Goal: Task Accomplishment & Management: Manage account settings

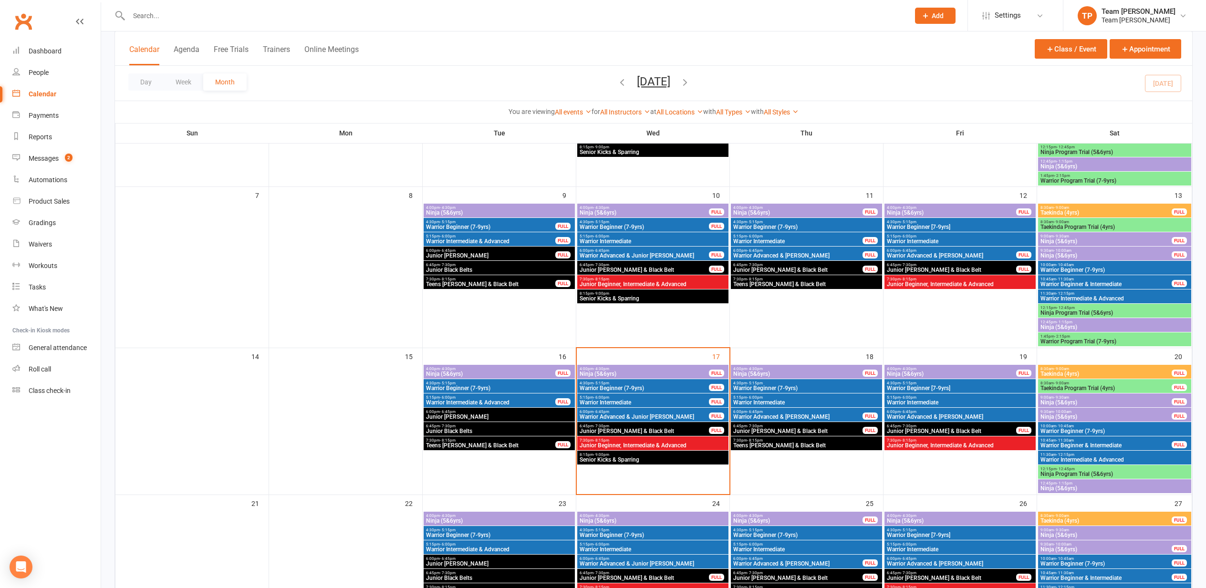
scroll to position [173, 0]
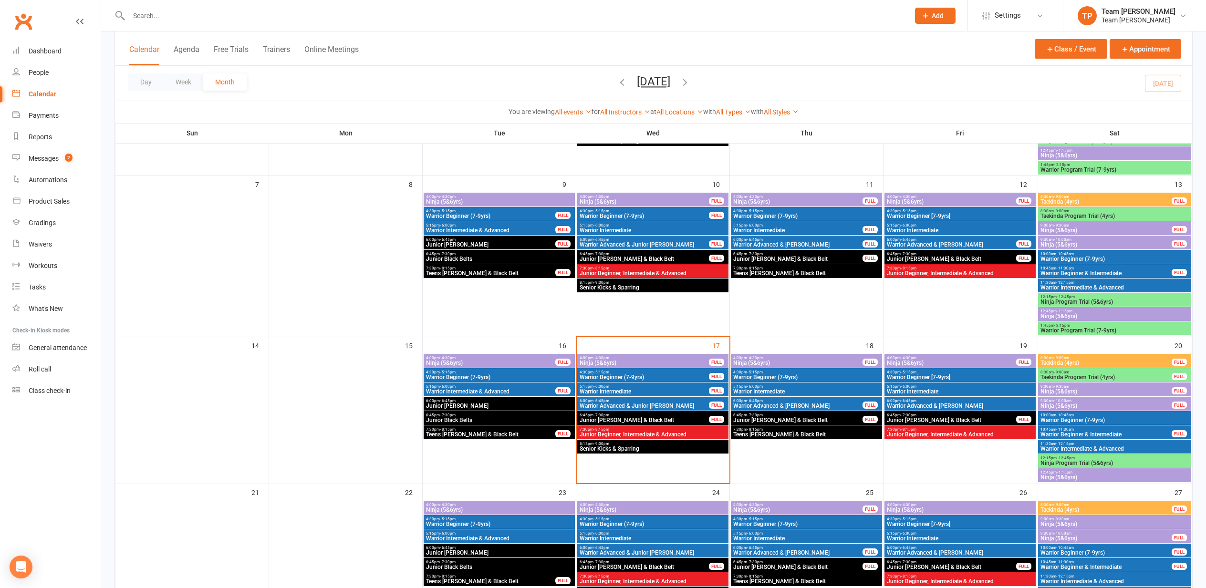
click at [624, 361] on span "Ninja (5&6yrs)" at bounding box center [644, 363] width 130 height 6
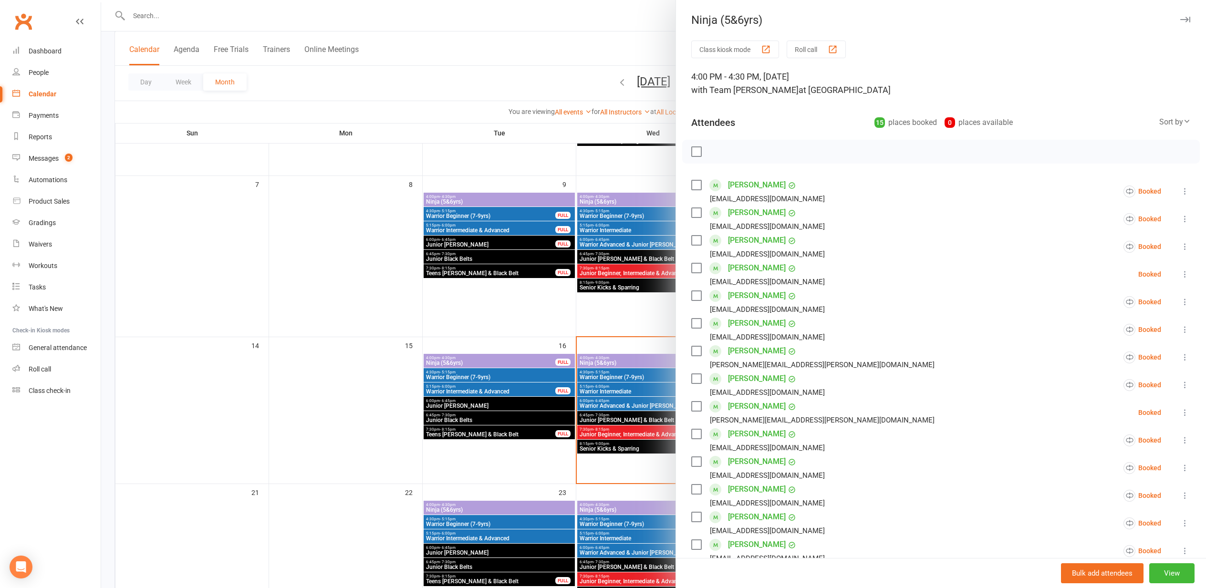
click at [837, 49] on div "button" at bounding box center [833, 49] width 10 height 10
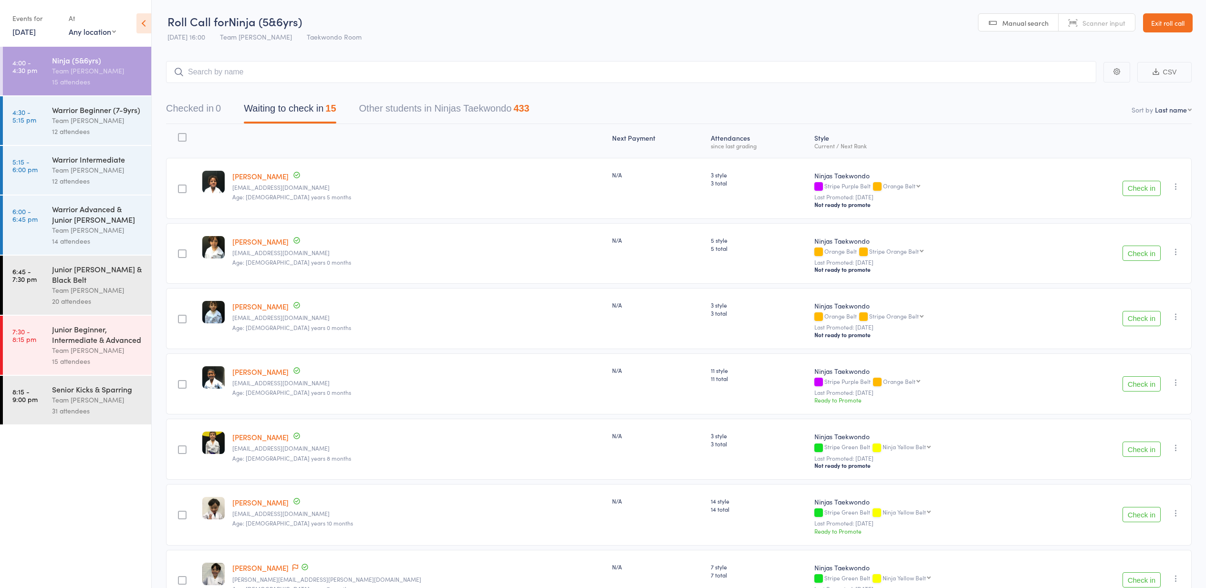
select select "10"
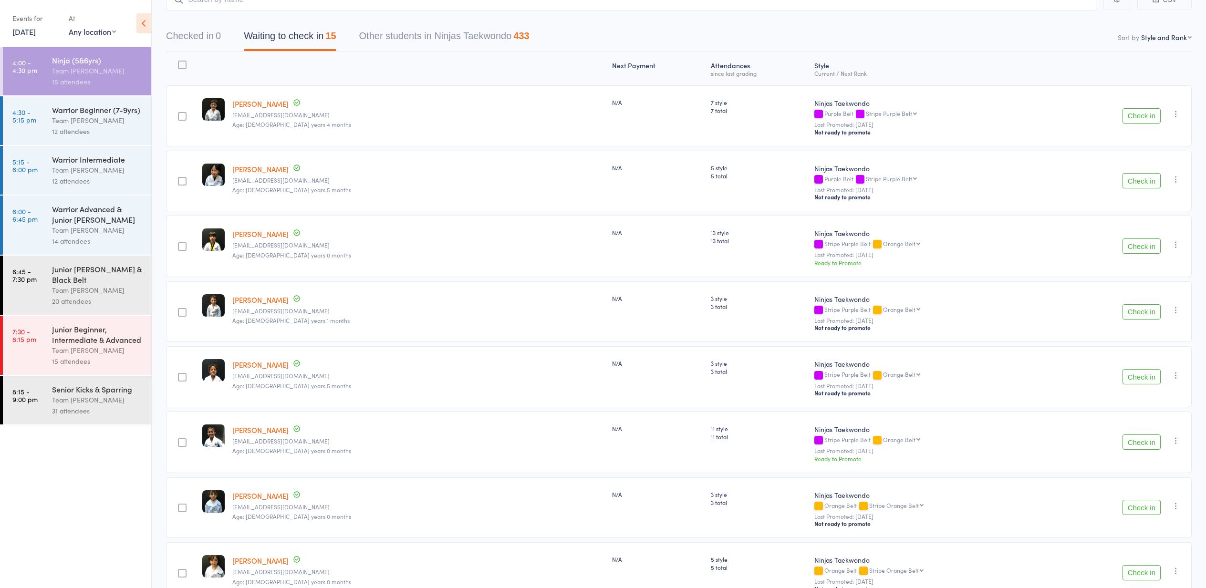
scroll to position [87, 0]
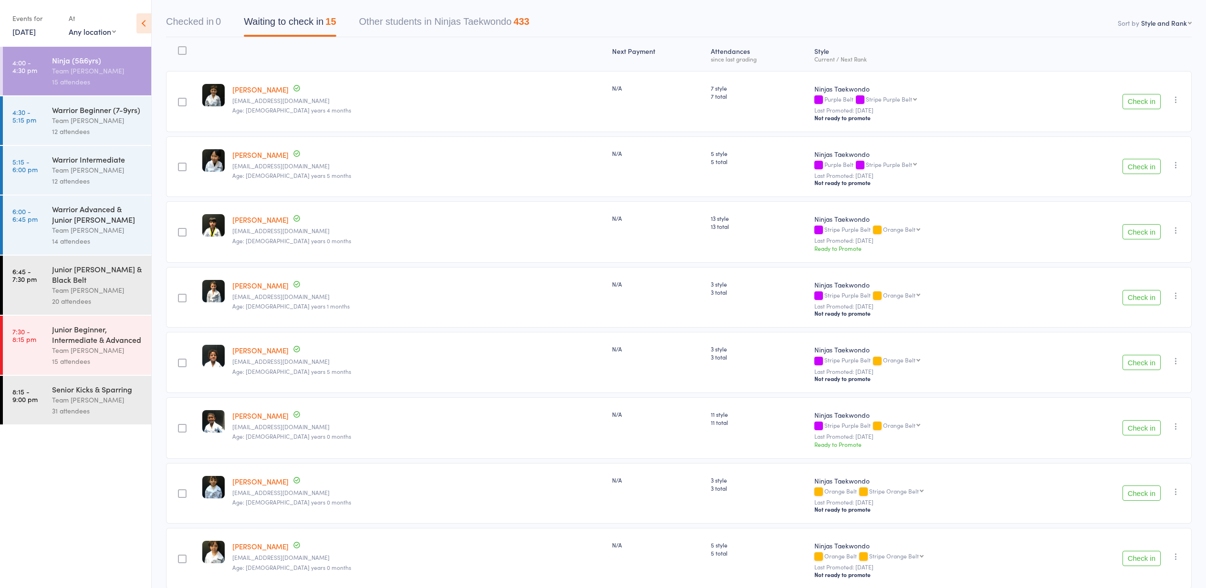
click at [1142, 233] on button "Check in" at bounding box center [1142, 231] width 38 height 15
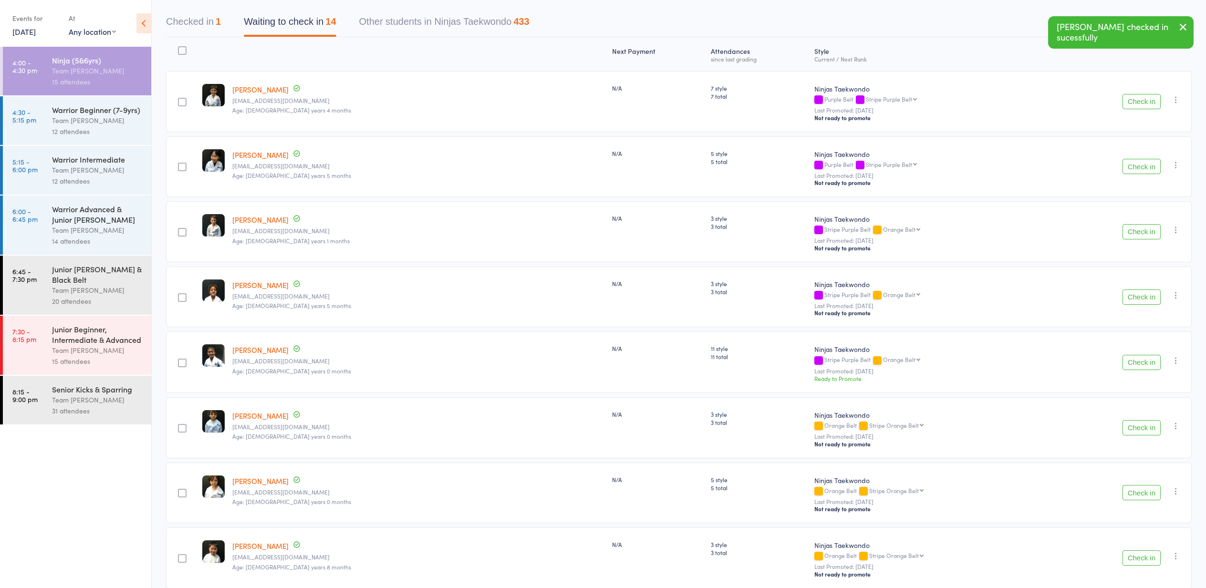
click at [1141, 233] on button "Check in" at bounding box center [1142, 231] width 38 height 15
click at [1138, 299] on button "Check in" at bounding box center [1142, 297] width 38 height 15
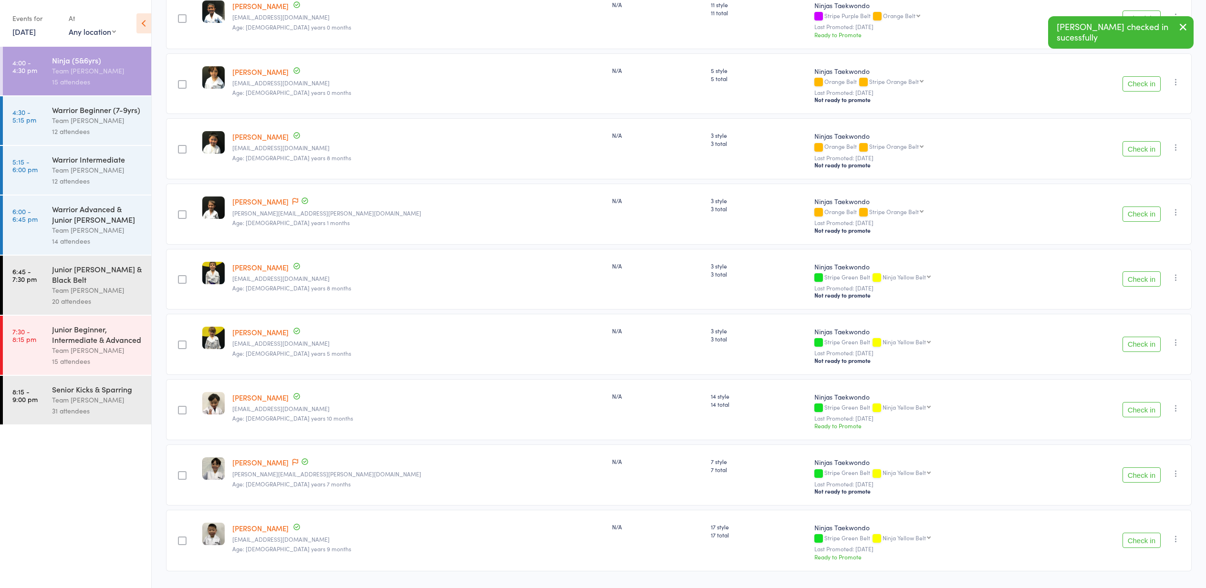
scroll to position [303, 0]
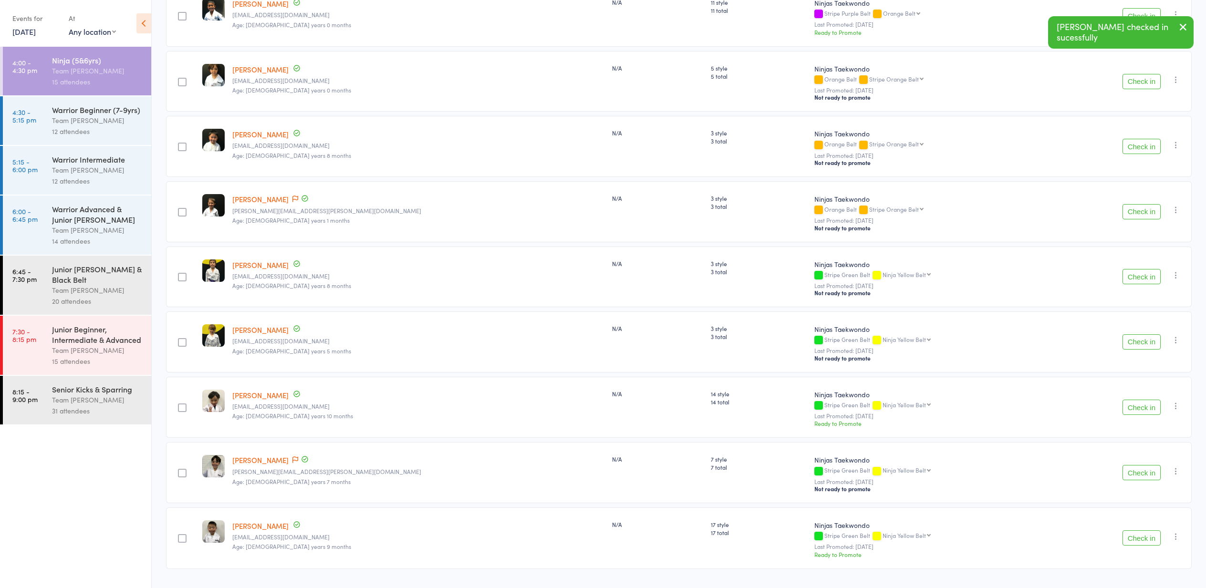
click at [1143, 280] on button "Check in" at bounding box center [1142, 276] width 38 height 15
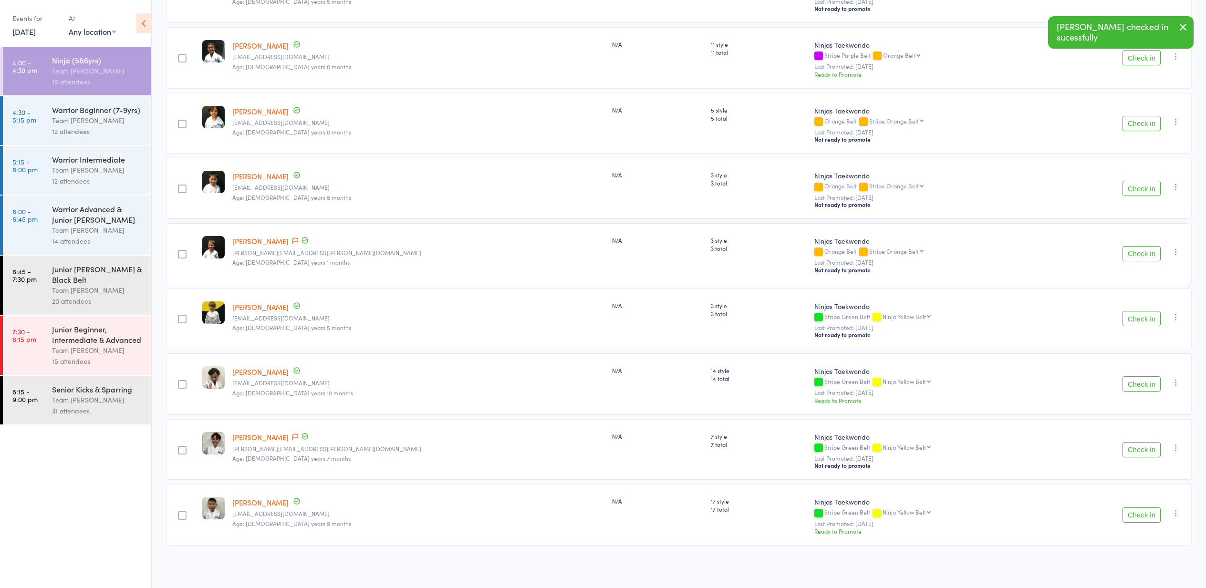
scroll to position [262, 0]
click at [1141, 321] on button "Check in" at bounding box center [1142, 318] width 38 height 15
click at [1138, 384] on button "Check in" at bounding box center [1142, 384] width 38 height 15
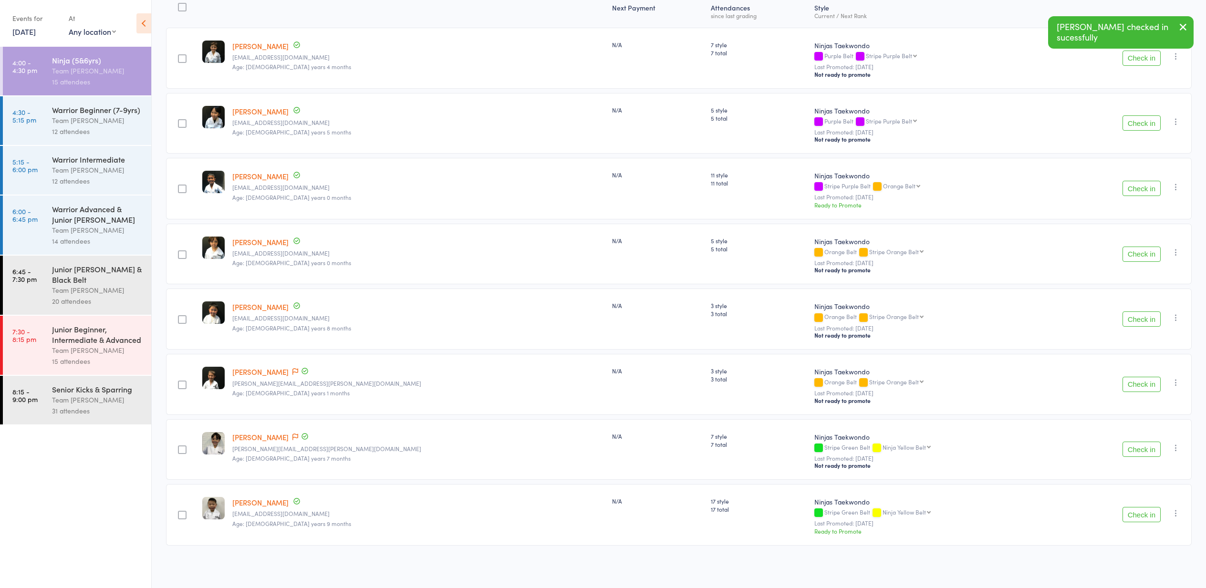
scroll to position [132, 0]
click at [1142, 445] on button "Check in" at bounding box center [1142, 449] width 38 height 15
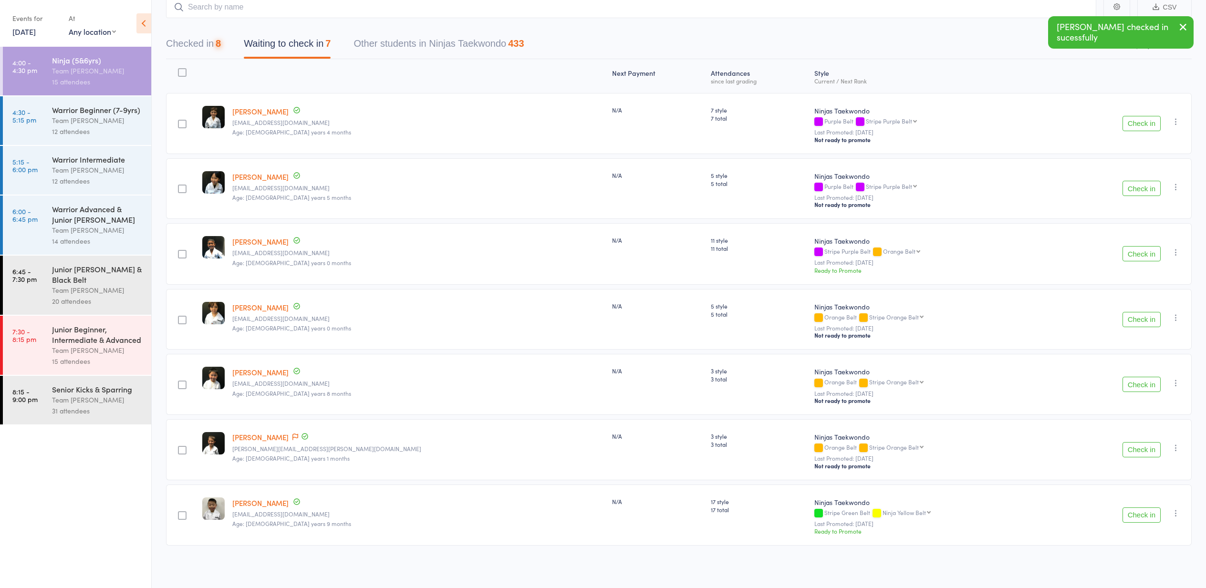
scroll to position [66, 0]
click at [1141, 254] on button "Check in" at bounding box center [1142, 253] width 38 height 15
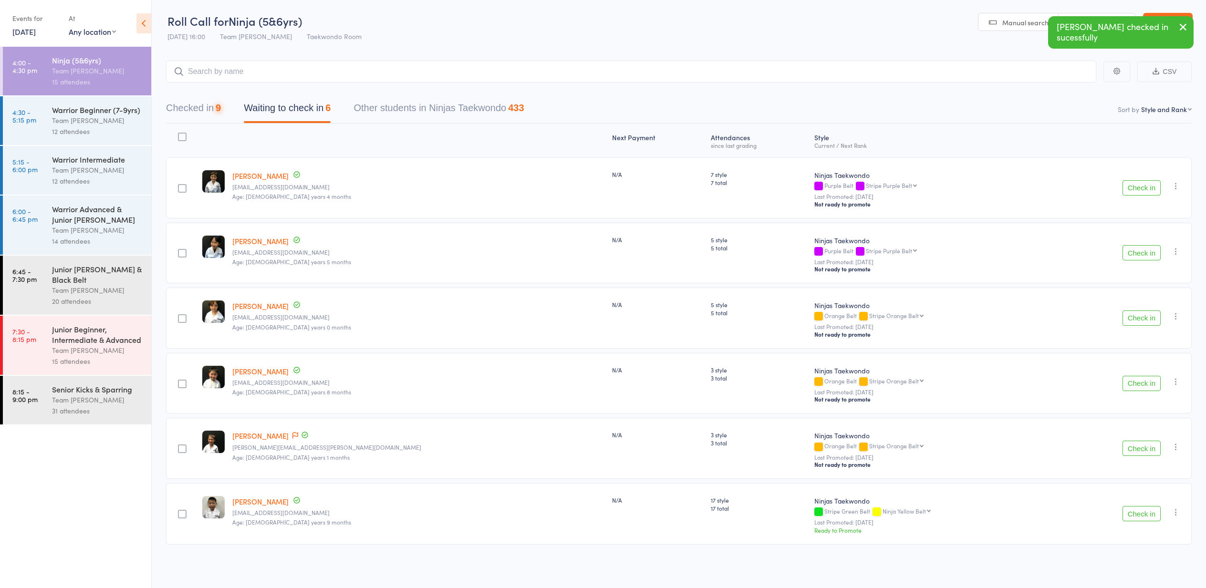
scroll to position [0, 0]
click at [1146, 188] on button "Check in" at bounding box center [1142, 187] width 38 height 15
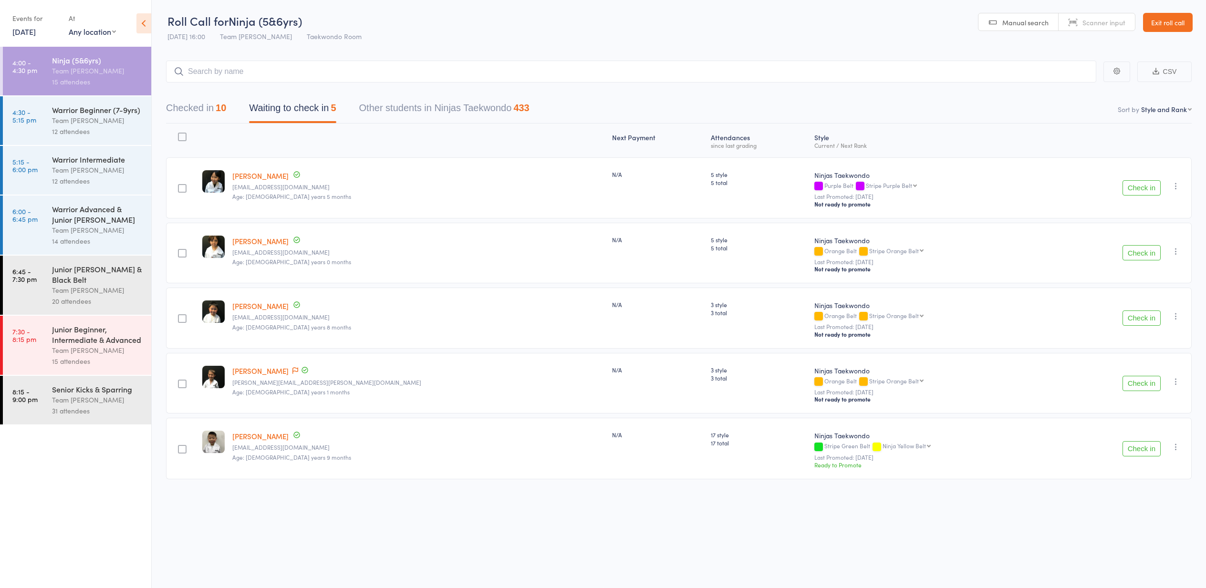
drag, startPoint x: 1165, startPoint y: 24, endPoint x: 1160, endPoint y: 25, distance: 4.9
click at [1164, 25] on link "Exit roll call" at bounding box center [1168, 22] width 50 height 19
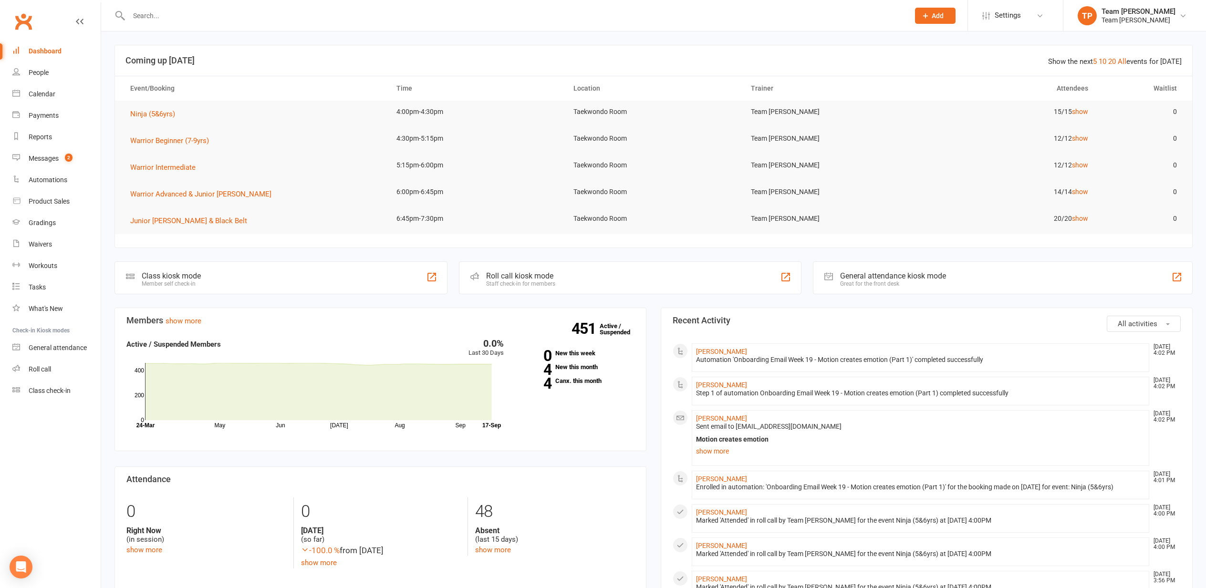
click at [46, 96] on div "Calendar" at bounding box center [42, 94] width 27 height 8
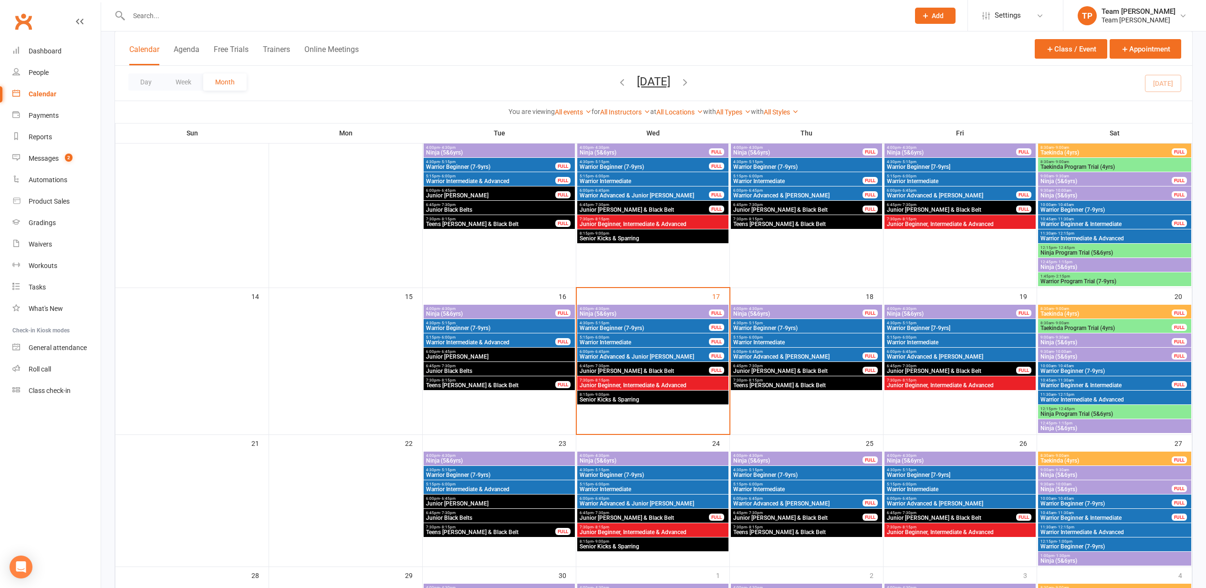
scroll to position [222, 0]
click at [655, 341] on span "Warrior Intermediate" at bounding box center [644, 343] width 130 height 6
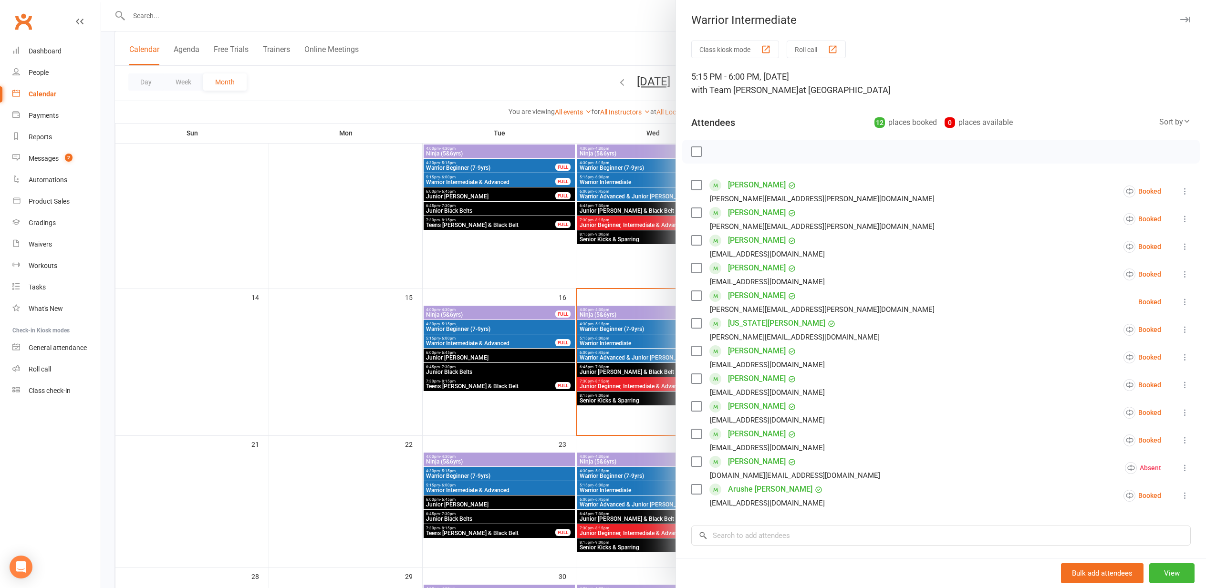
click at [504, 343] on div at bounding box center [653, 294] width 1105 height 588
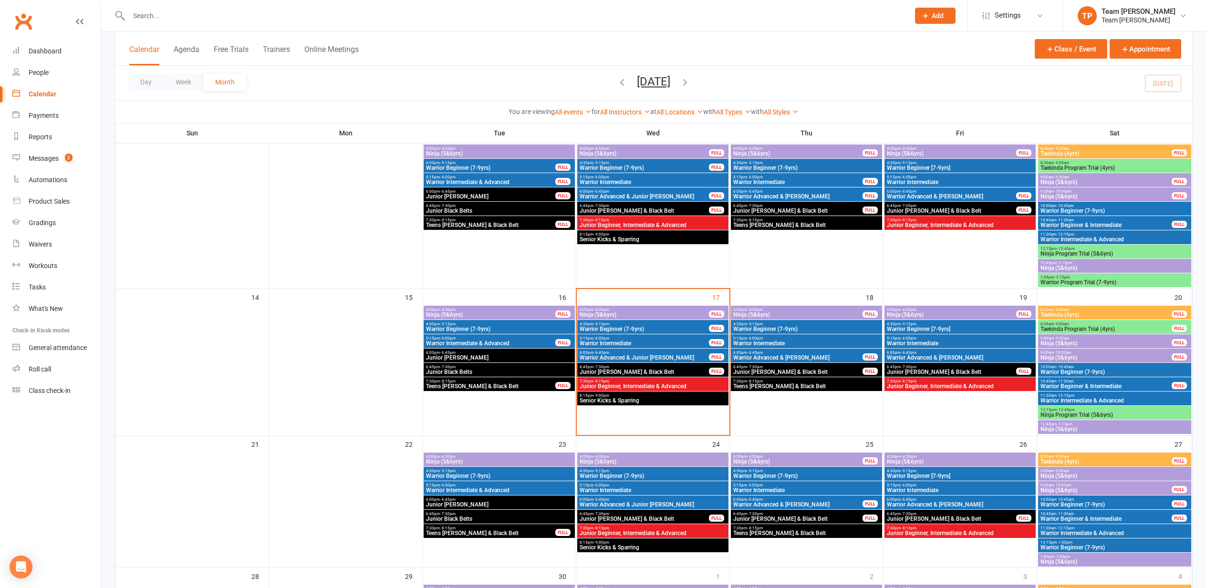
click at [775, 341] on span "Warrior Intermediate" at bounding box center [806, 344] width 147 height 6
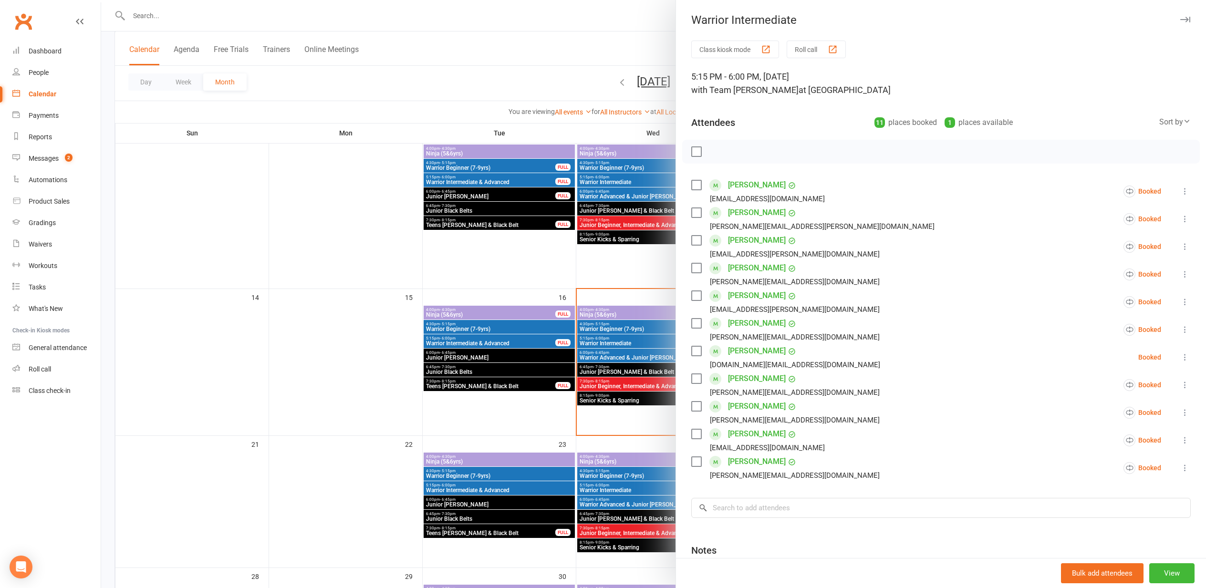
click at [315, 319] on div at bounding box center [653, 294] width 1105 height 588
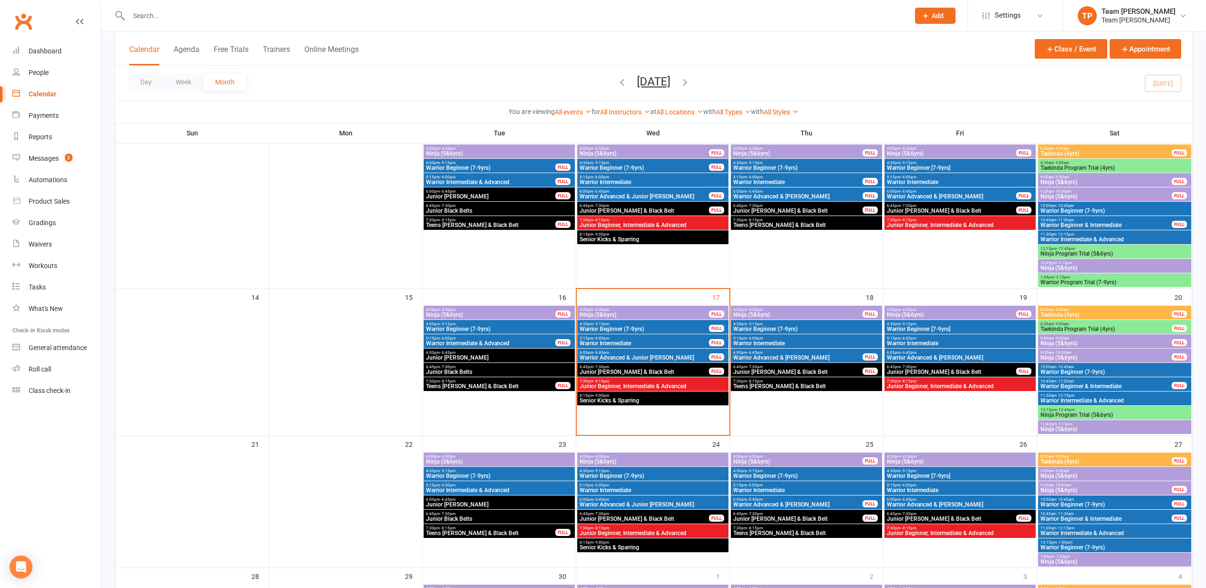
click at [627, 339] on span "5:15pm - 6:00pm" at bounding box center [644, 338] width 130 height 4
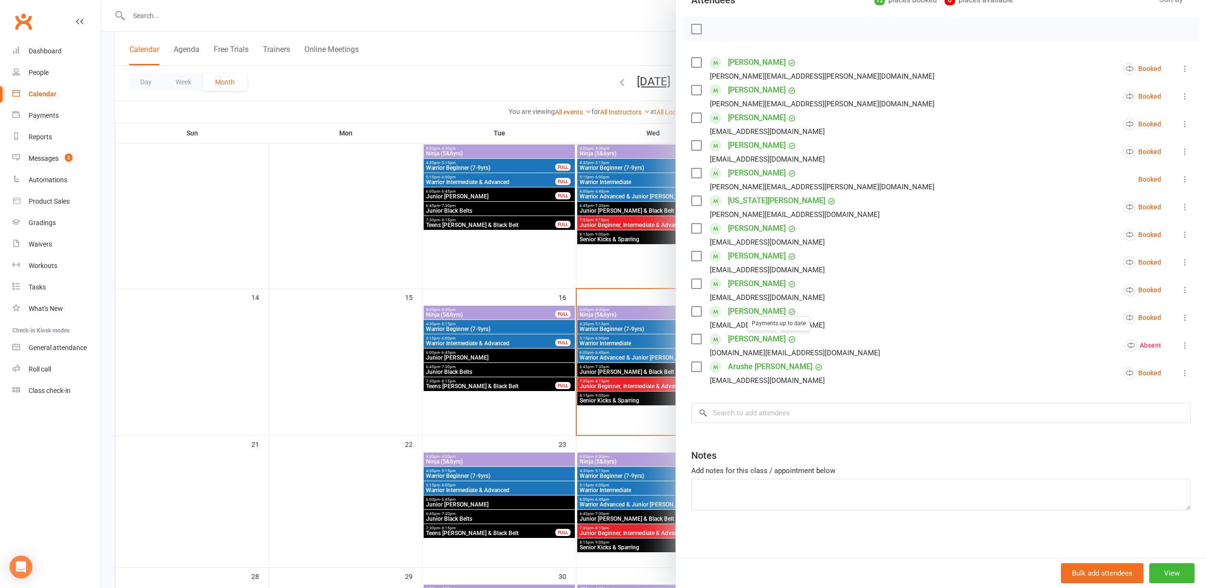
scroll to position [123, 0]
click at [720, 410] on input "search" at bounding box center [941, 413] width 500 height 20
type input "jj"
click at [739, 434] on div "JJ Pisani" at bounding box center [737, 433] width 55 height 14
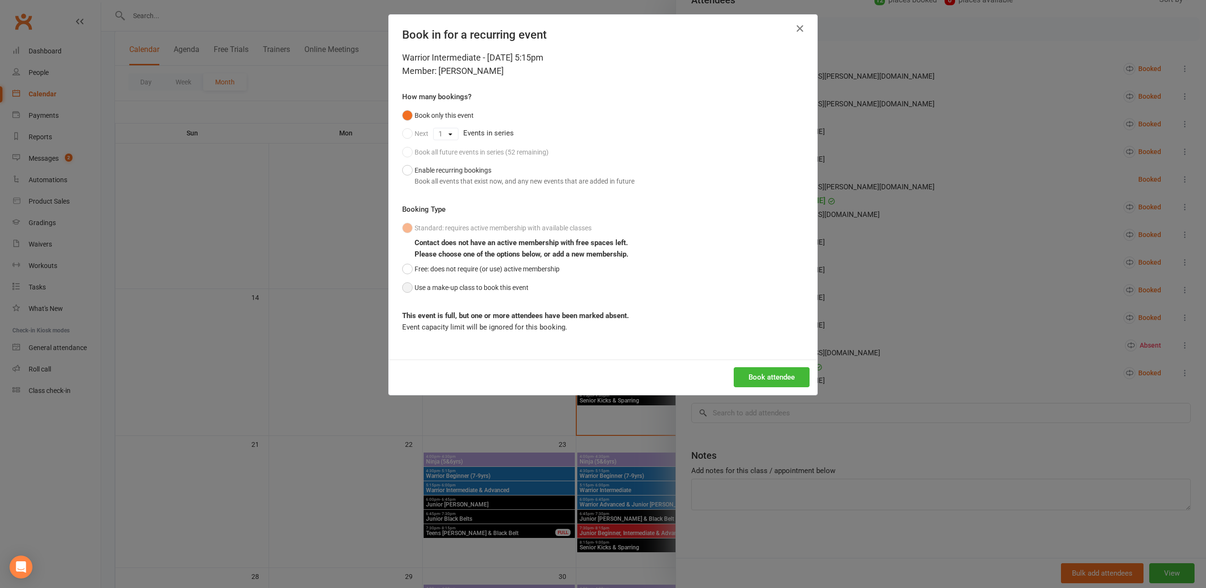
click at [409, 285] on button "Use a make-up class to book this event" at bounding box center [465, 288] width 126 height 18
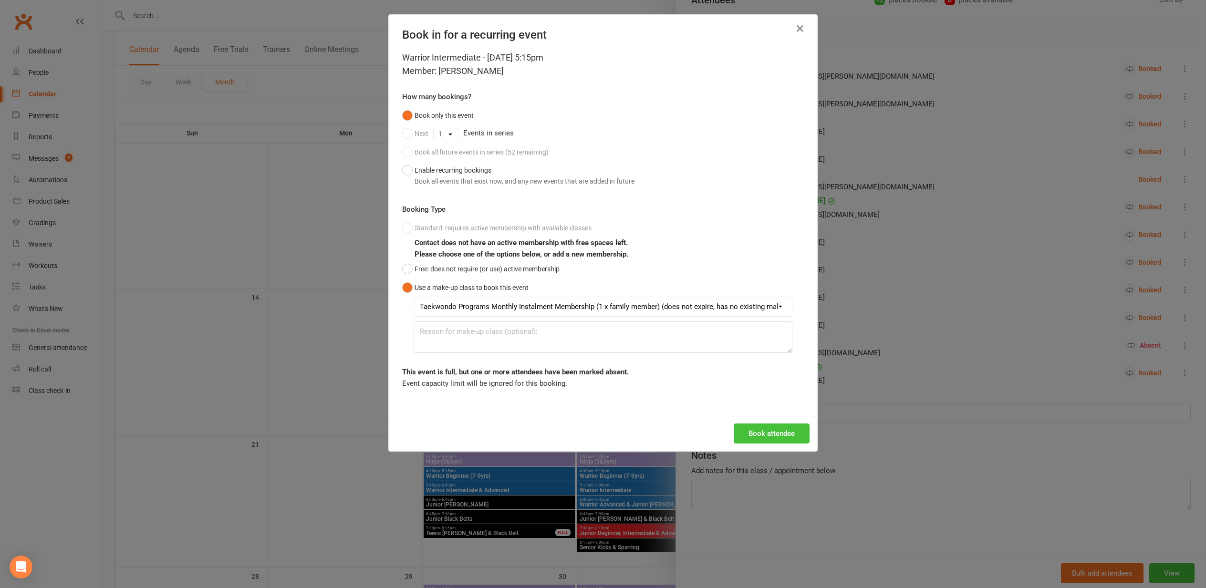
click at [763, 441] on button "Book attendee" at bounding box center [772, 434] width 76 height 20
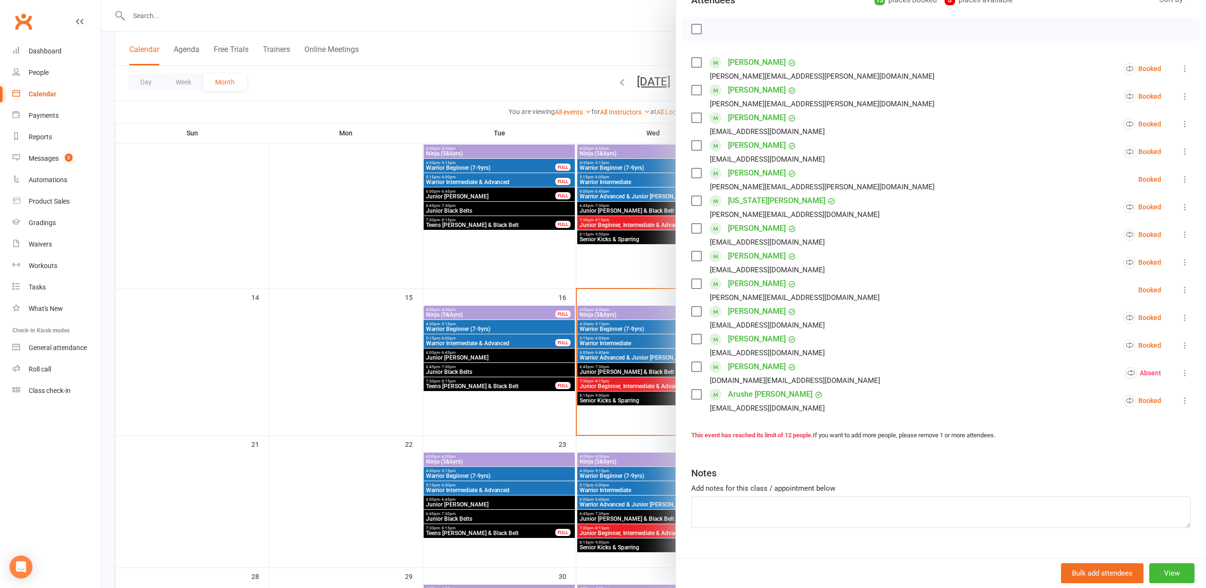
click at [400, 314] on div at bounding box center [653, 294] width 1105 height 588
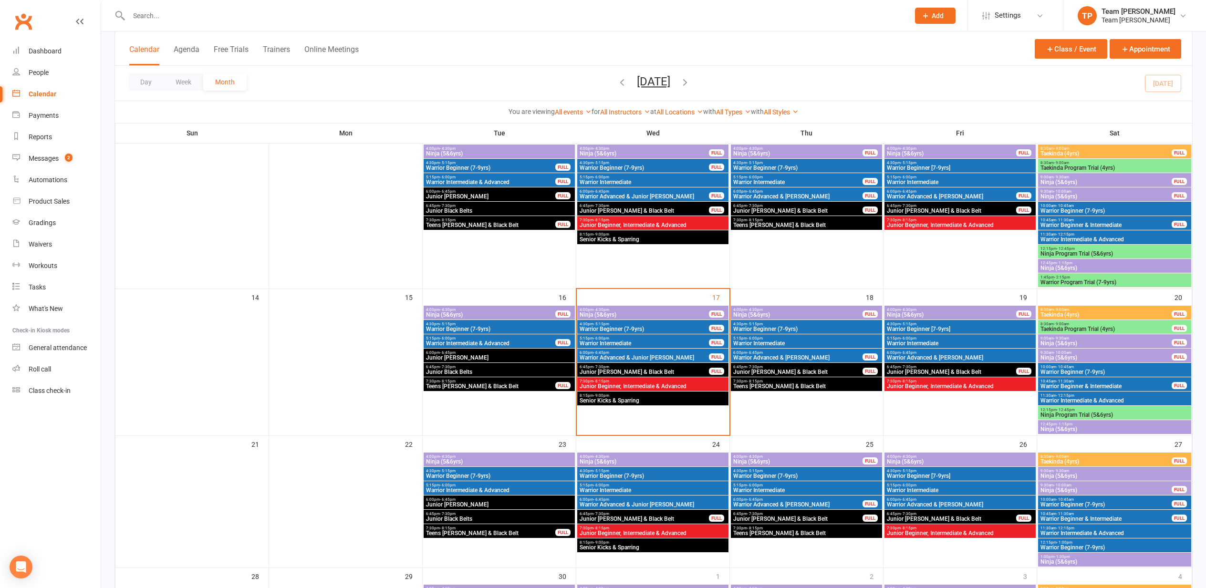
click at [645, 327] on span "Warrior Beginner (7-9yrs)" at bounding box center [644, 329] width 130 height 6
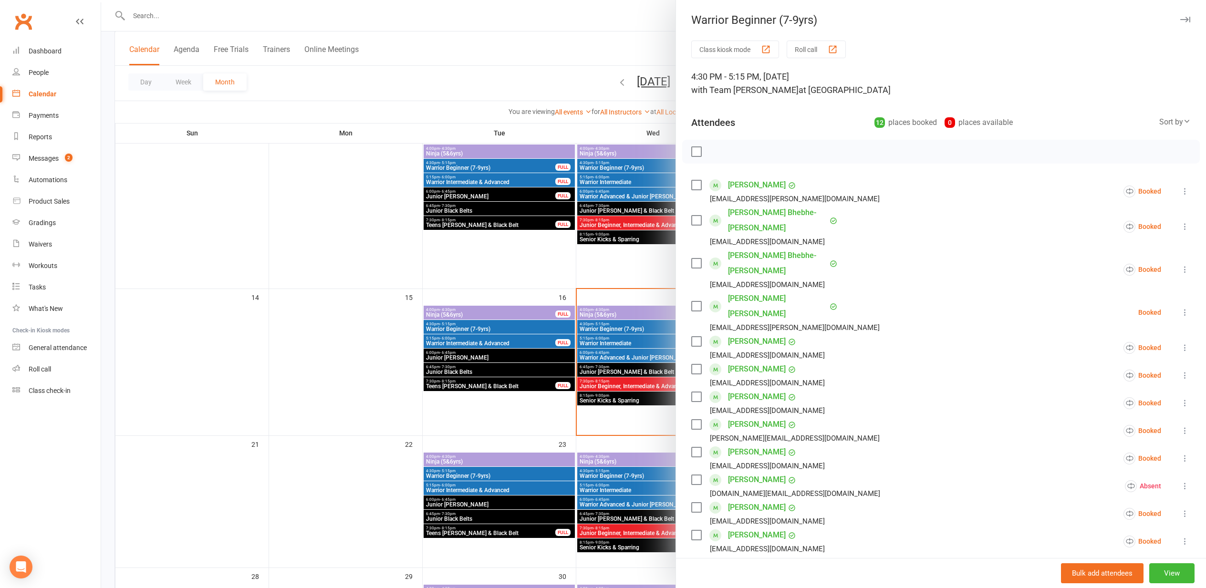
click at [835, 49] on div "button" at bounding box center [833, 49] width 10 height 10
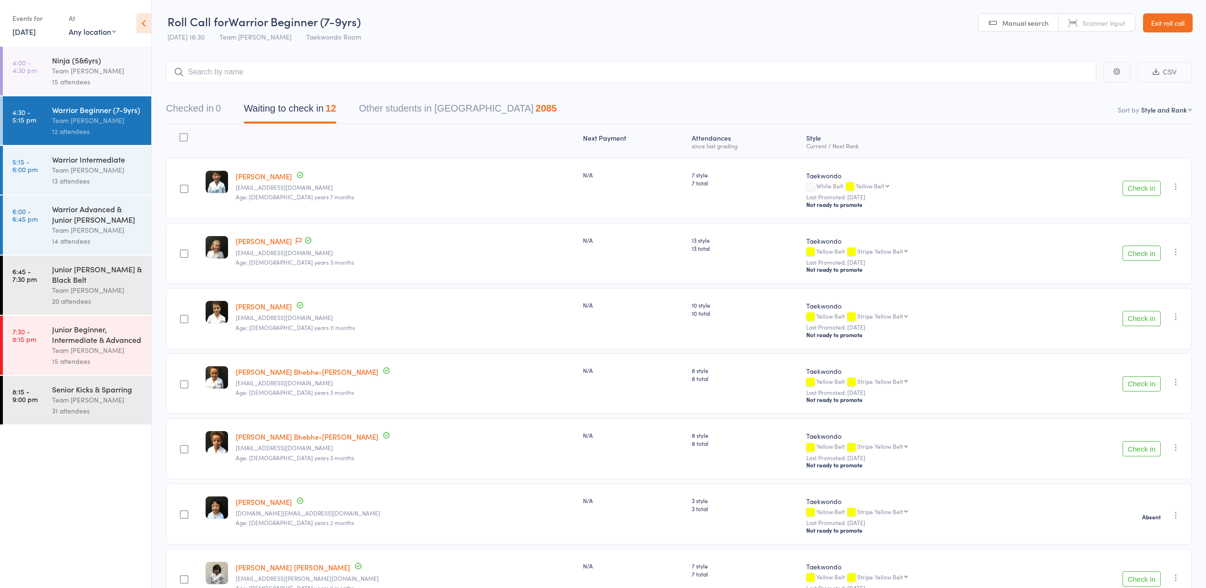
click at [1138, 188] on button "Check in" at bounding box center [1142, 188] width 38 height 15
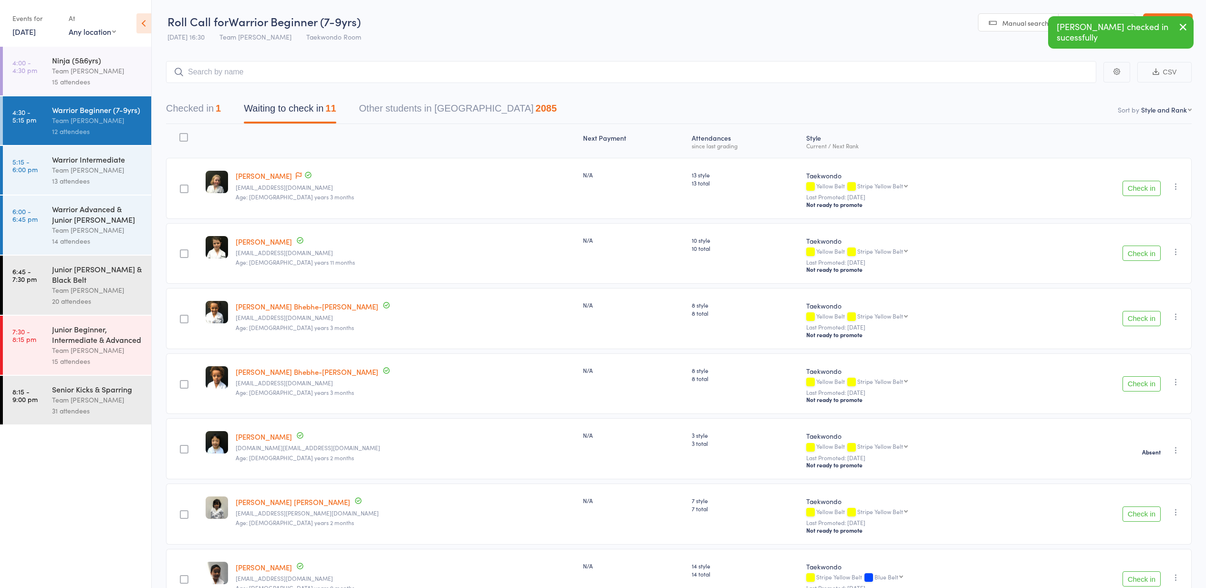
click at [1177, 253] on icon "button" at bounding box center [1176, 252] width 10 height 10
drag, startPoint x: 1150, startPoint y: 363, endPoint x: 1145, endPoint y: 357, distance: 8.4
click at [1150, 363] on li "Mark absent" at bounding box center [1142, 360] width 79 height 13
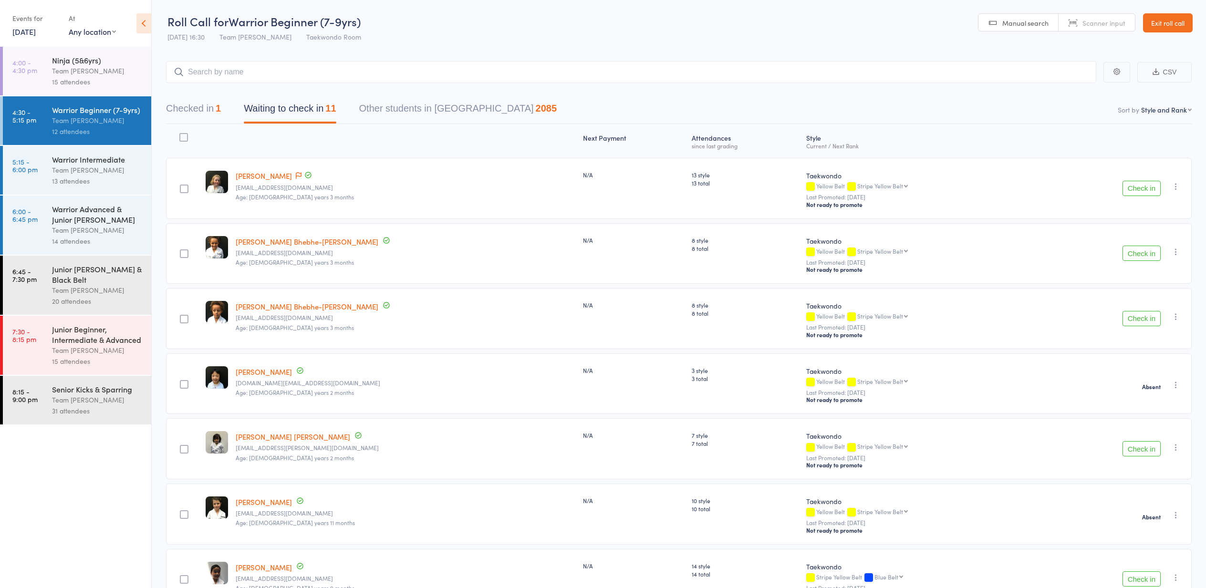
click at [1142, 255] on button "Check in" at bounding box center [1142, 253] width 38 height 15
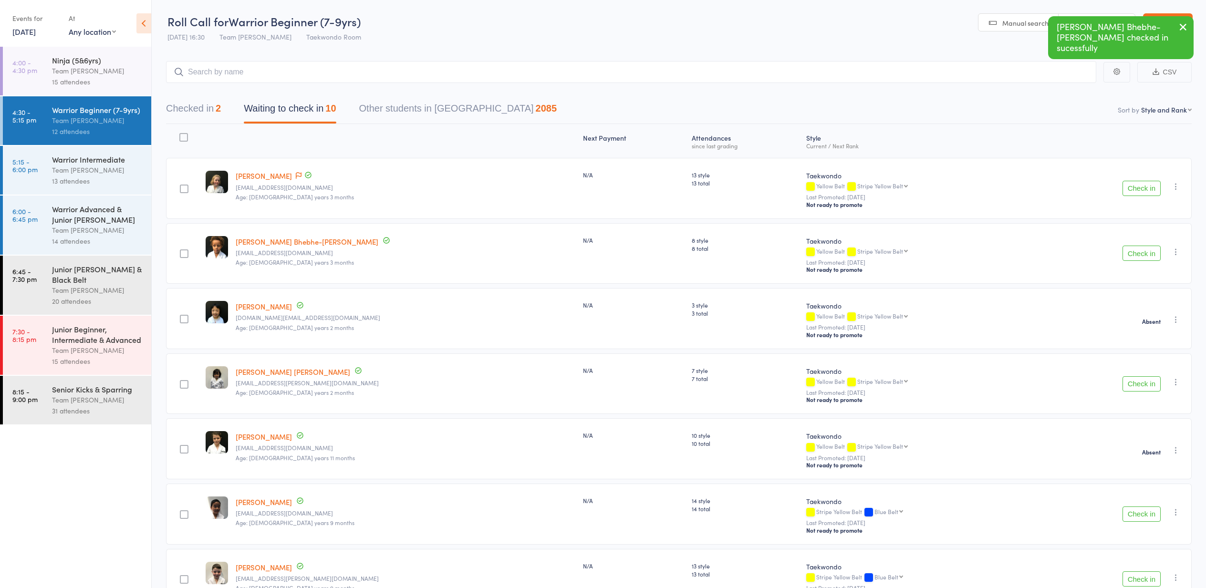
click at [1142, 255] on button "Check in" at bounding box center [1142, 253] width 38 height 15
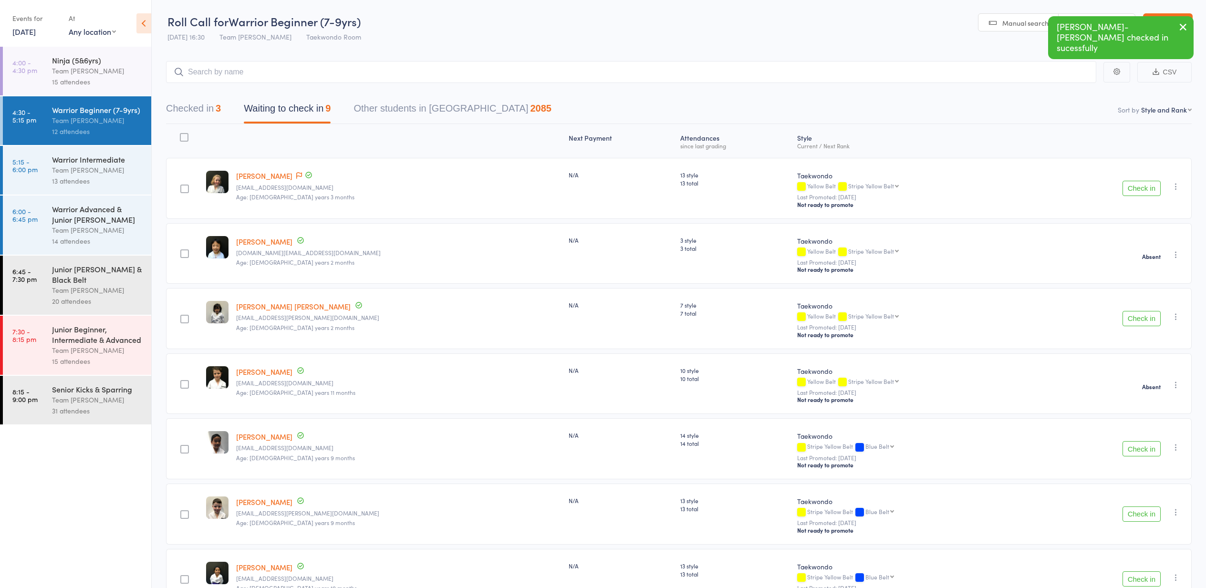
click at [1138, 318] on button "Check in" at bounding box center [1142, 318] width 38 height 15
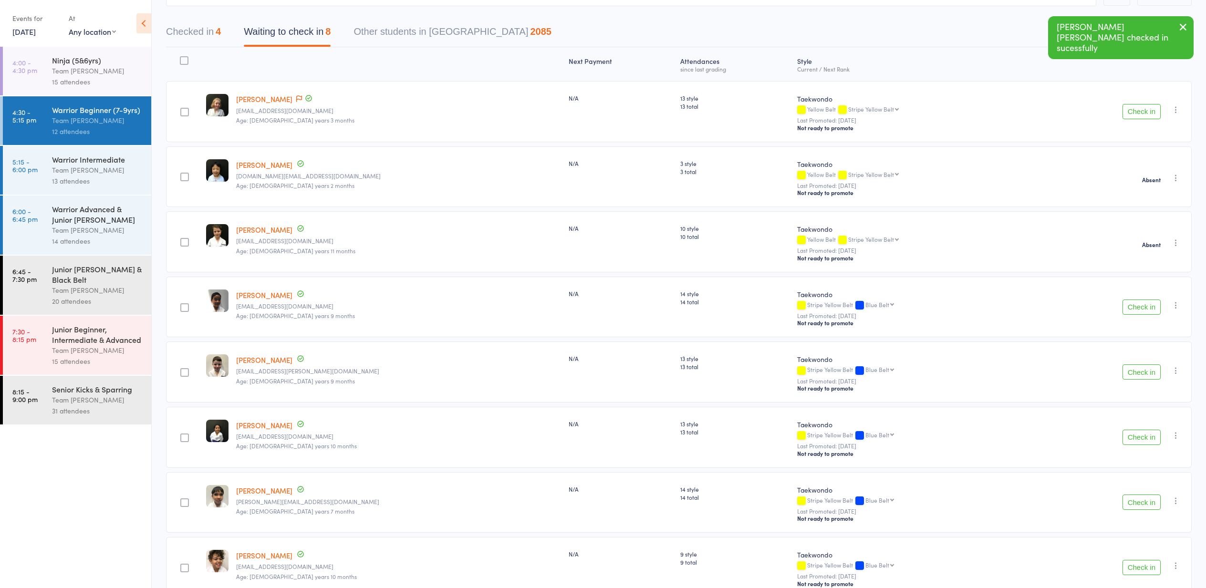
scroll to position [77, 0]
click at [1139, 307] on button "Check in" at bounding box center [1142, 307] width 38 height 15
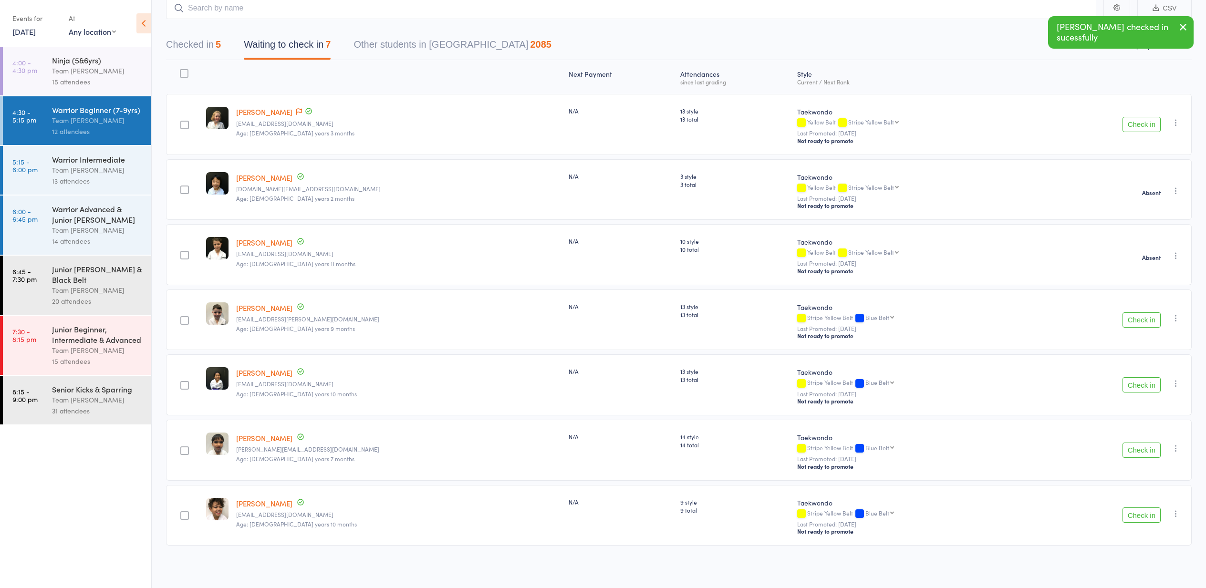
click at [1137, 315] on button "Check in" at bounding box center [1142, 320] width 38 height 15
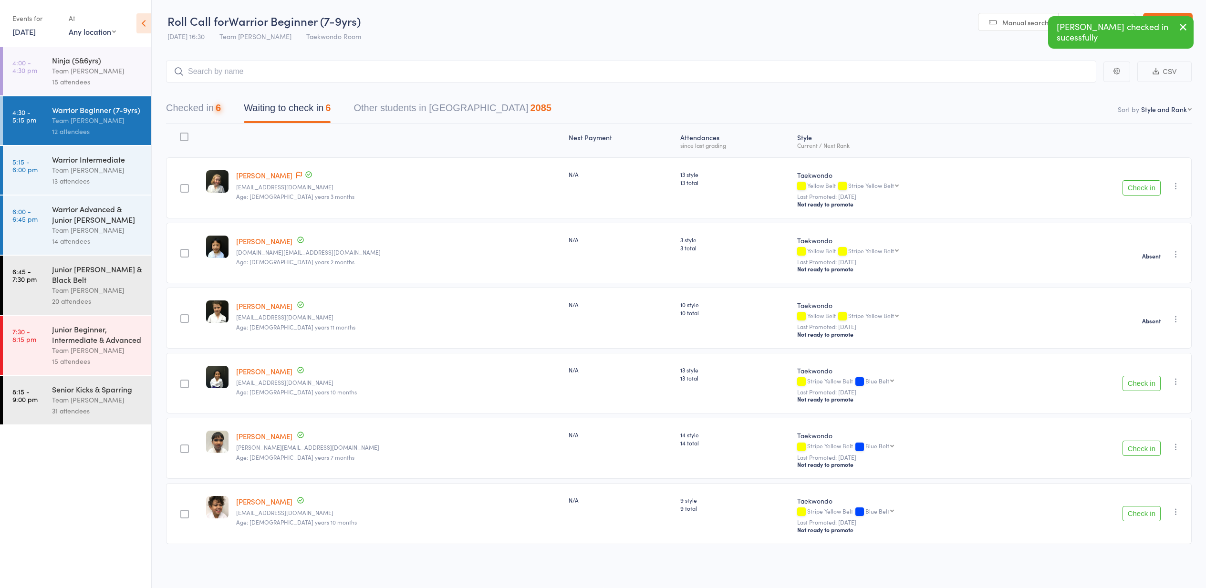
scroll to position [0, 0]
click at [1177, 511] on icon "button" at bounding box center [1176, 512] width 10 height 10
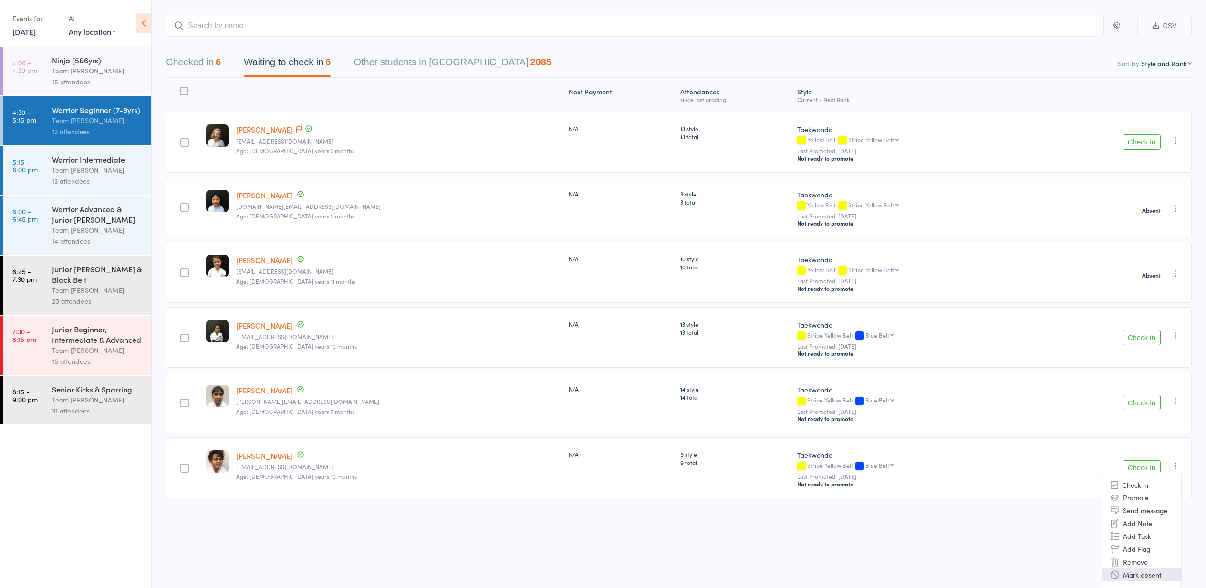
click at [1154, 573] on li "Mark absent" at bounding box center [1142, 574] width 79 height 13
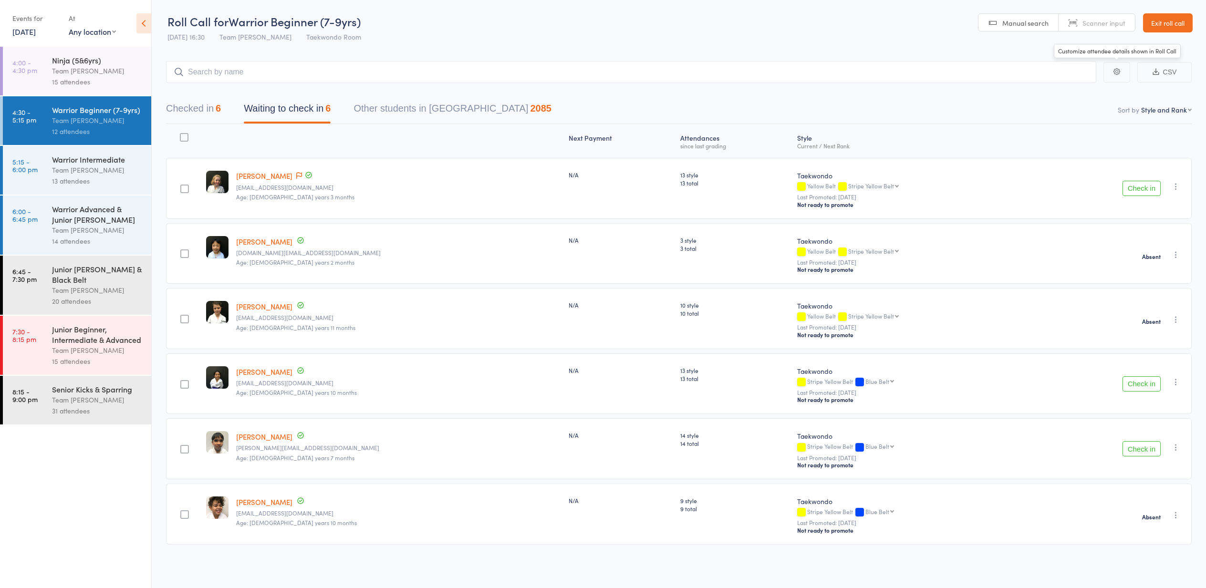
scroll to position [0, 0]
click at [1166, 21] on link "Exit roll call" at bounding box center [1168, 22] width 50 height 19
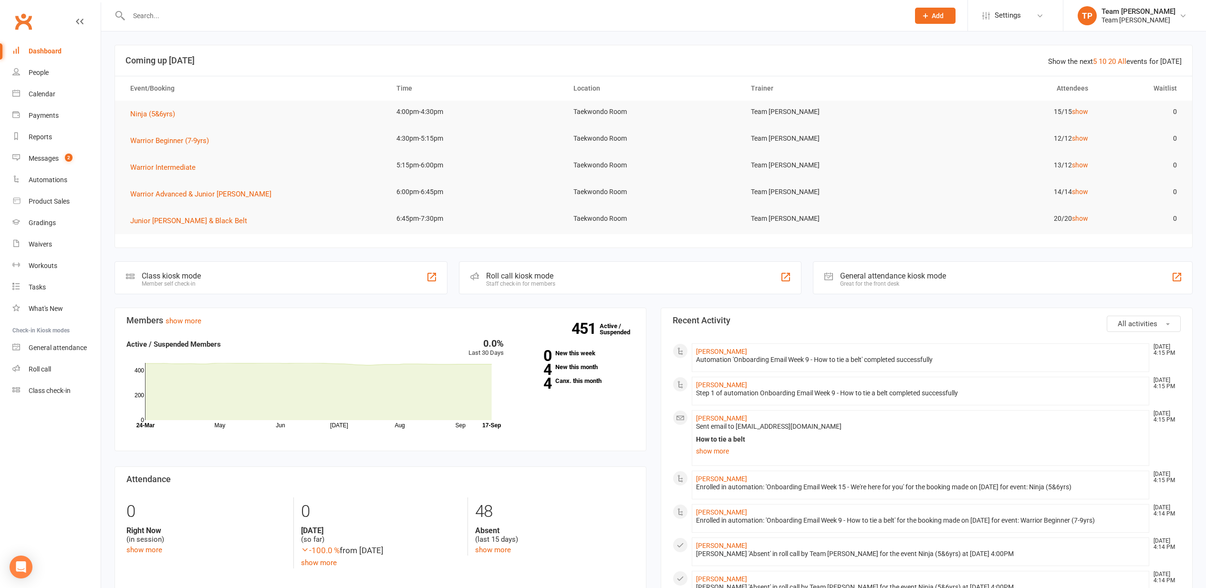
click at [45, 92] on div "Calendar" at bounding box center [42, 94] width 27 height 8
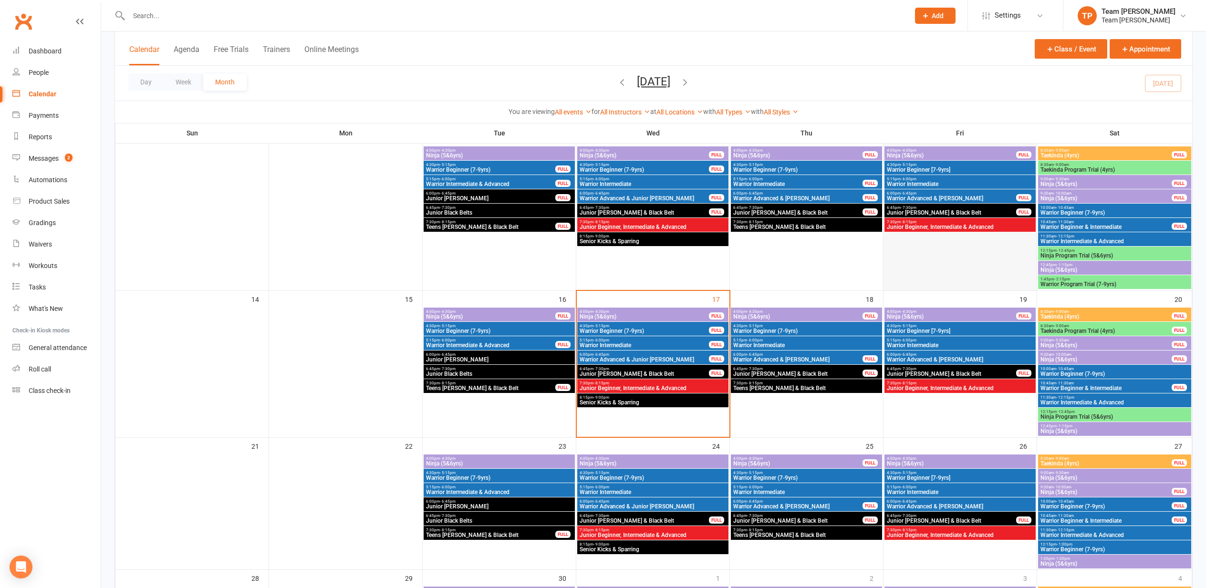
scroll to position [220, 0]
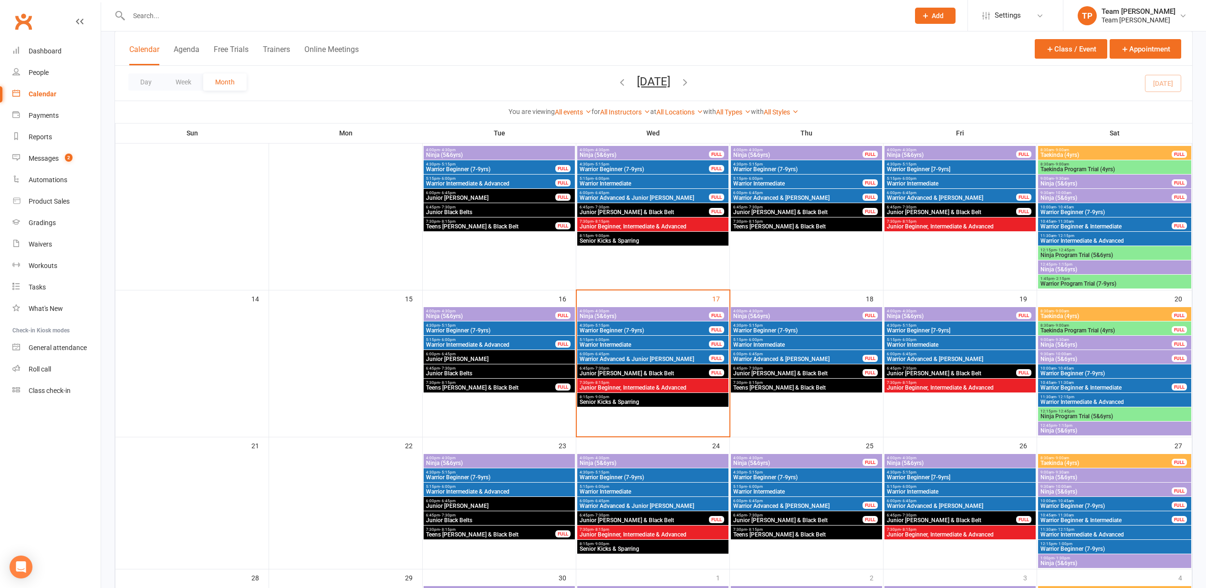
click at [948, 328] on span "Warrior Beginner [7-9yrs]" at bounding box center [960, 331] width 147 height 6
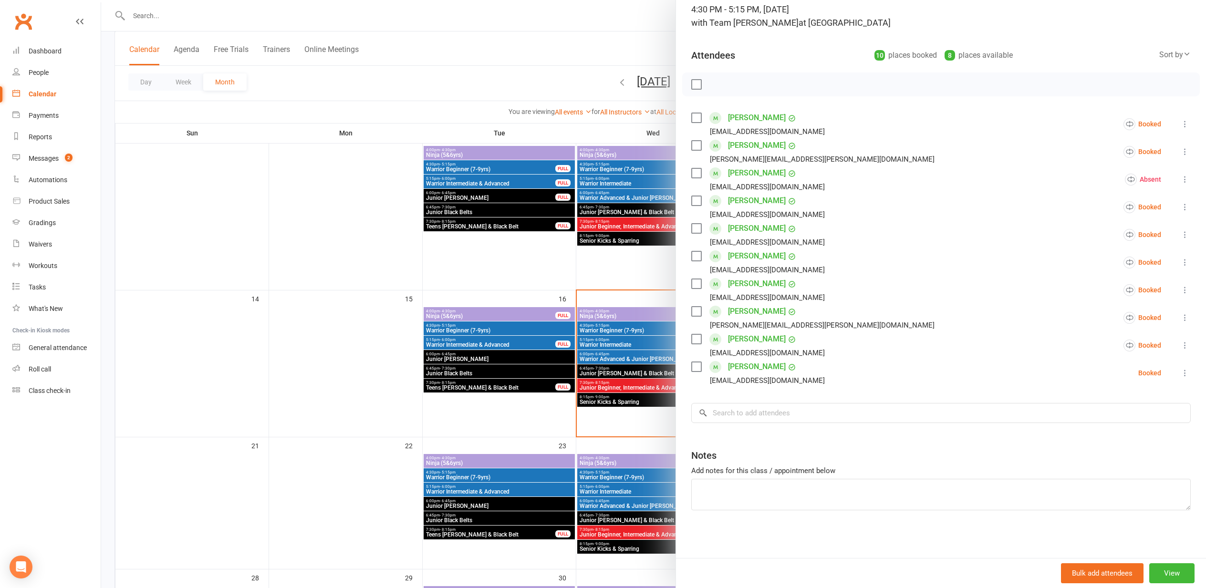
scroll to position [67, 0]
click at [727, 417] on input "search" at bounding box center [941, 413] width 500 height 20
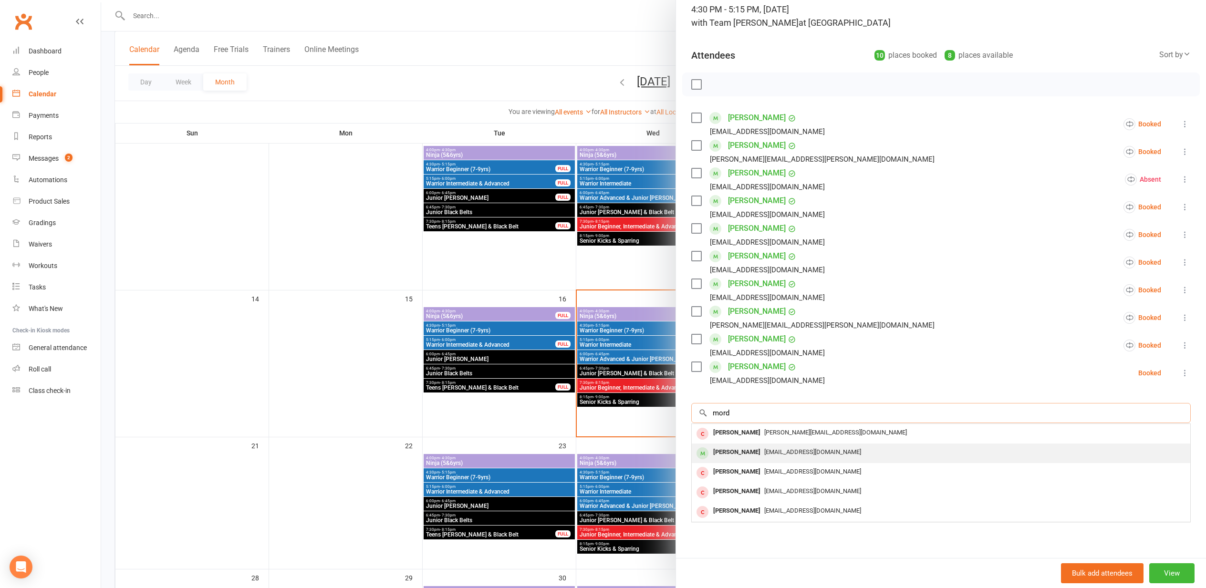
type input "mord"
click at [748, 451] on div "[PERSON_NAME]" at bounding box center [737, 453] width 55 height 14
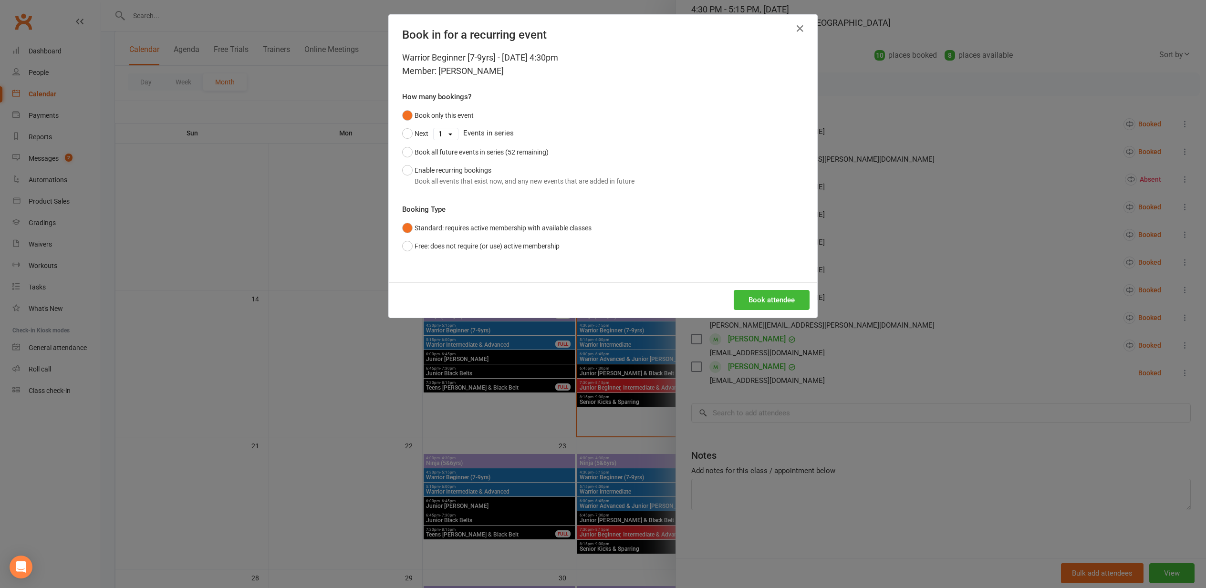
click at [763, 298] on button "Book attendee" at bounding box center [772, 300] width 76 height 20
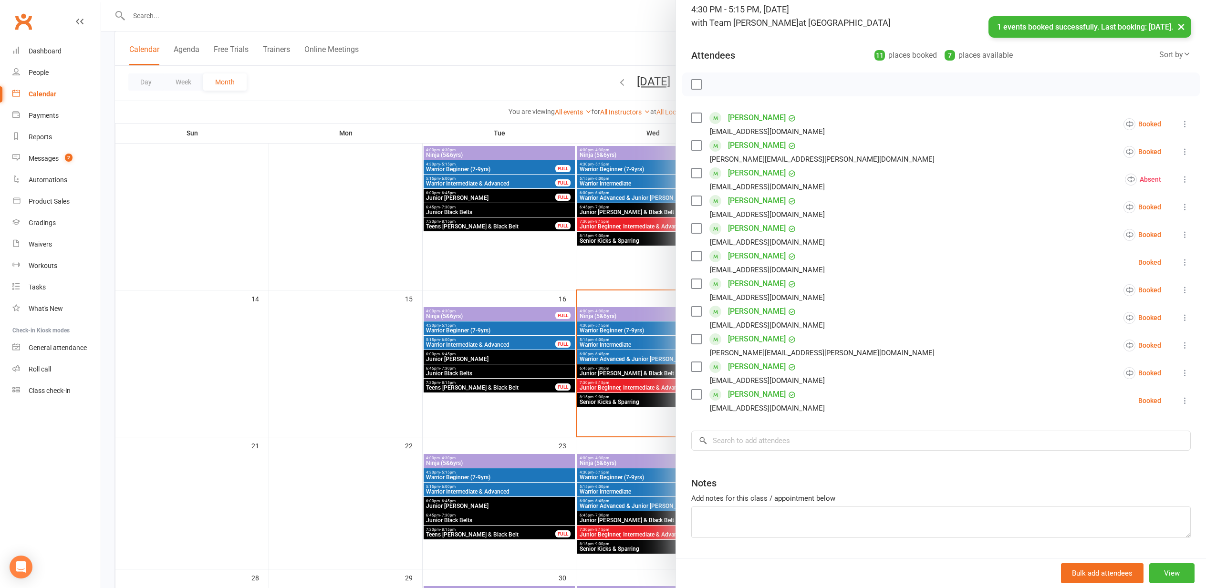
drag, startPoint x: 300, startPoint y: 266, endPoint x: 375, endPoint y: 270, distance: 75.0
click at [300, 266] on div at bounding box center [653, 294] width 1105 height 588
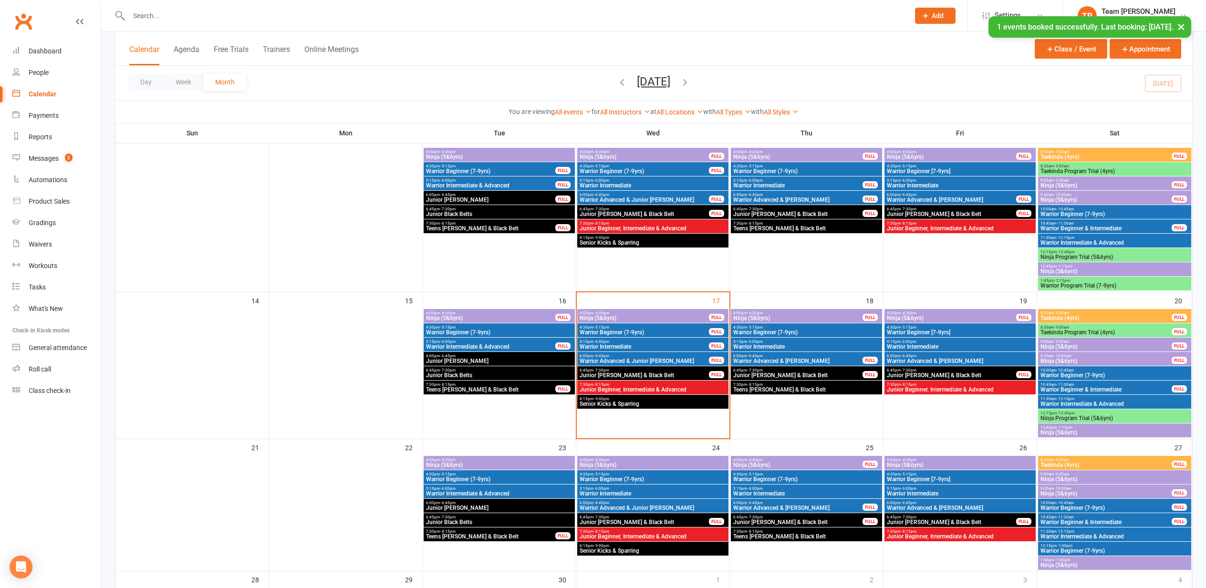
click at [644, 333] on span "Warrior Beginner (7-9yrs)" at bounding box center [644, 333] width 130 height 6
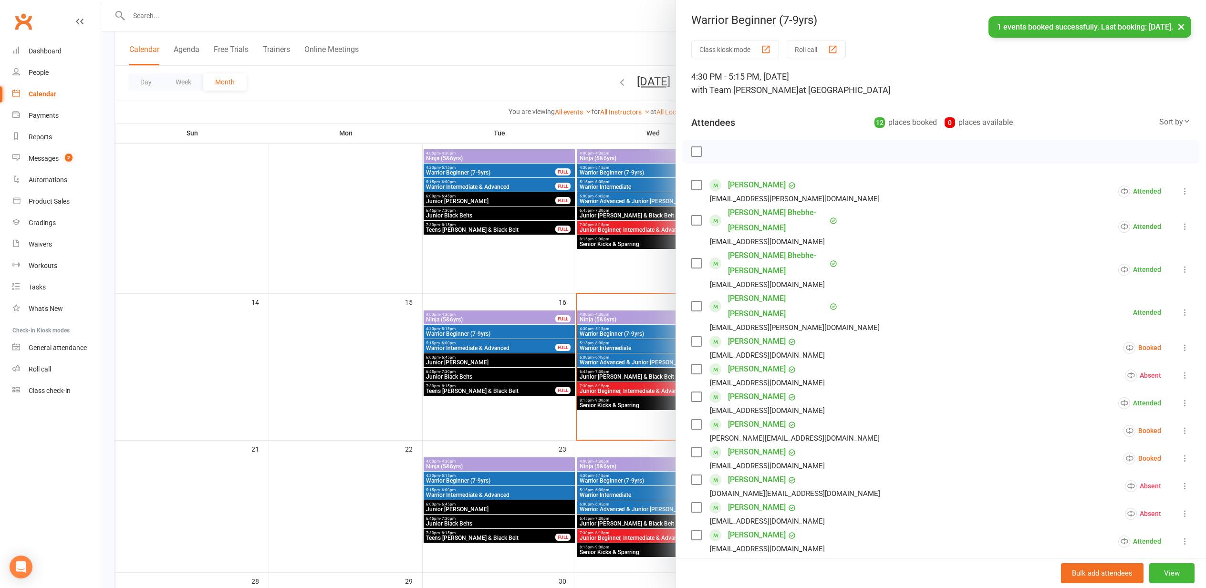
scroll to position [217, 0]
click at [335, 213] on div at bounding box center [653, 294] width 1105 height 588
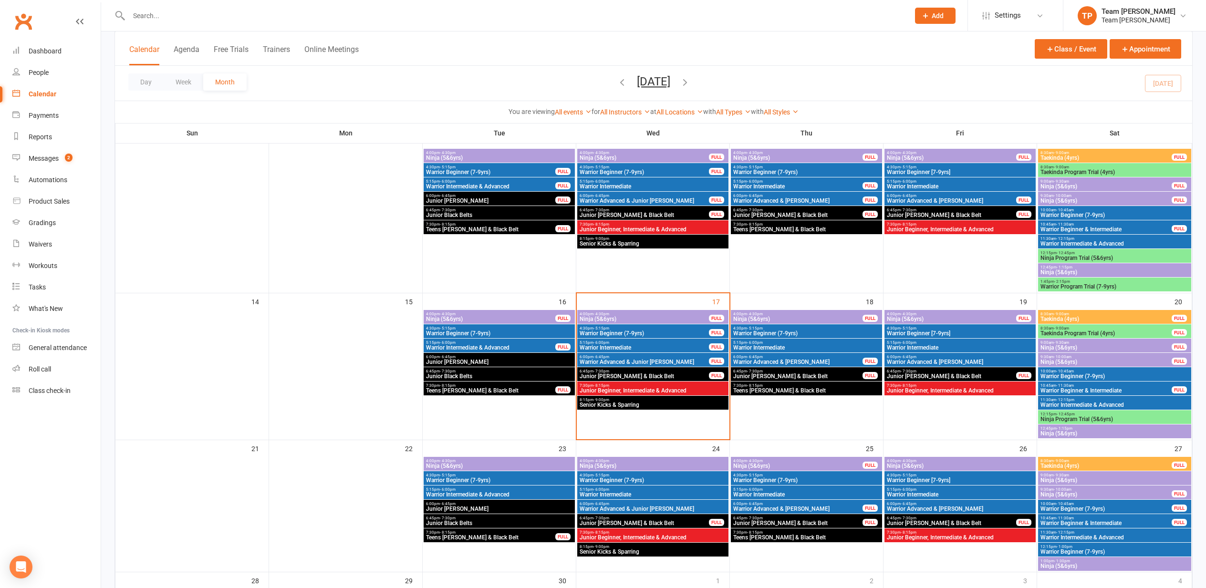
scroll to position [217, 0]
click at [663, 330] on div "4:30pm - 5:15pm Warrior Beginner (7-9yrs) FULL" at bounding box center [652, 331] width 151 height 14
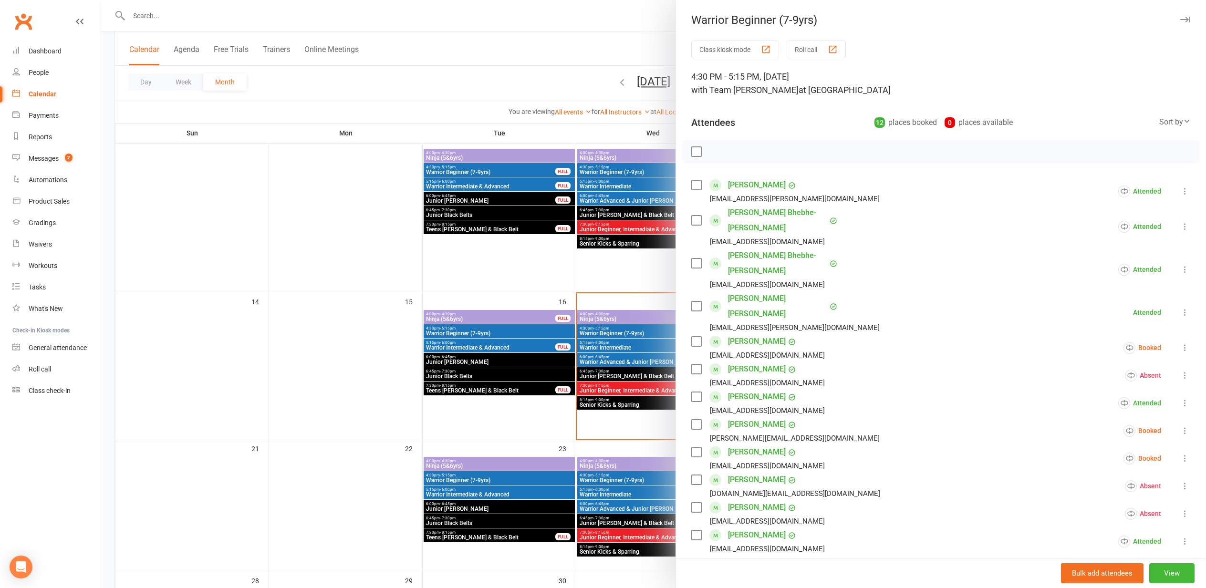
click at [835, 47] on div "button" at bounding box center [833, 49] width 10 height 10
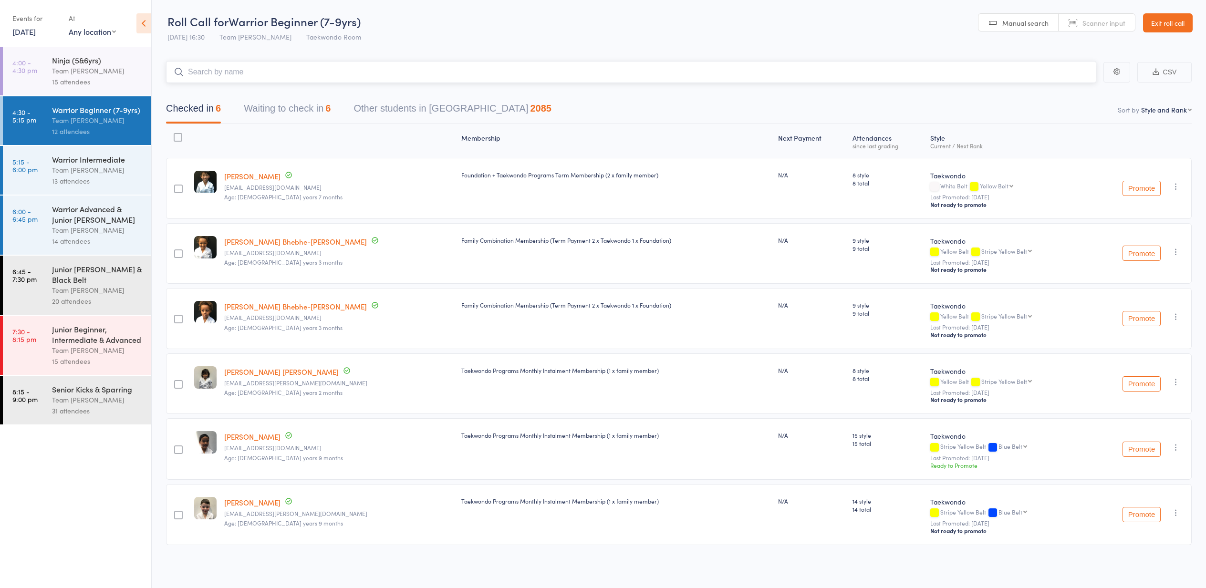
click at [284, 112] on button "Waiting to check in 6" at bounding box center [287, 110] width 87 height 25
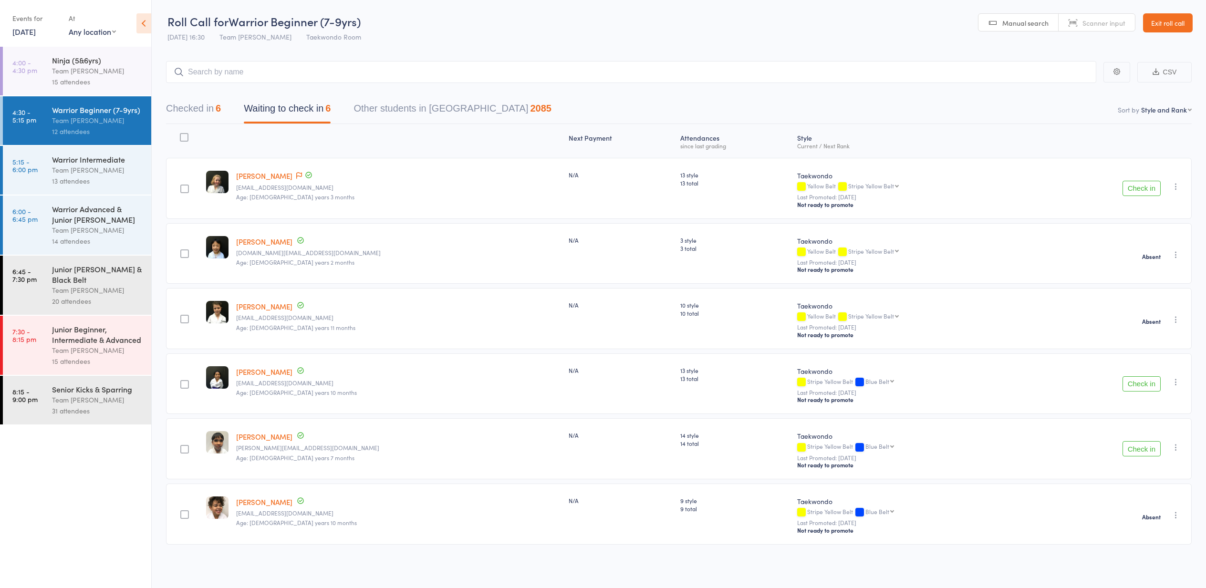
click at [1137, 191] on button "Check in" at bounding box center [1142, 188] width 38 height 15
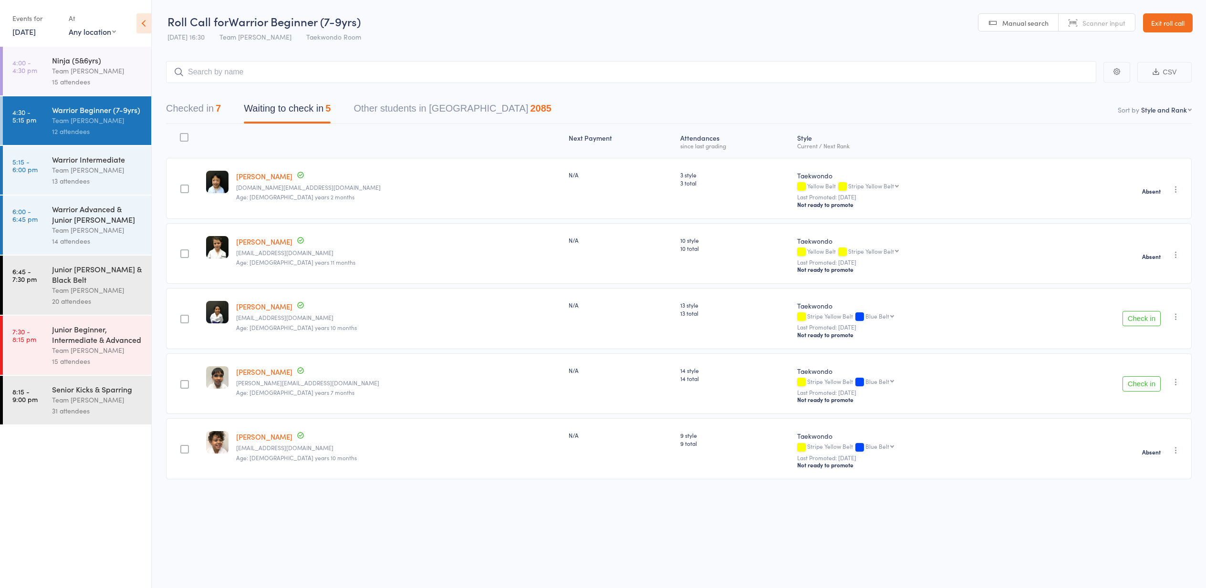
click at [1139, 383] on button "Check in" at bounding box center [1142, 383] width 38 height 15
click at [26, 31] on link "[DATE]" at bounding box center [23, 31] width 23 height 10
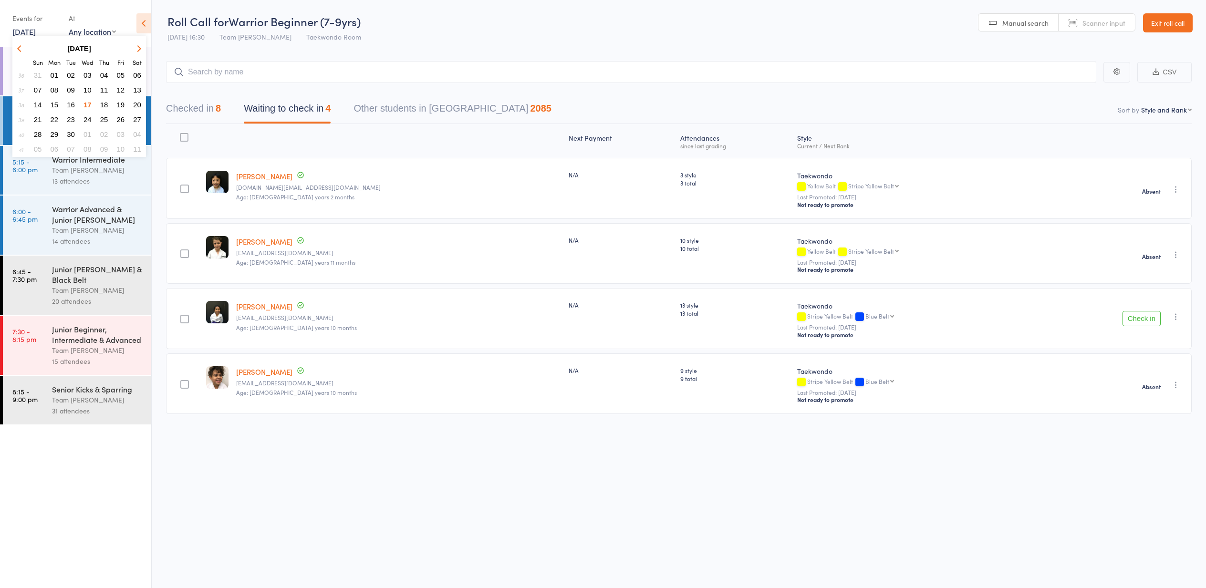
drag, startPoint x: 138, startPoint y: 104, endPoint x: 132, endPoint y: 104, distance: 6.3
click at [137, 104] on span "20" at bounding box center [137, 105] width 8 height 8
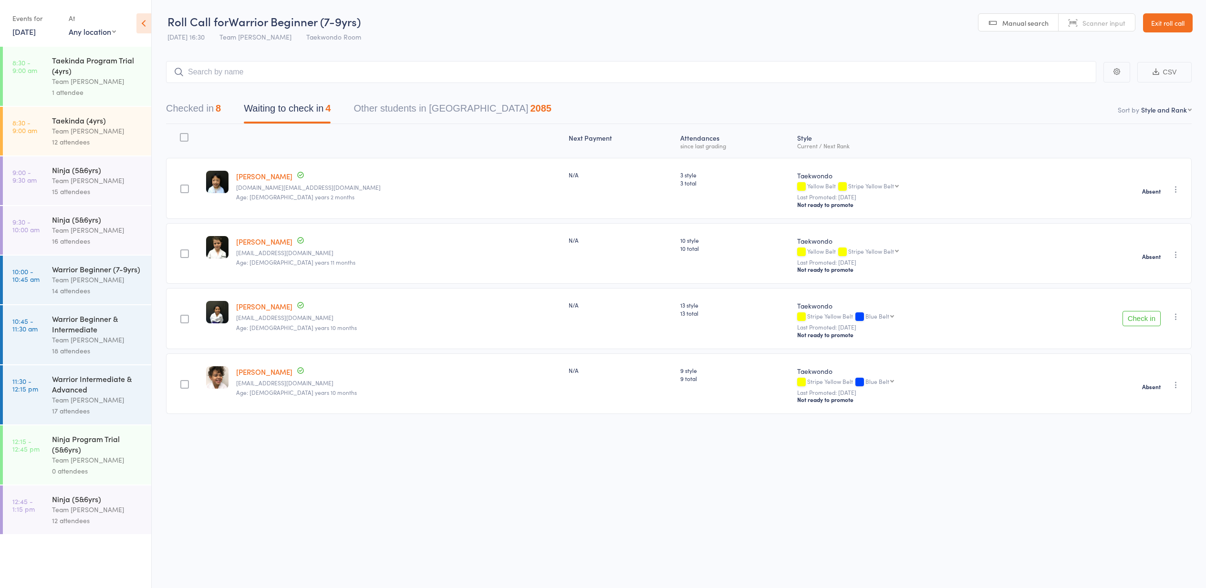
click at [73, 323] on div "Warrior Beginner & Intermediate" at bounding box center [97, 323] width 91 height 21
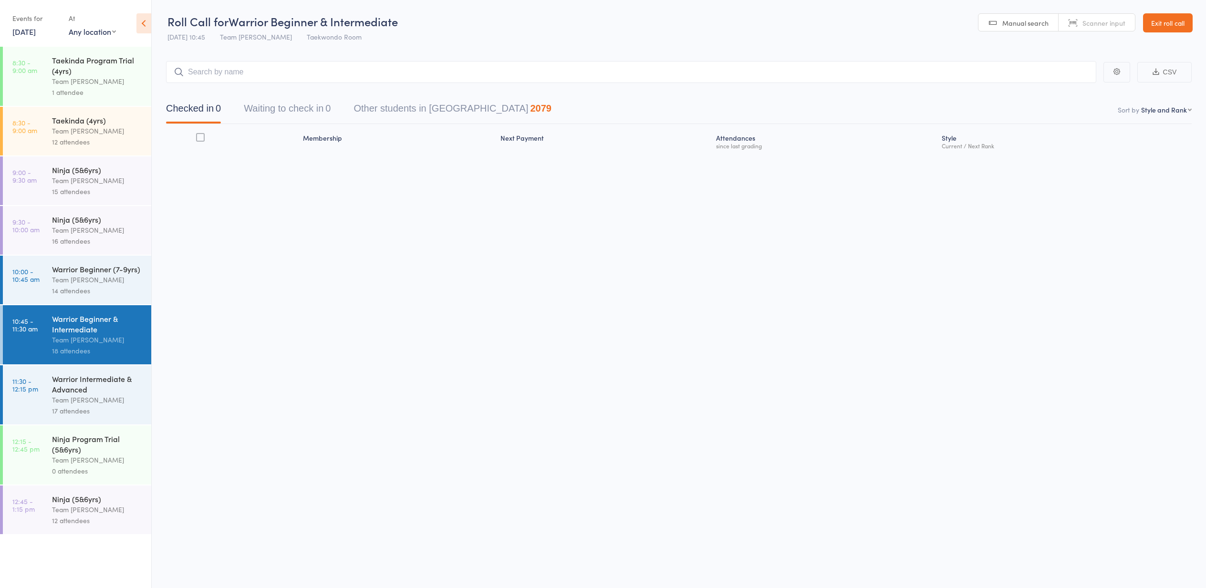
click at [79, 275] on div "Team [PERSON_NAME]" at bounding box center [97, 279] width 91 height 11
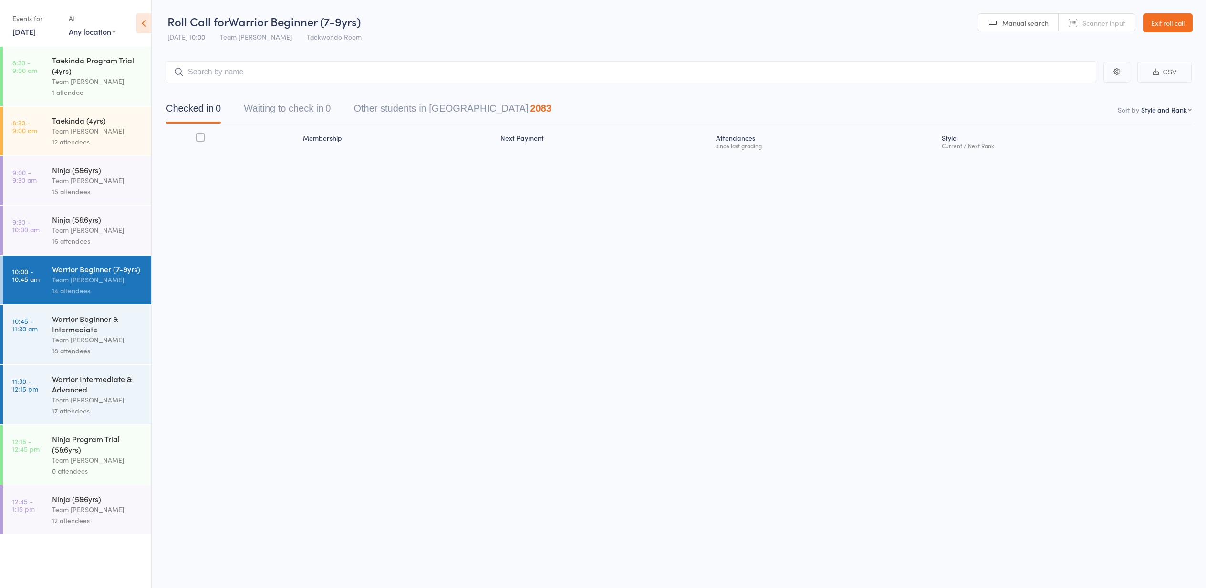
click at [68, 274] on div "Warrior Beginner (7-9yrs)" at bounding box center [97, 269] width 91 height 10
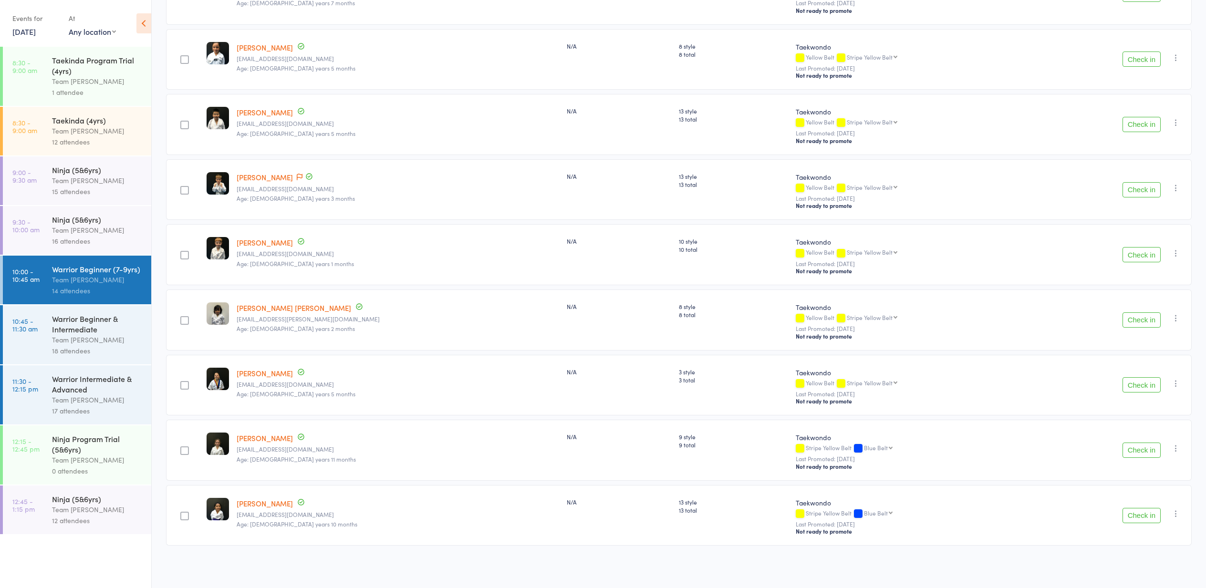
scroll to position [524, 0]
click at [21, 33] on link "[DATE]" at bounding box center [23, 31] width 23 height 10
drag, startPoint x: 89, startPoint y: 104, endPoint x: 84, endPoint y: 105, distance: 5.0
click at [88, 104] on span "17" at bounding box center [87, 105] width 8 height 8
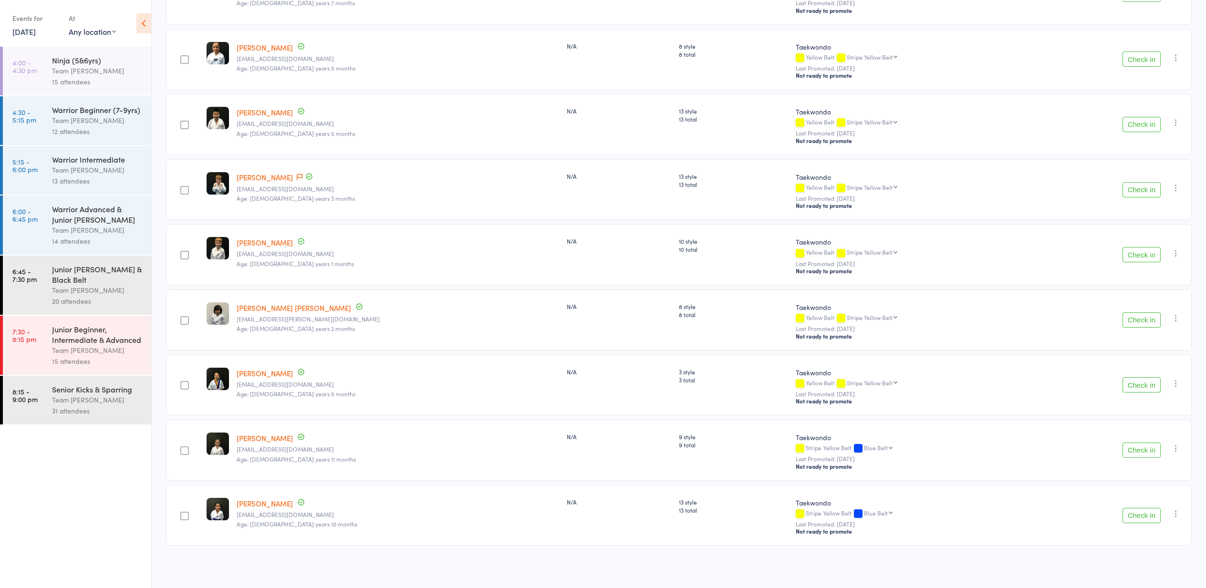
click at [72, 64] on div "Ninja (5&6yrs)" at bounding box center [97, 60] width 91 height 10
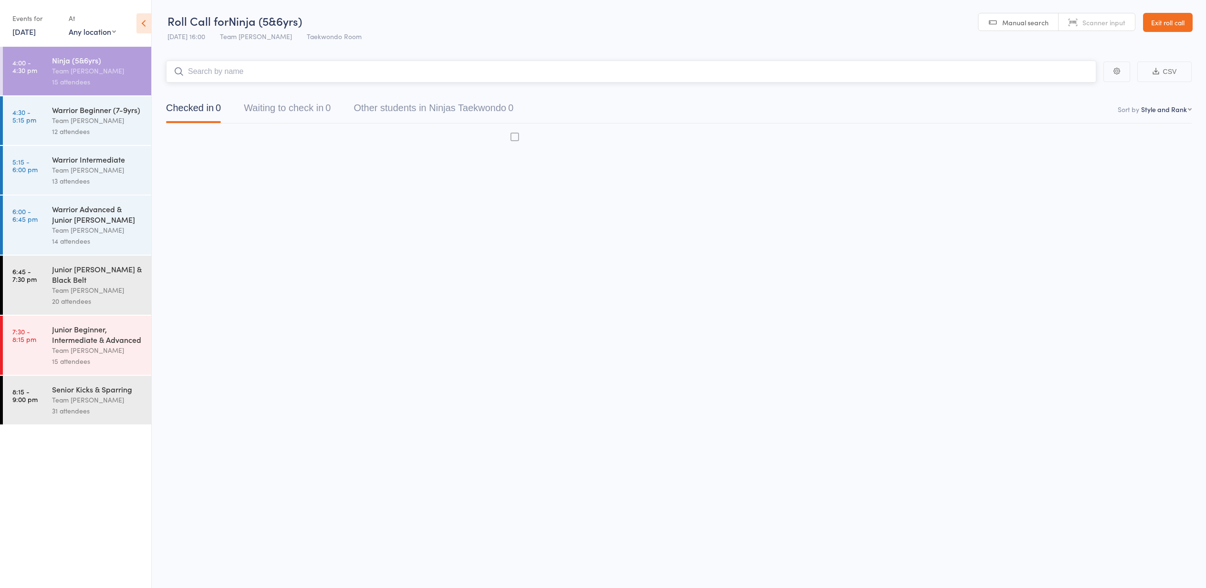
scroll to position [0, 0]
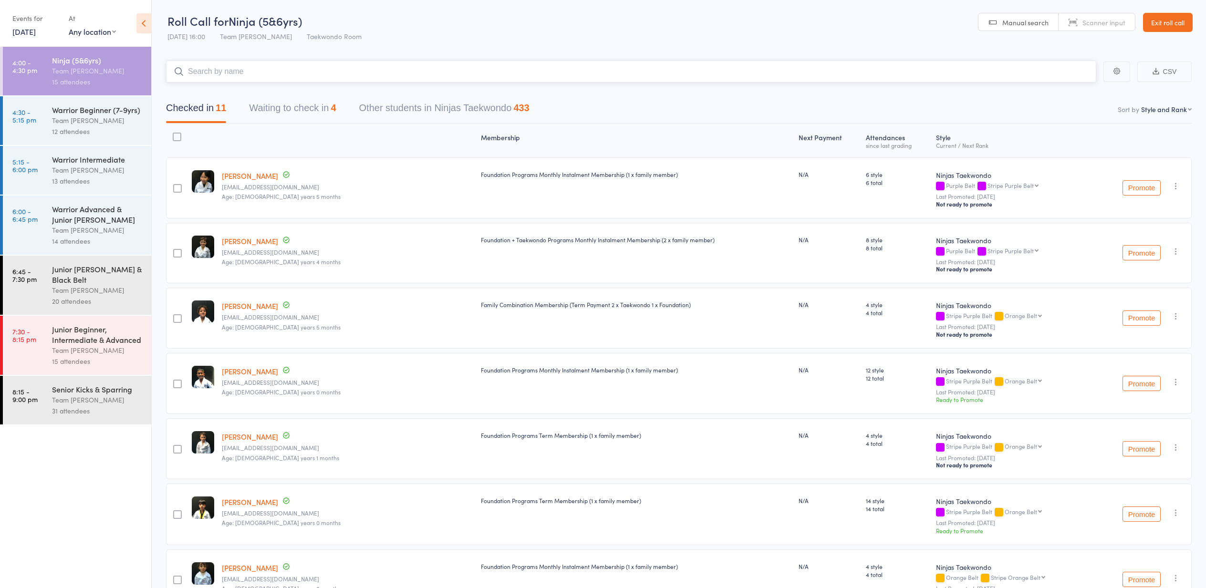
click at [290, 107] on button "Waiting to check in 4" at bounding box center [292, 110] width 87 height 25
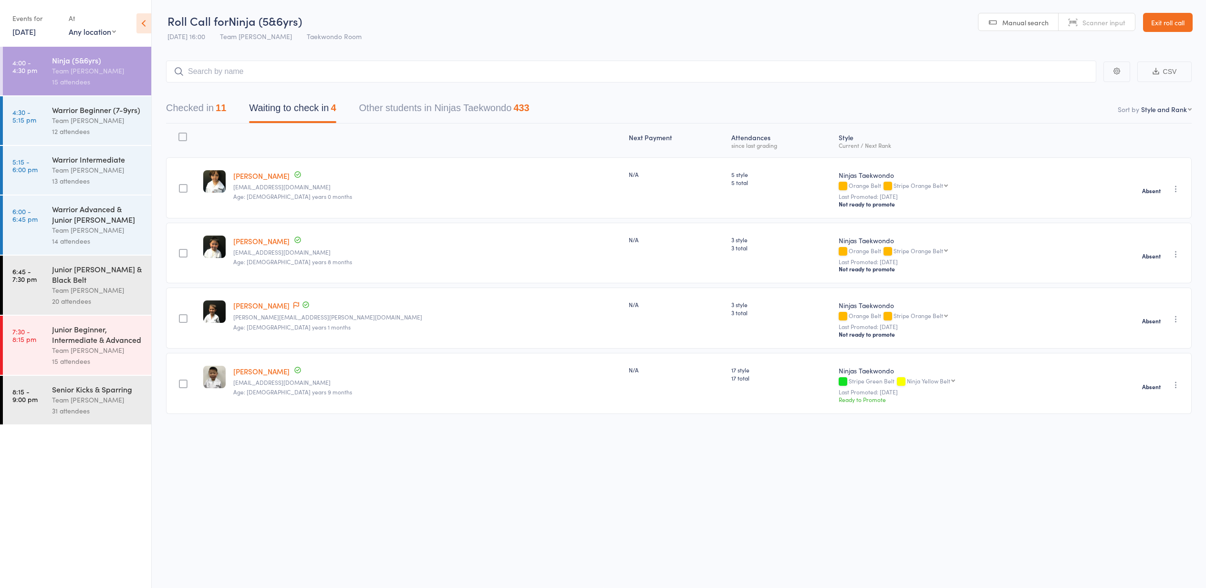
click at [52, 114] on div "Warrior Beginner (7-9yrs)" at bounding box center [97, 109] width 91 height 10
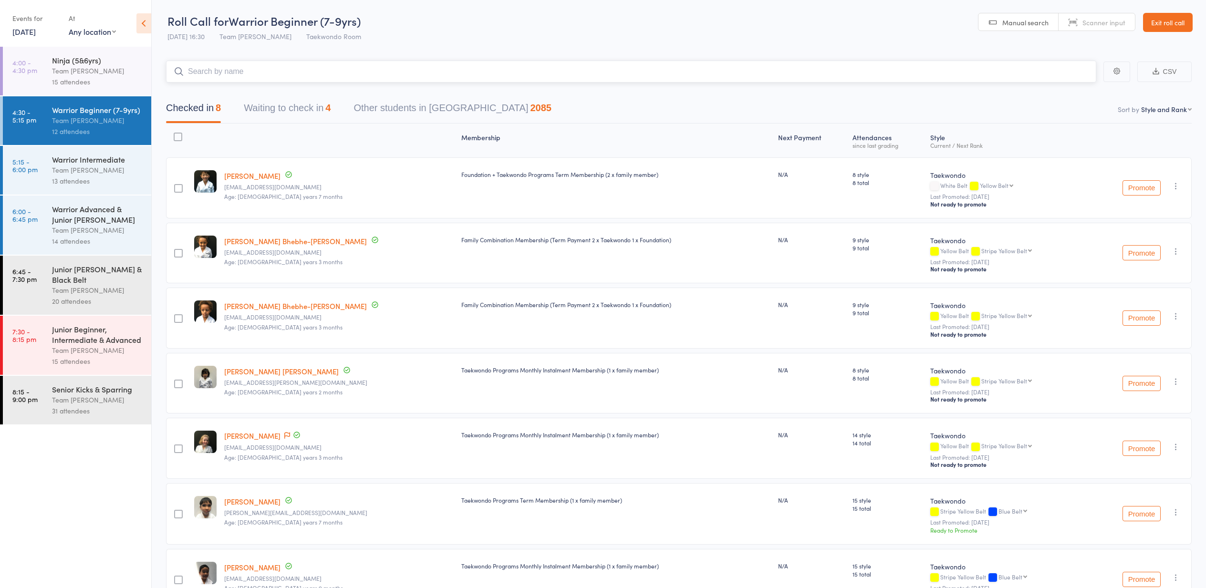
drag, startPoint x: 305, startPoint y: 109, endPoint x: 300, endPoint y: 110, distance: 5.3
click at [304, 110] on button "Waiting to check in 4" at bounding box center [287, 110] width 87 height 25
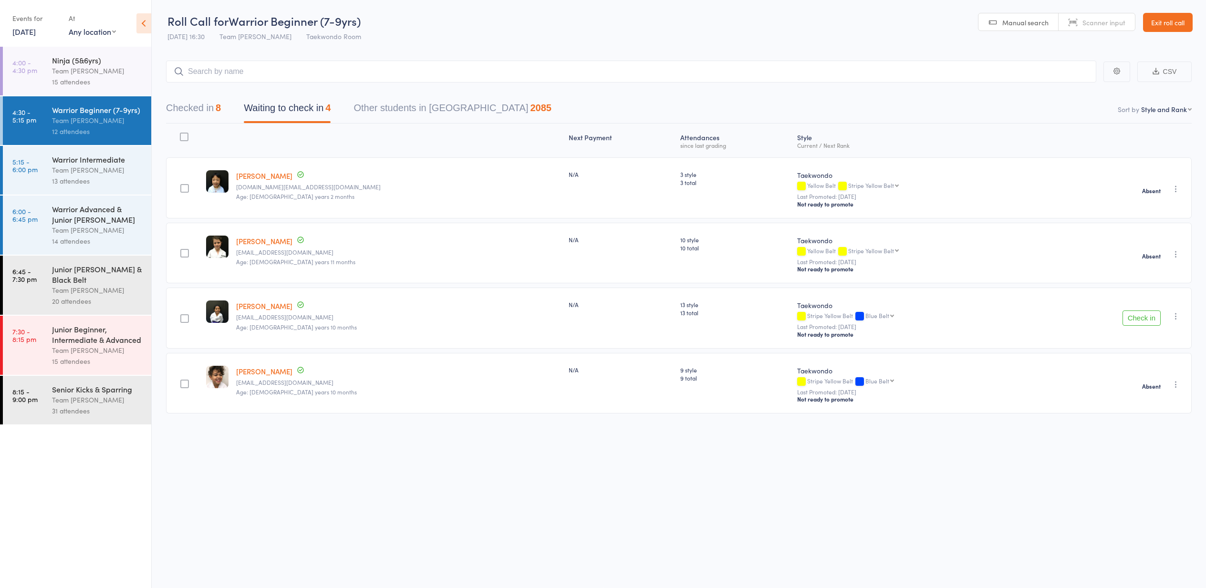
click at [1175, 315] on icon "button" at bounding box center [1176, 317] width 10 height 10
click at [1151, 429] on li "Mark absent" at bounding box center [1142, 424] width 79 height 13
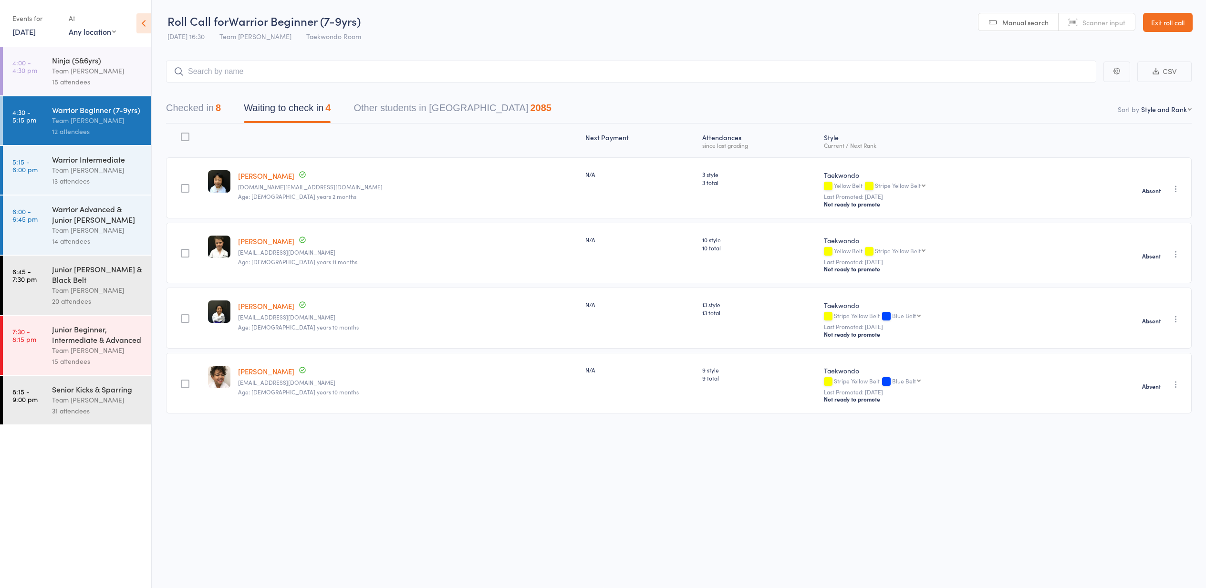
click at [82, 166] on div "Team [PERSON_NAME]" at bounding box center [97, 170] width 91 height 11
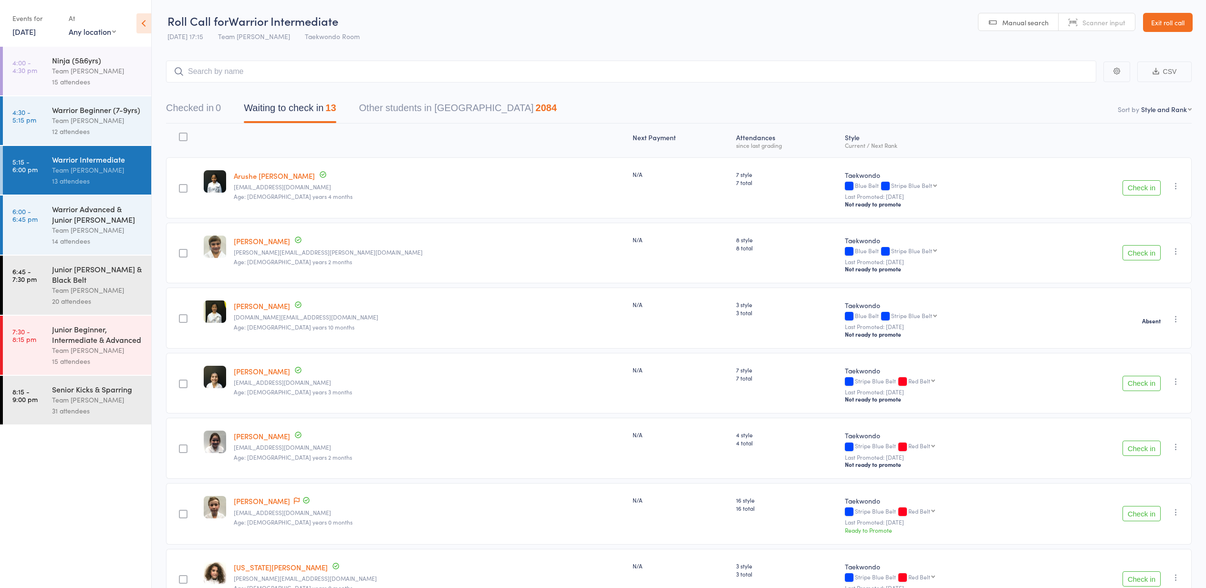
drag, startPoint x: 1164, startPoint y: 23, endPoint x: 1160, endPoint y: 26, distance: 5.1
click at [1162, 26] on link "Exit roll call" at bounding box center [1168, 22] width 50 height 19
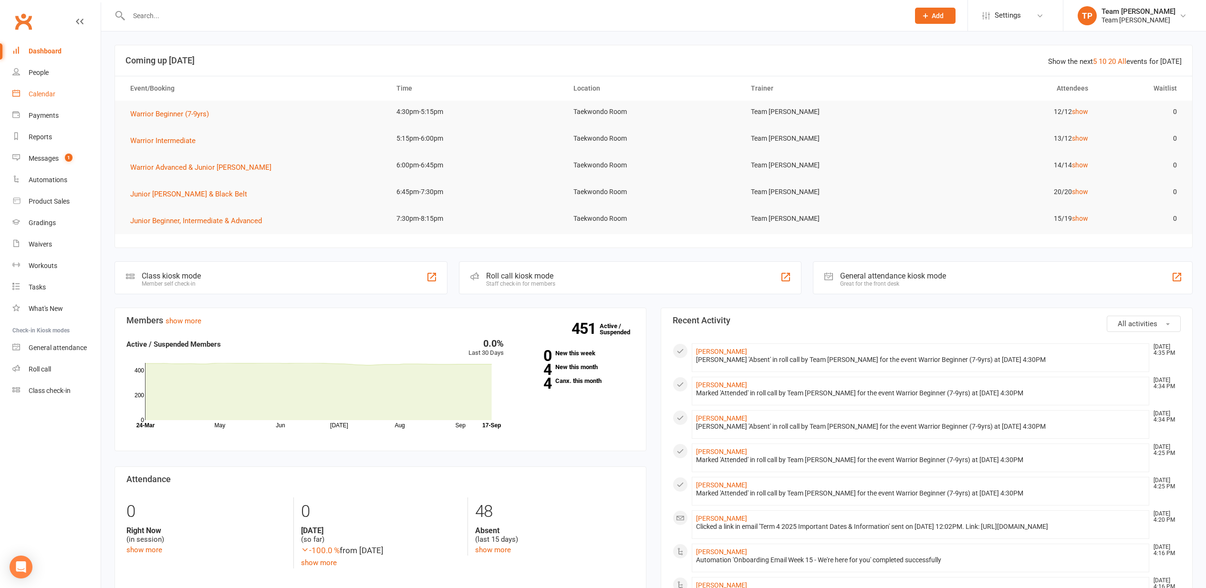
click at [44, 95] on div "Calendar" at bounding box center [42, 94] width 27 height 8
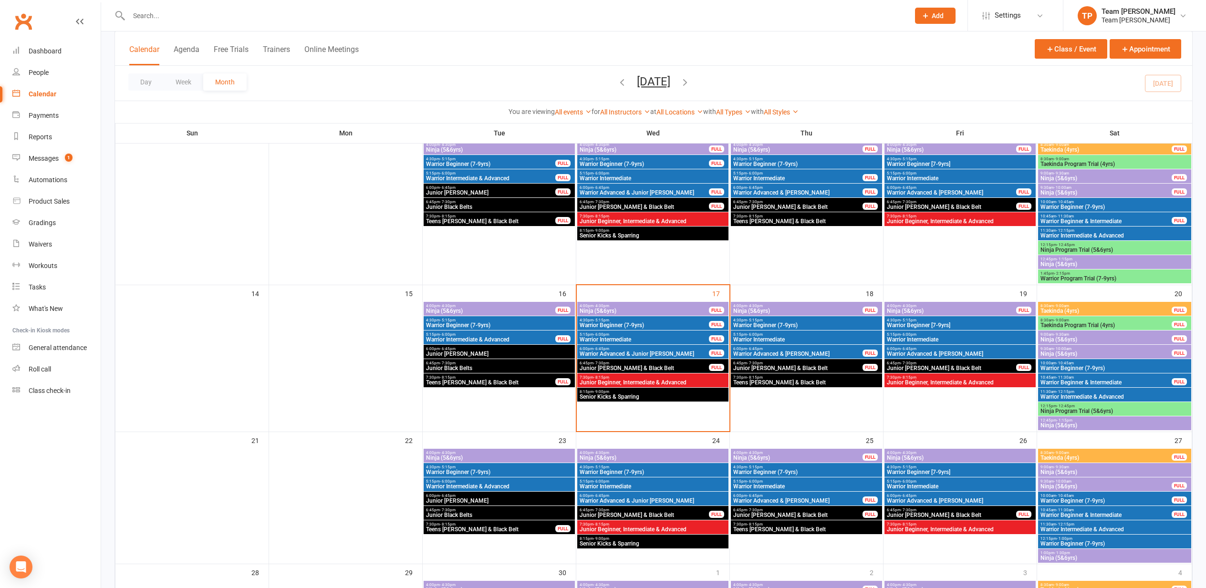
scroll to position [227, 0]
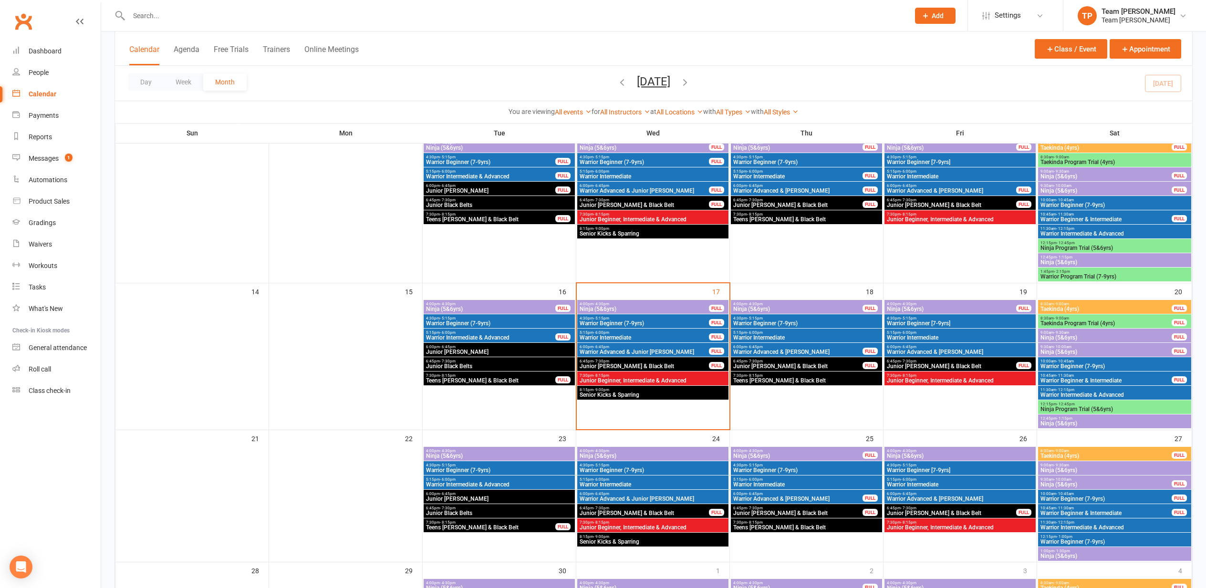
click at [1075, 405] on span "12:15pm - 12:45pm" at bounding box center [1114, 404] width 149 height 4
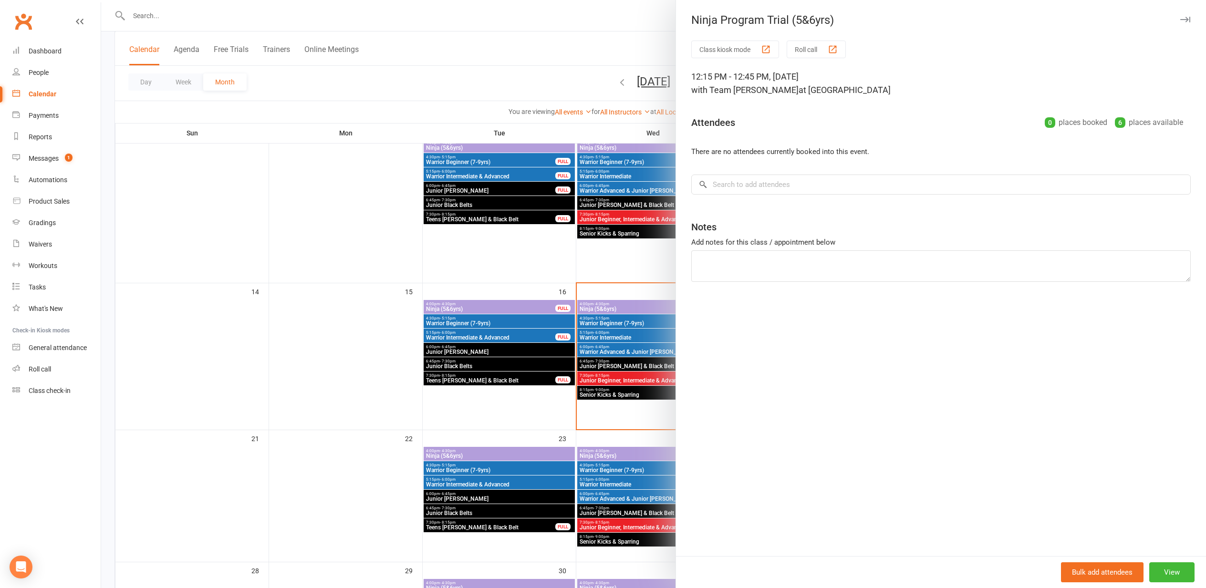
click at [306, 278] on div at bounding box center [653, 294] width 1105 height 588
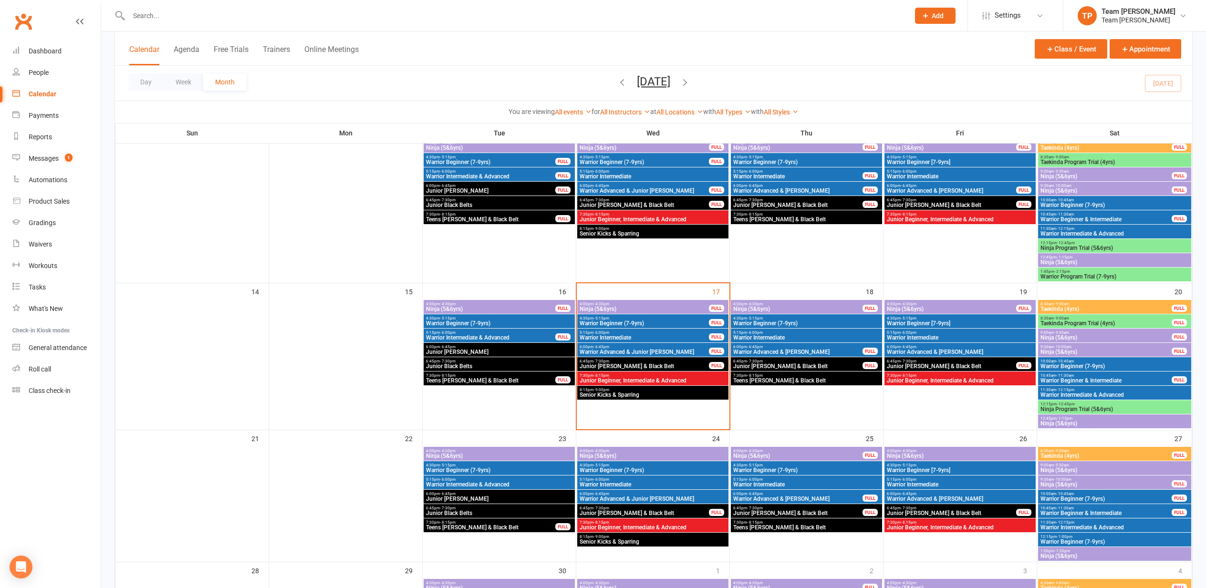
click at [1063, 324] on span "Taekinda Program Trial (4yrs)" at bounding box center [1106, 324] width 132 height 6
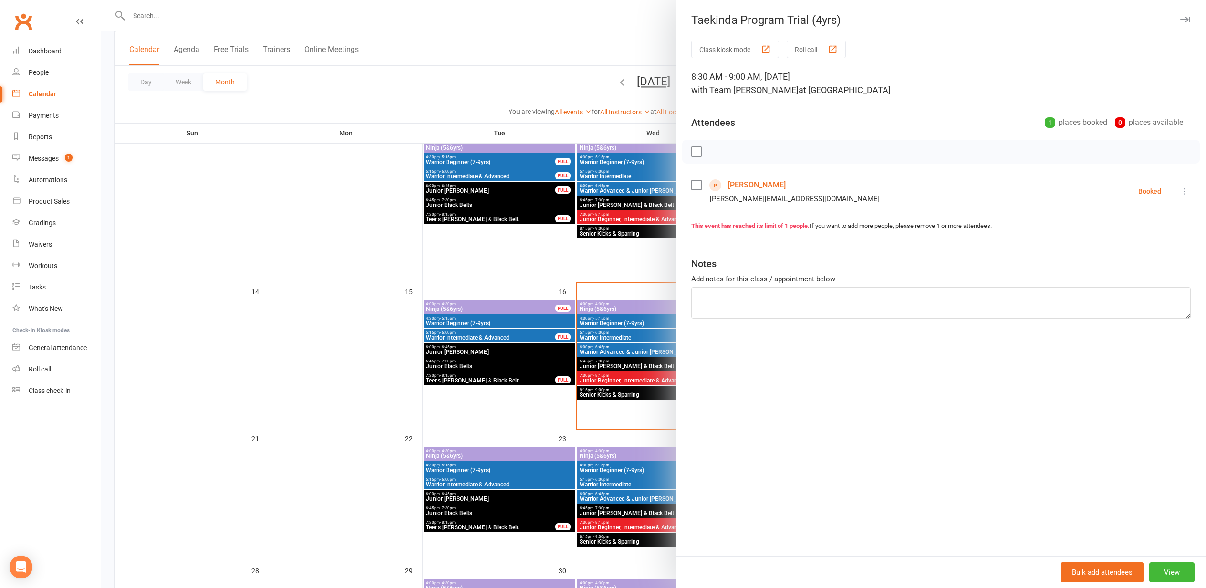
click at [288, 279] on div at bounding box center [653, 294] width 1105 height 588
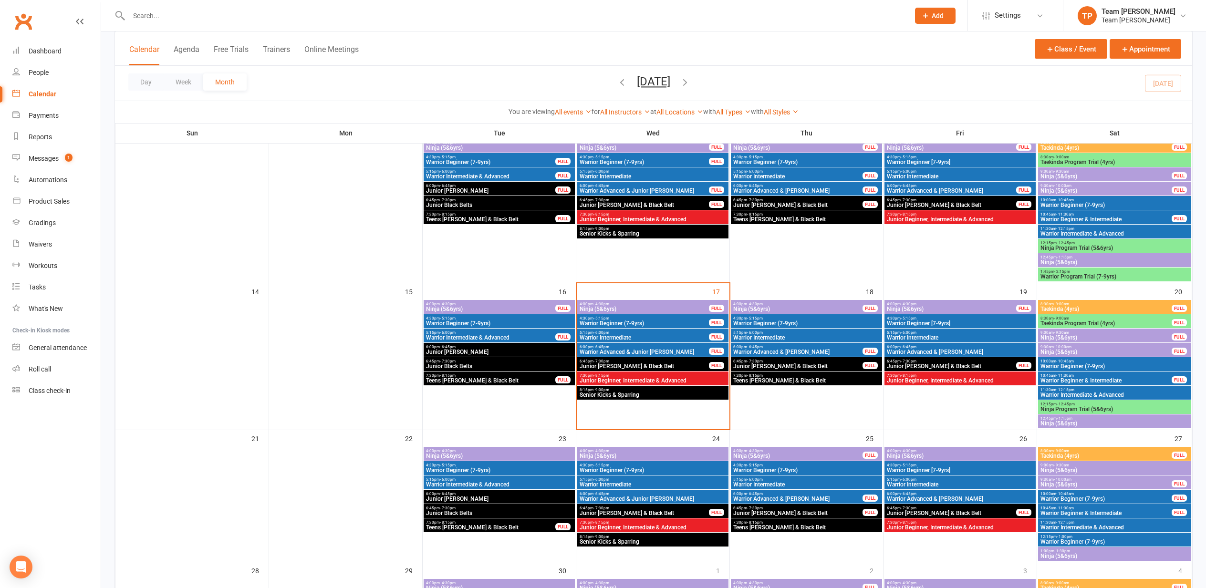
click at [48, 158] on div "Messages" at bounding box center [44, 159] width 30 height 8
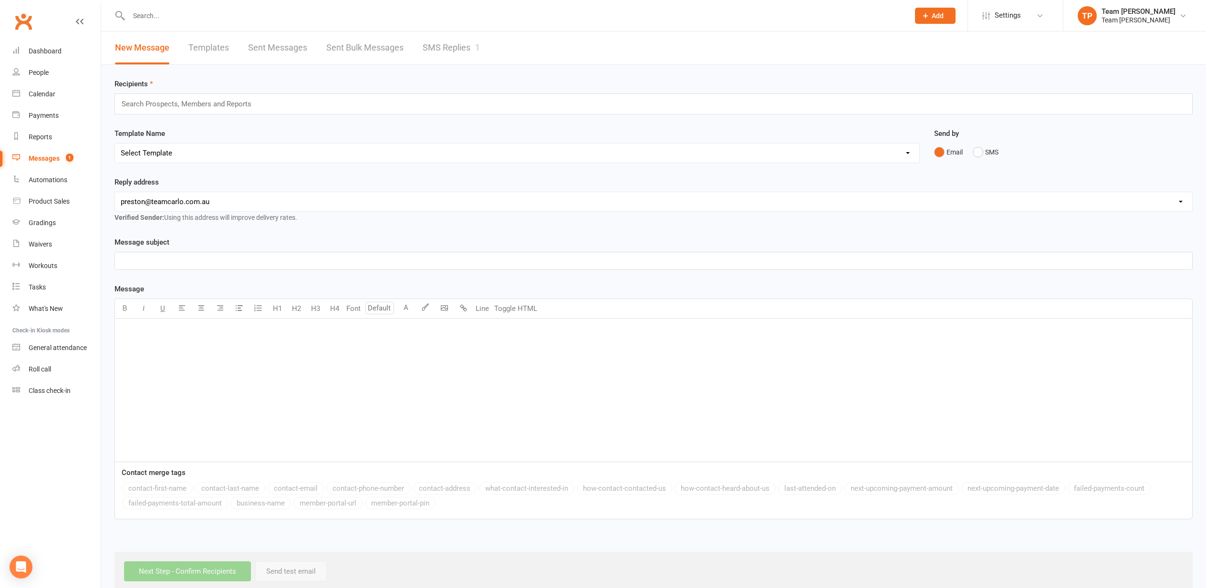
click at [440, 49] on link "SMS Replies 1" at bounding box center [451, 47] width 57 height 33
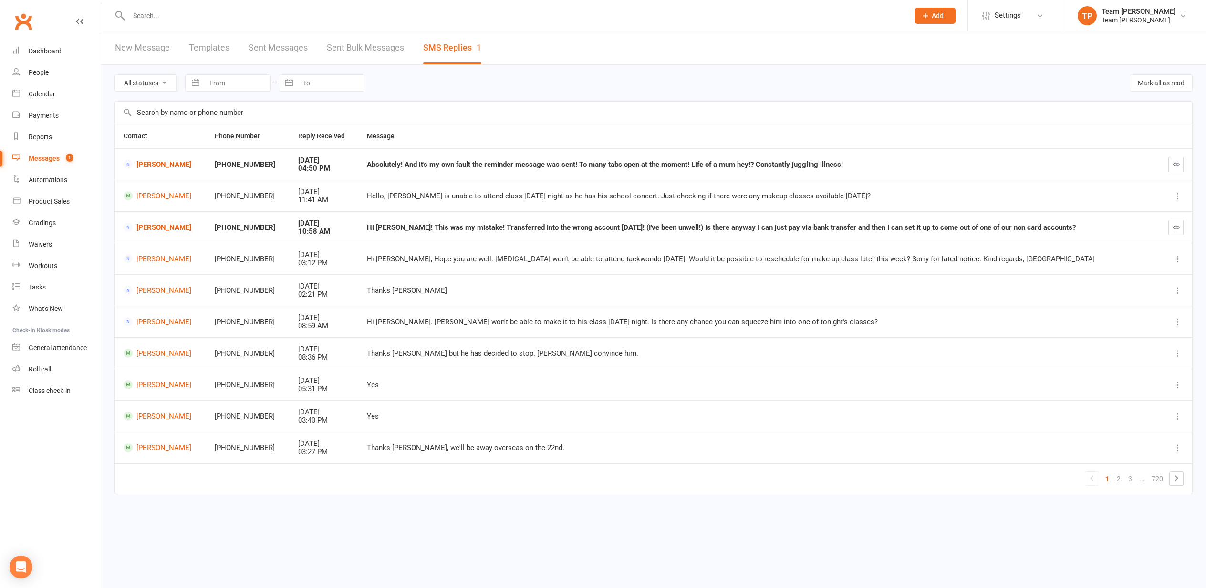
click at [167, 163] on link "[PERSON_NAME]" at bounding box center [161, 164] width 74 height 9
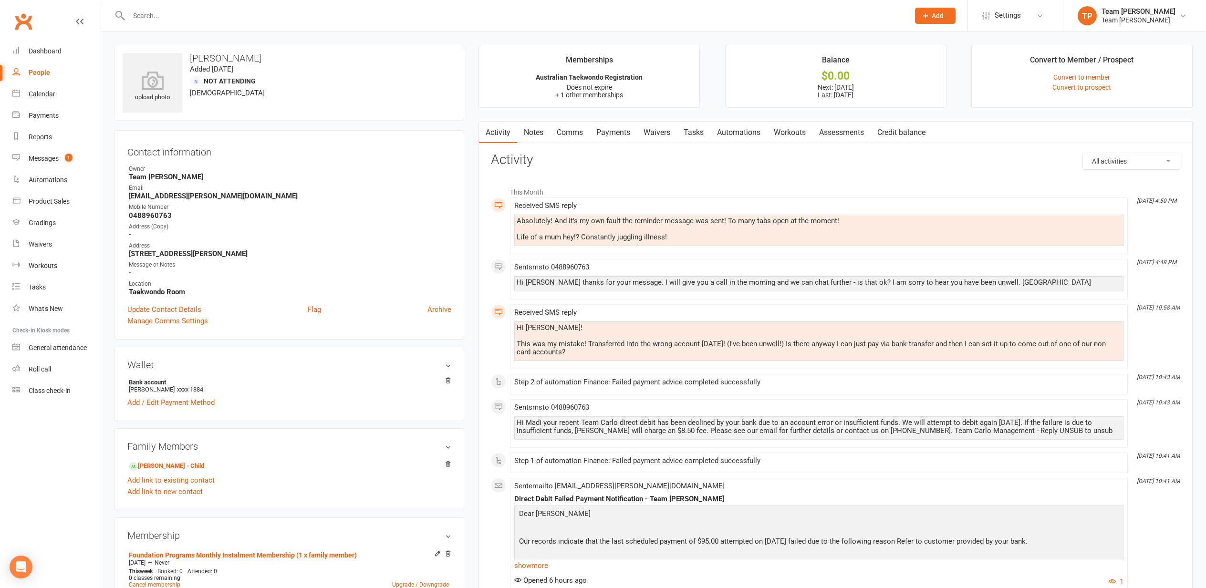
click at [40, 94] on div "Calendar" at bounding box center [42, 94] width 27 height 8
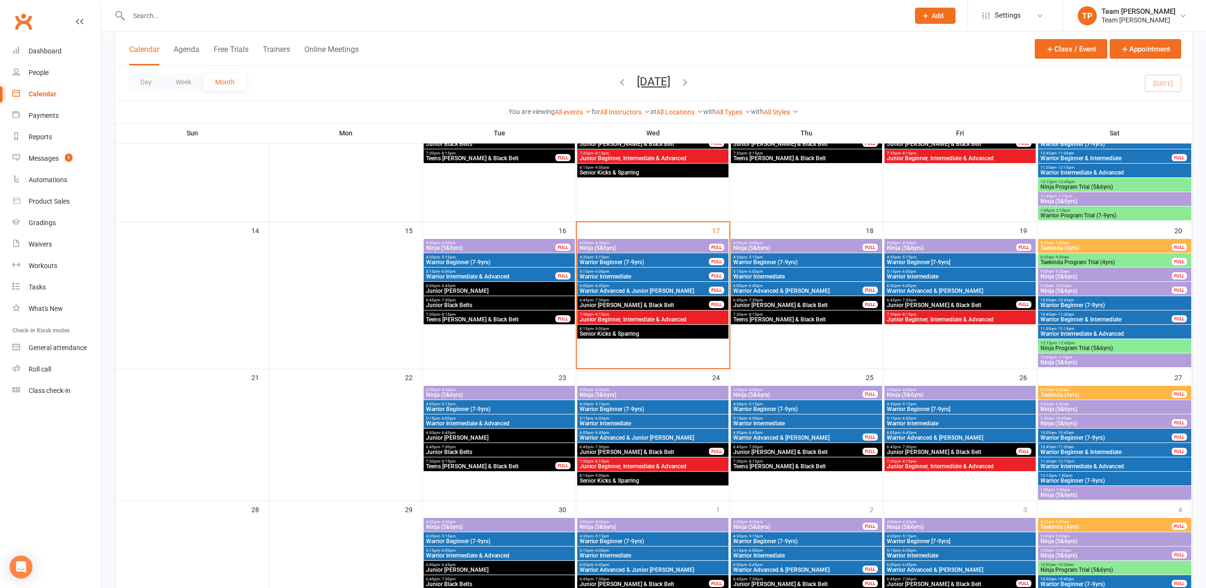
scroll to position [291, 0]
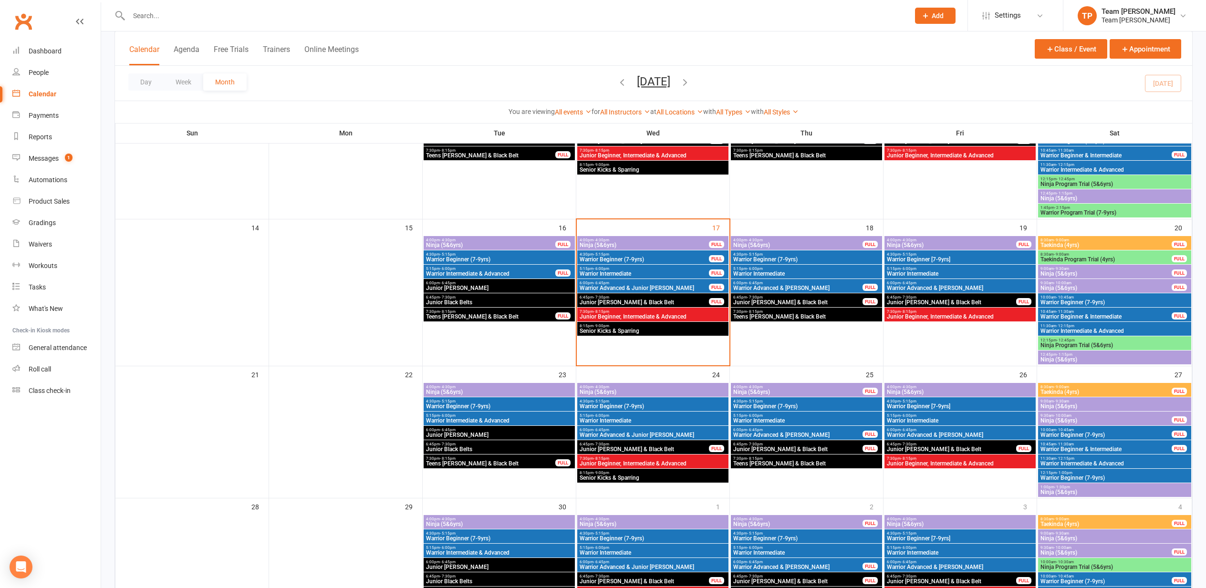
click at [637, 271] on span "Warrior Intermediate" at bounding box center [644, 274] width 130 height 6
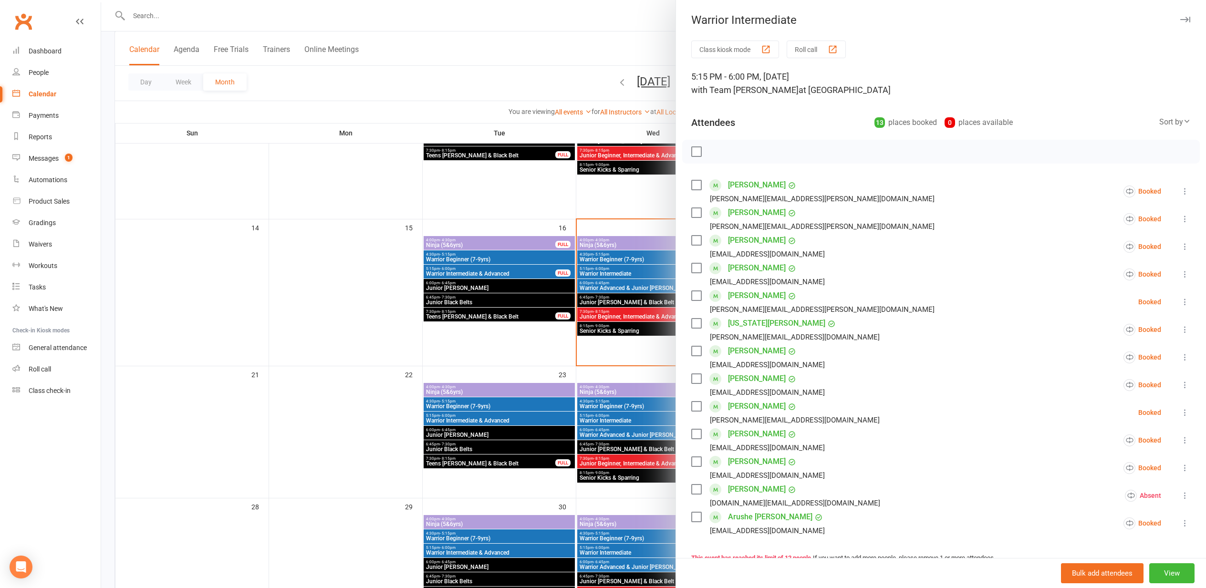
click at [833, 49] on div "button" at bounding box center [833, 49] width 10 height 10
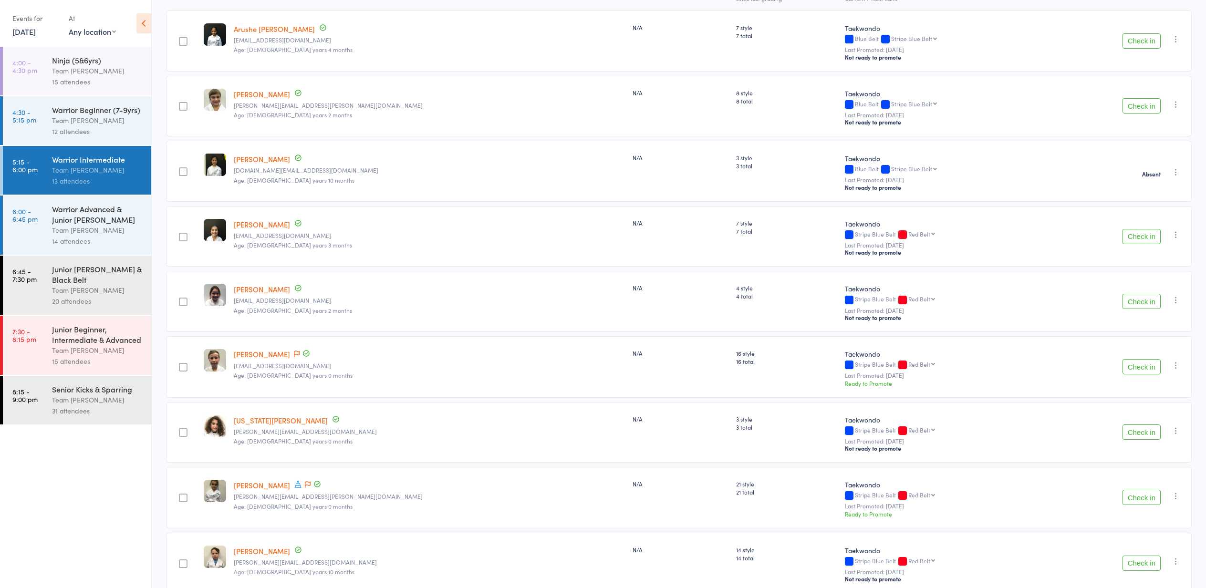
scroll to position [149, 0]
click at [1139, 238] on button "Check in" at bounding box center [1142, 235] width 38 height 15
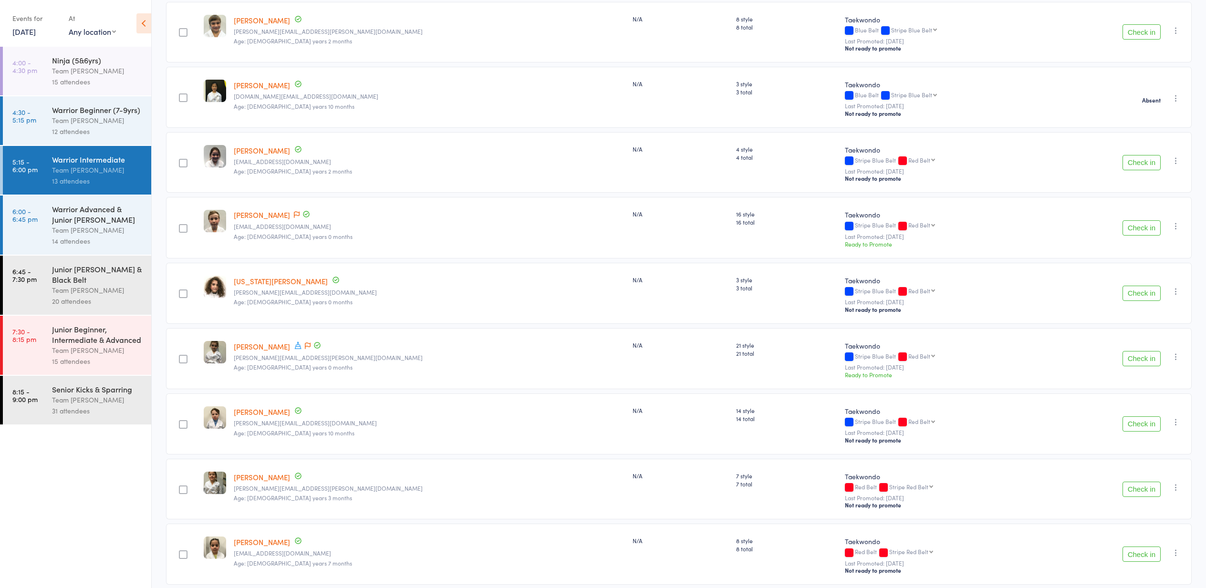
scroll to position [221, 1]
click at [1176, 358] on icon "button" at bounding box center [1176, 357] width 10 height 10
click at [1153, 470] on li "Mark absent" at bounding box center [1142, 465] width 79 height 13
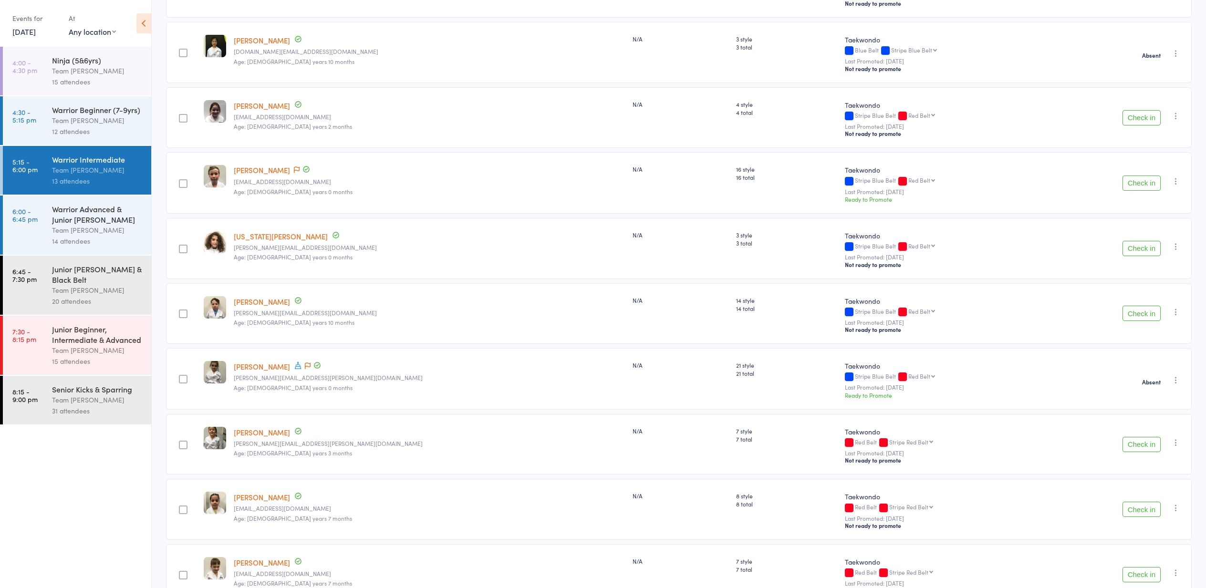
scroll to position [272, 0]
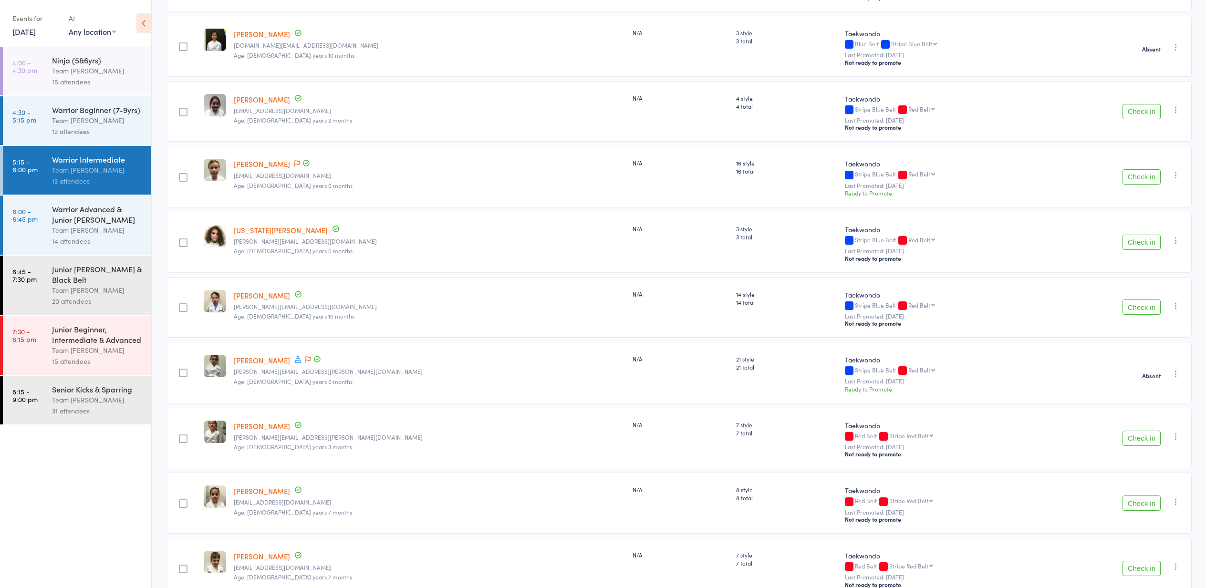
click at [1177, 306] on icon "button" at bounding box center [1176, 306] width 10 height 10
drag, startPoint x: 1142, startPoint y: 417, endPoint x: 1137, endPoint y: 417, distance: 5.3
click at [1142, 417] on li "Mark absent" at bounding box center [1142, 414] width 79 height 13
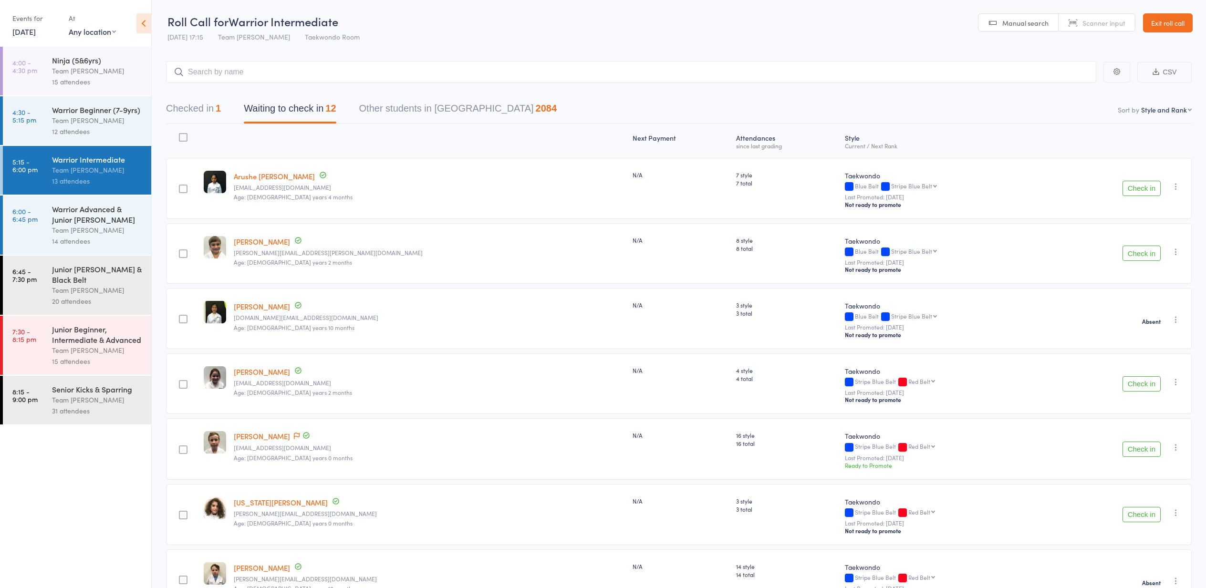
scroll to position [0, 0]
click at [104, 227] on div "Team [PERSON_NAME]" at bounding box center [97, 230] width 91 height 11
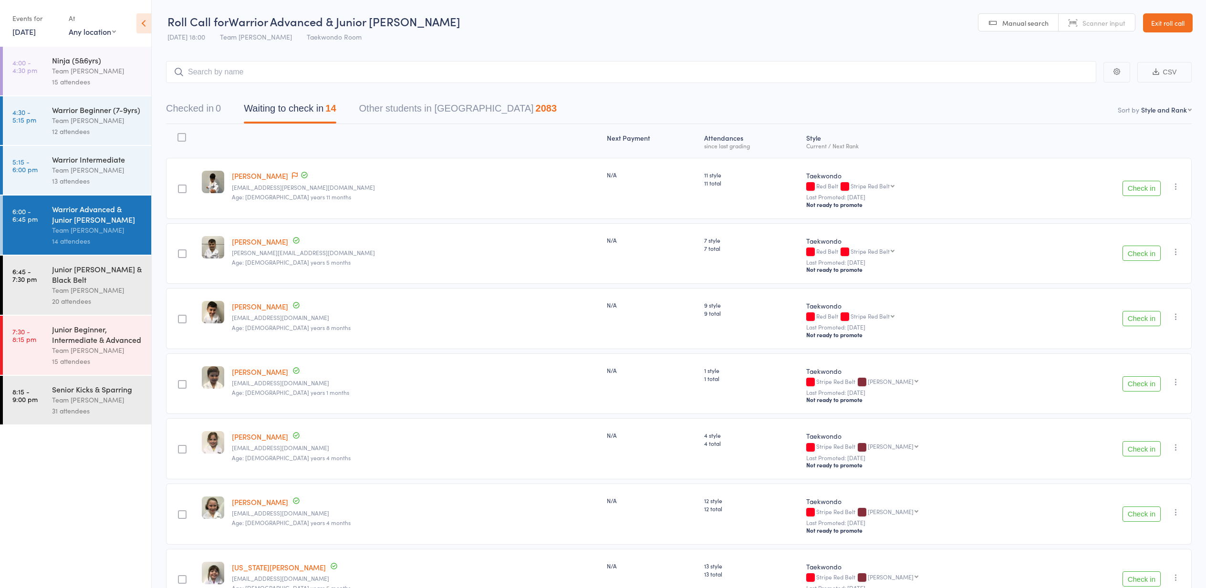
drag, startPoint x: 101, startPoint y: 75, endPoint x: 105, endPoint y: 77, distance: 5.0
click at [101, 75] on div "Team [PERSON_NAME]" at bounding box center [97, 70] width 91 height 11
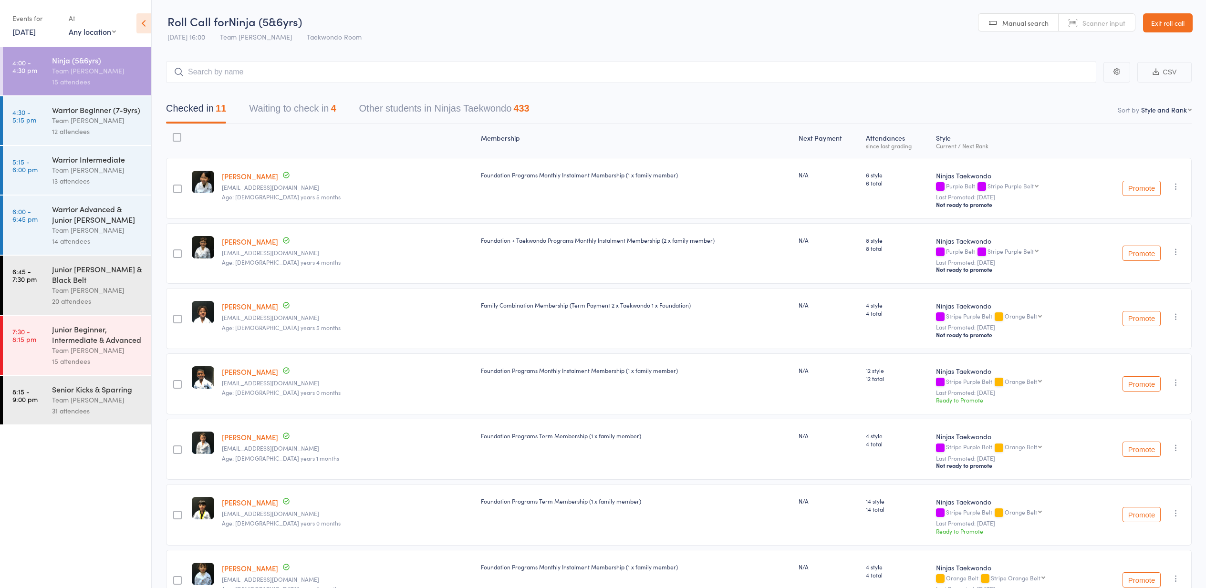
click at [113, 107] on div "Warrior Beginner (7-9yrs)" at bounding box center [97, 109] width 91 height 10
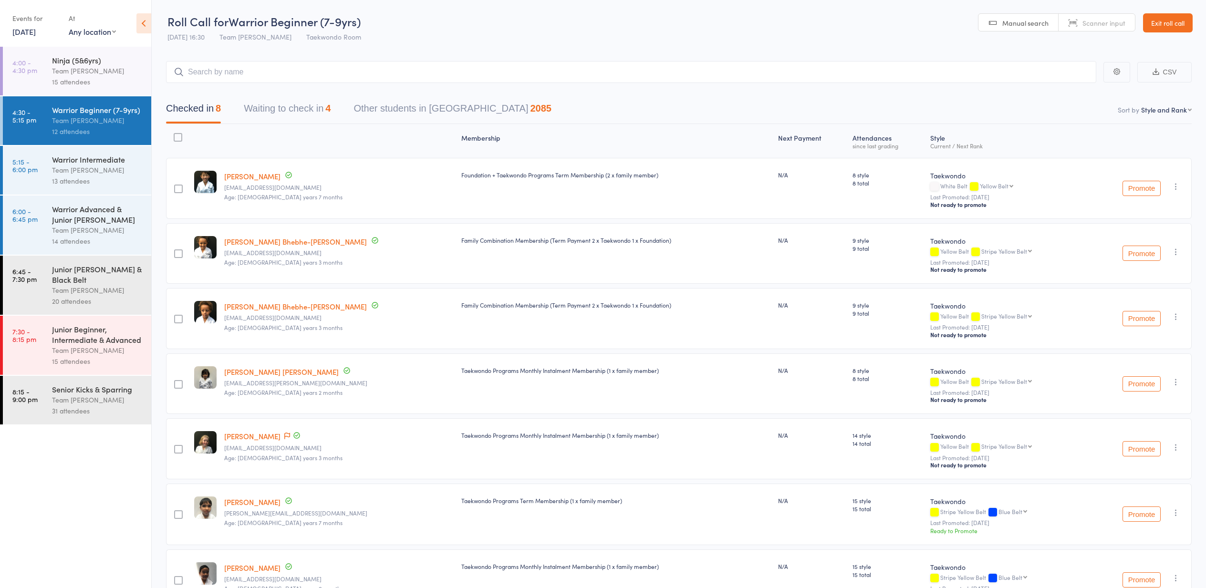
click at [123, 167] on div "Team [PERSON_NAME]" at bounding box center [97, 170] width 91 height 11
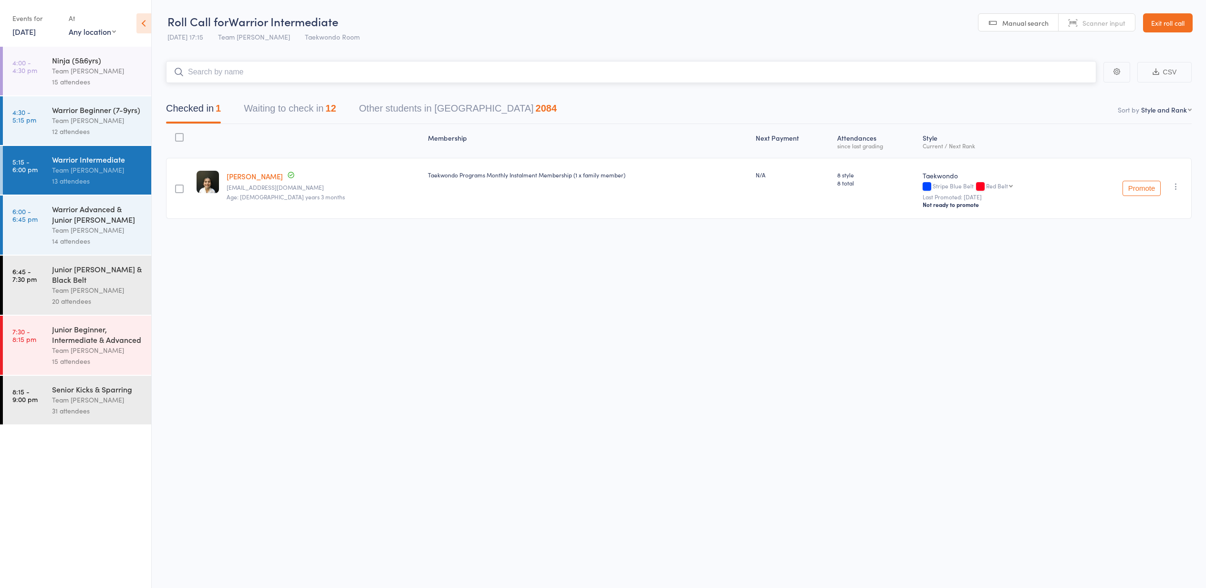
click at [305, 119] on button "Waiting to check in 12" at bounding box center [290, 110] width 92 height 25
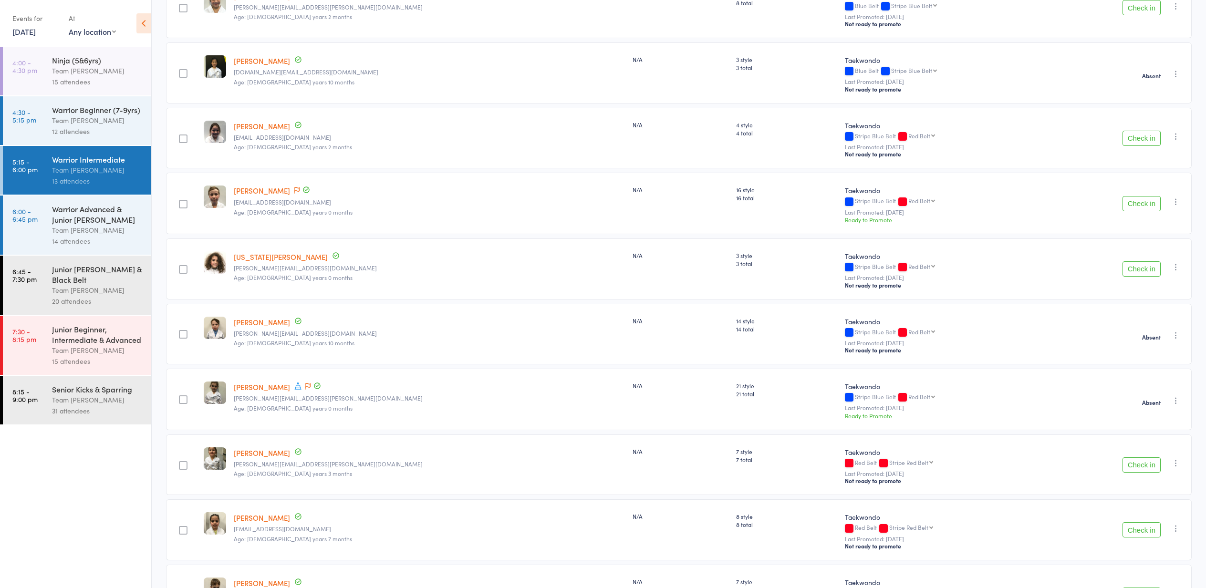
scroll to position [248, 0]
click at [1131, 198] on button "Check in" at bounding box center [1142, 201] width 38 height 15
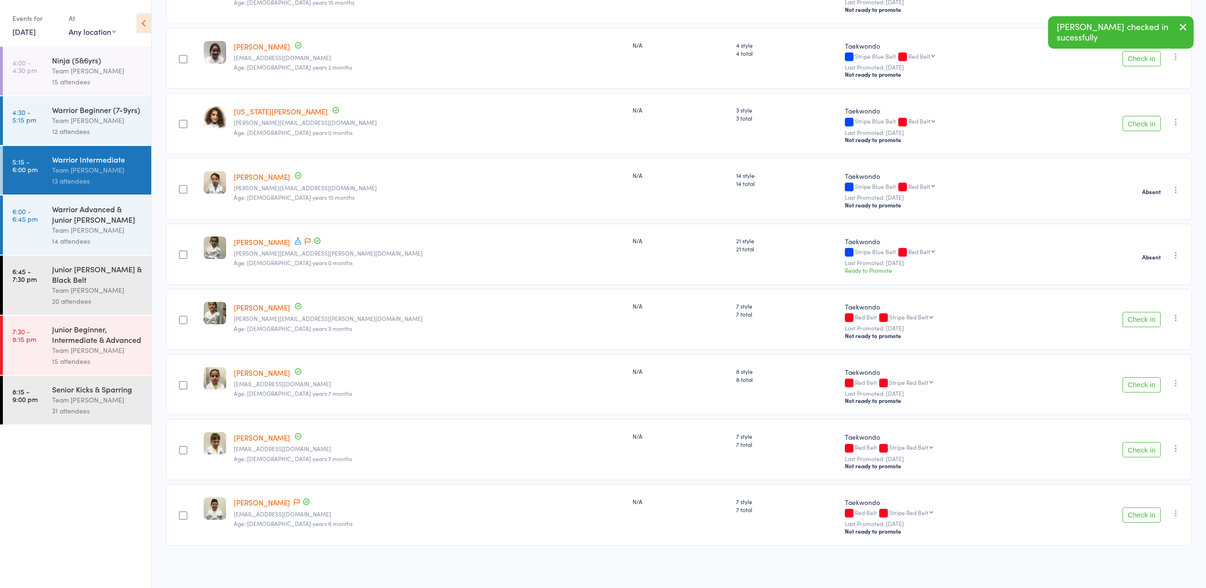
scroll to position [328, 0]
click at [1147, 387] on button "Check in" at bounding box center [1142, 384] width 38 height 15
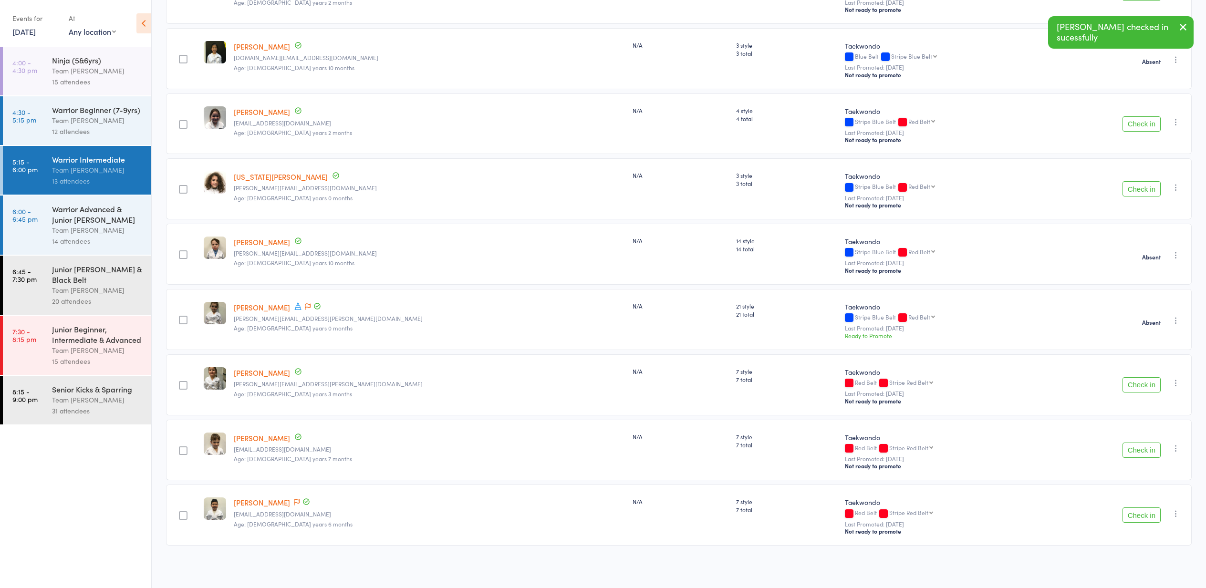
scroll to position [262, 0]
click at [1152, 452] on button "Check in" at bounding box center [1142, 450] width 38 height 15
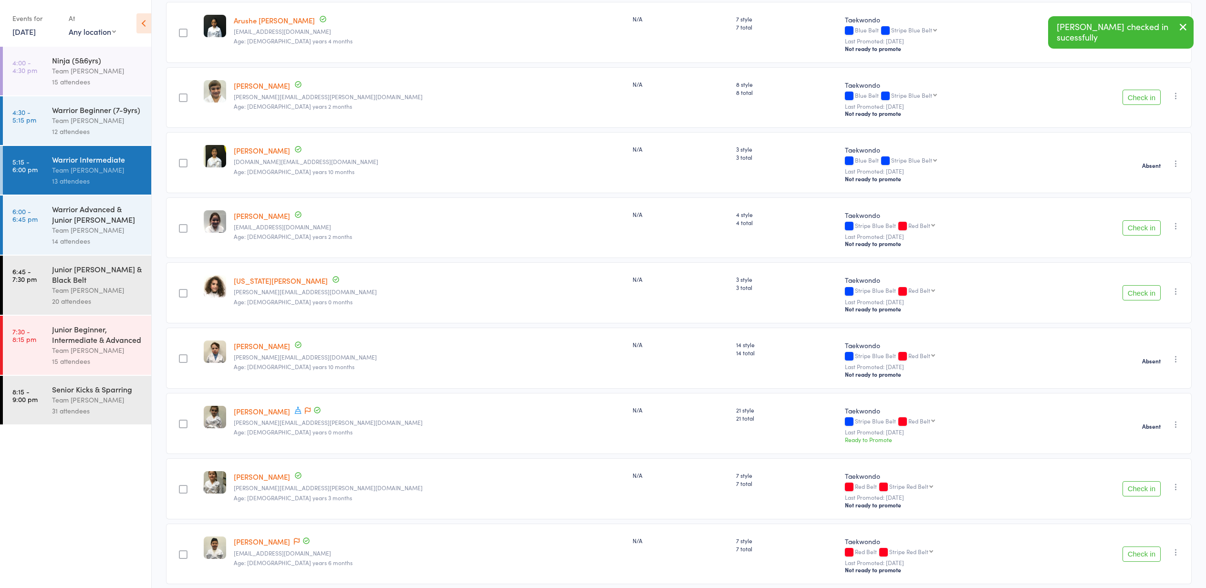
scroll to position [153, 0]
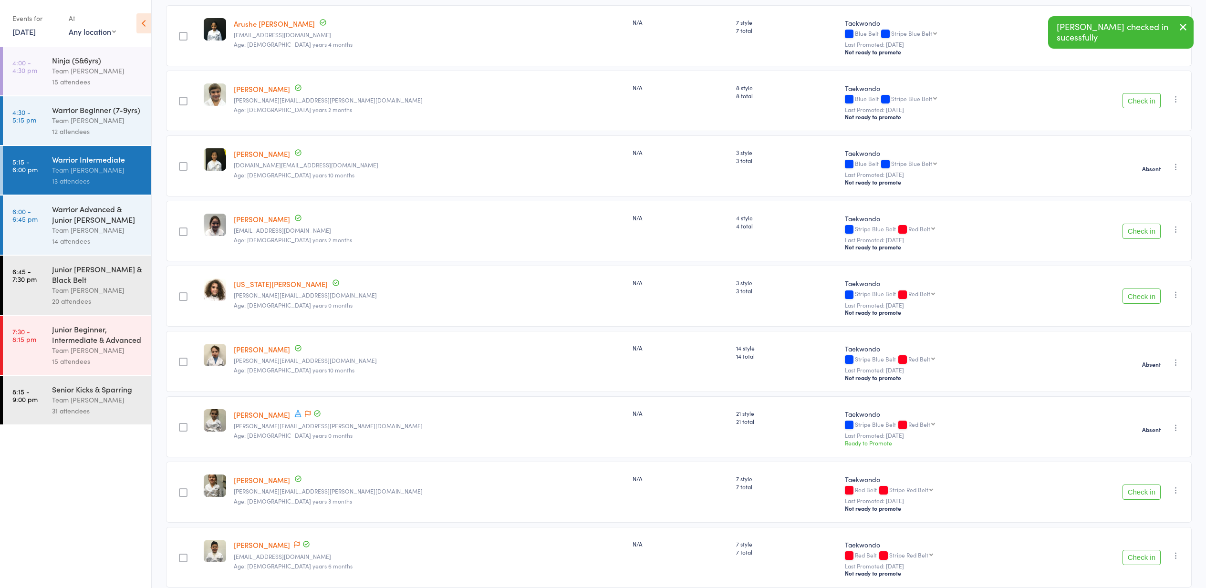
click at [1152, 557] on button "Check in" at bounding box center [1142, 557] width 38 height 15
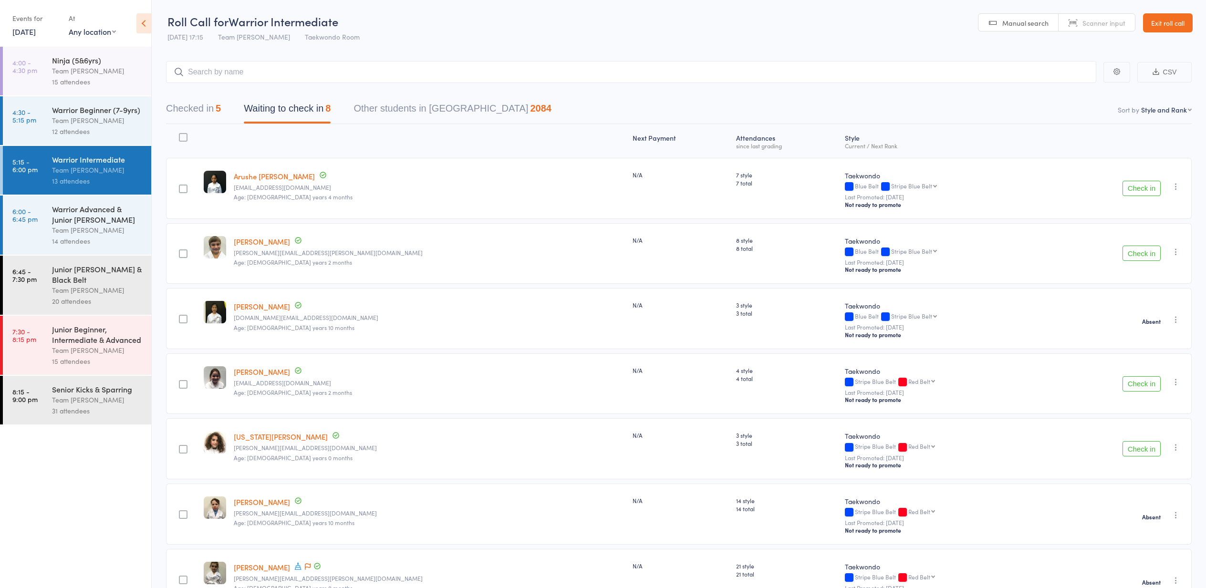
scroll to position [0, 0]
click at [190, 112] on button "Checked in 5" at bounding box center [193, 110] width 55 height 25
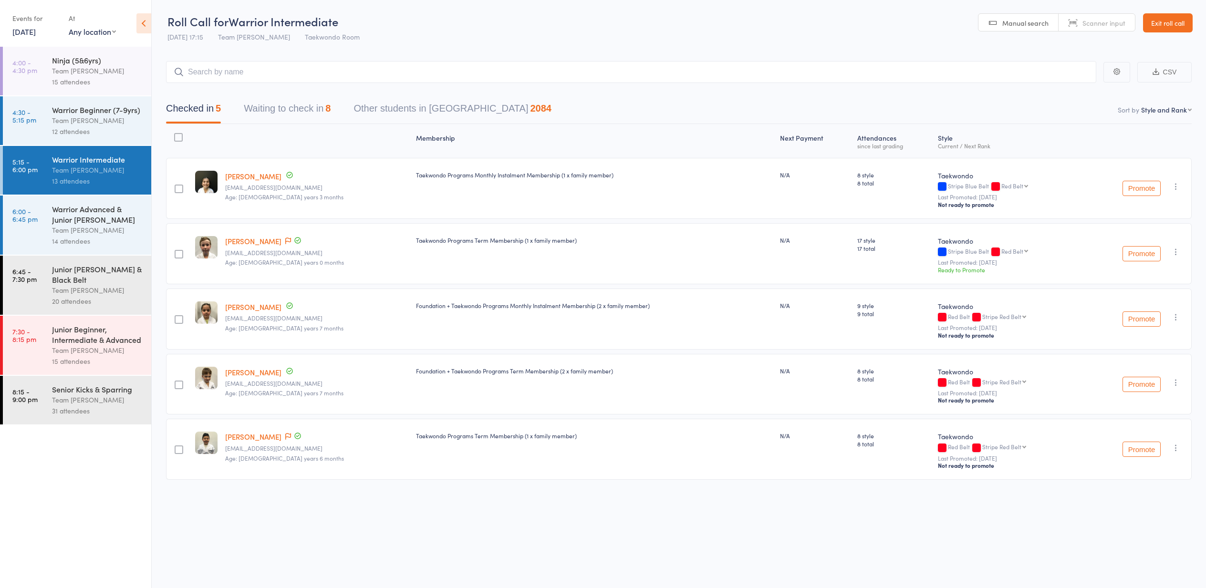
click at [274, 106] on button "Waiting to check in 8" at bounding box center [287, 110] width 87 height 25
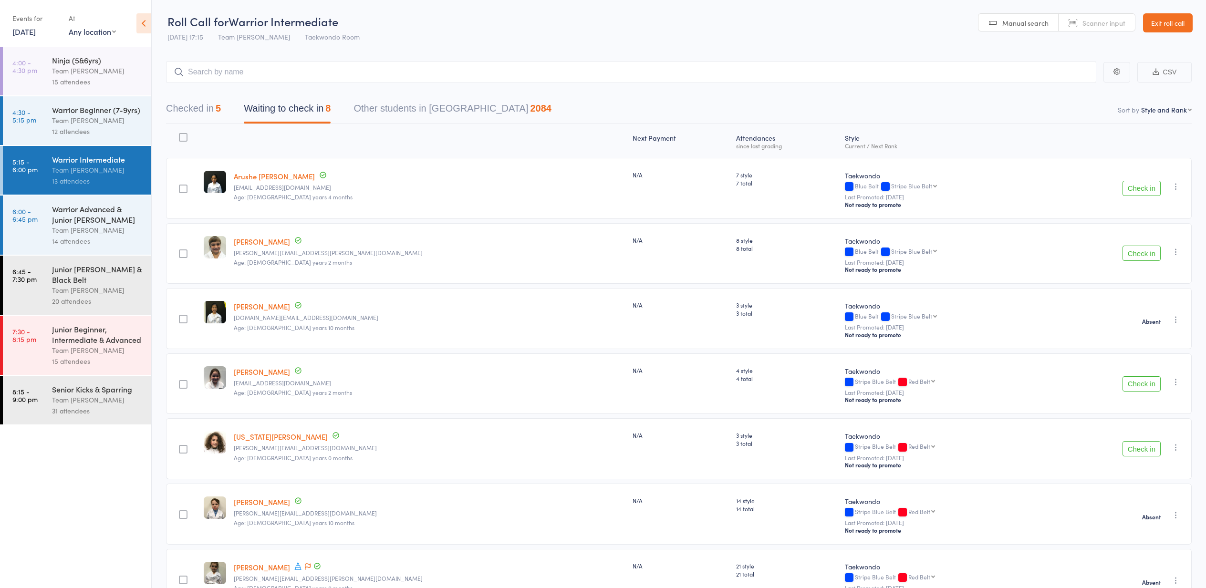
click at [1133, 387] on button "Check in" at bounding box center [1142, 383] width 38 height 15
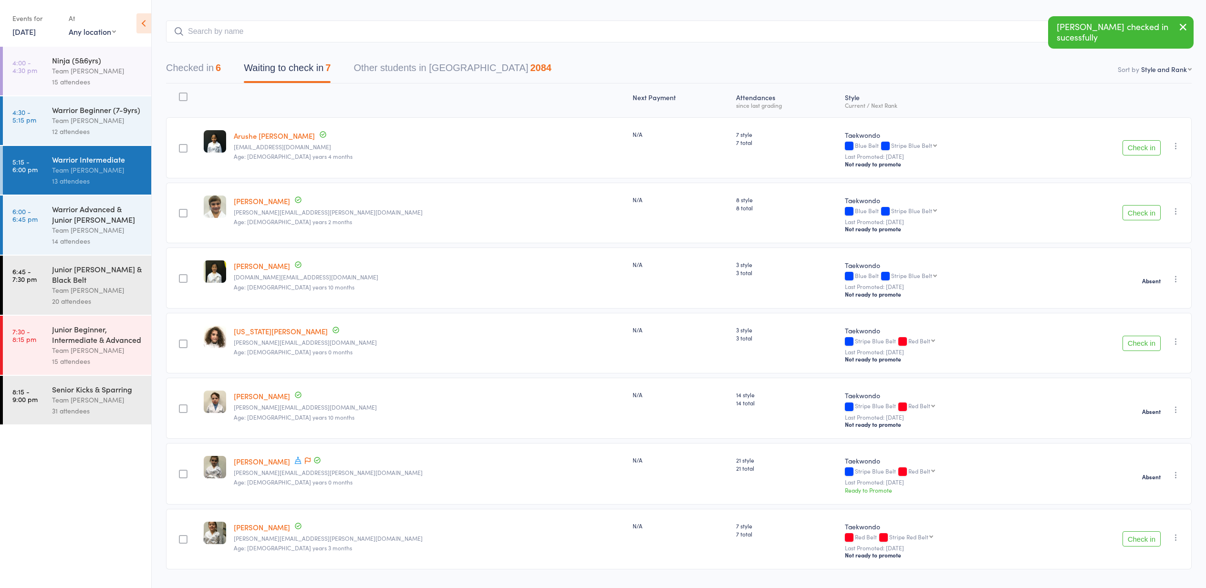
scroll to position [39, 0]
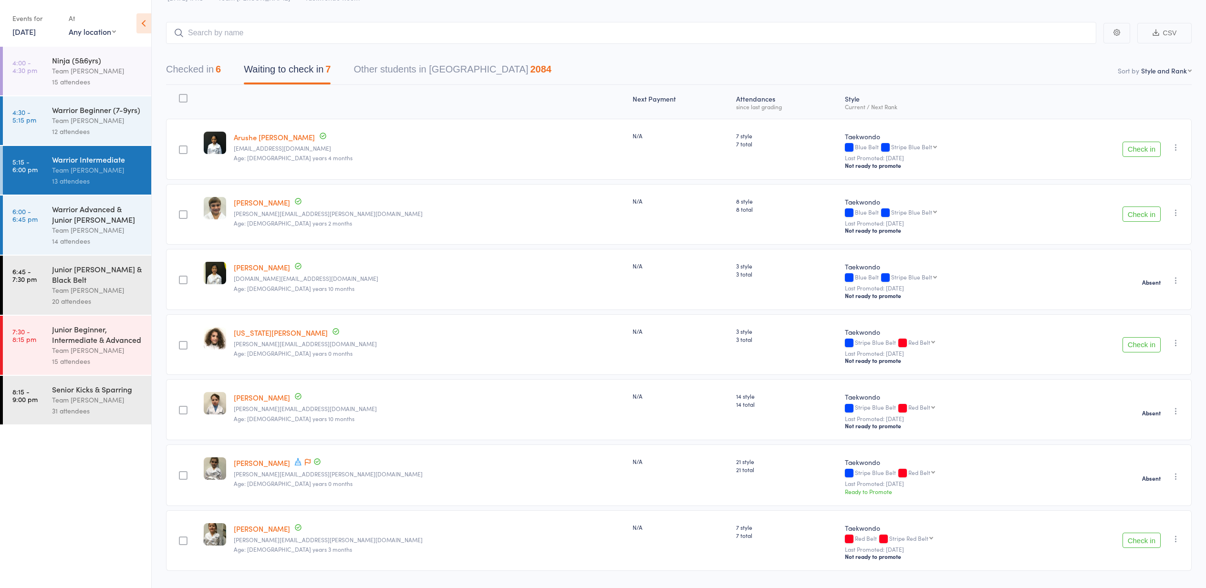
click at [1176, 410] on icon "button" at bounding box center [1176, 412] width 10 height 10
click at [1146, 433] on li "Check in" at bounding box center [1142, 430] width 79 height 12
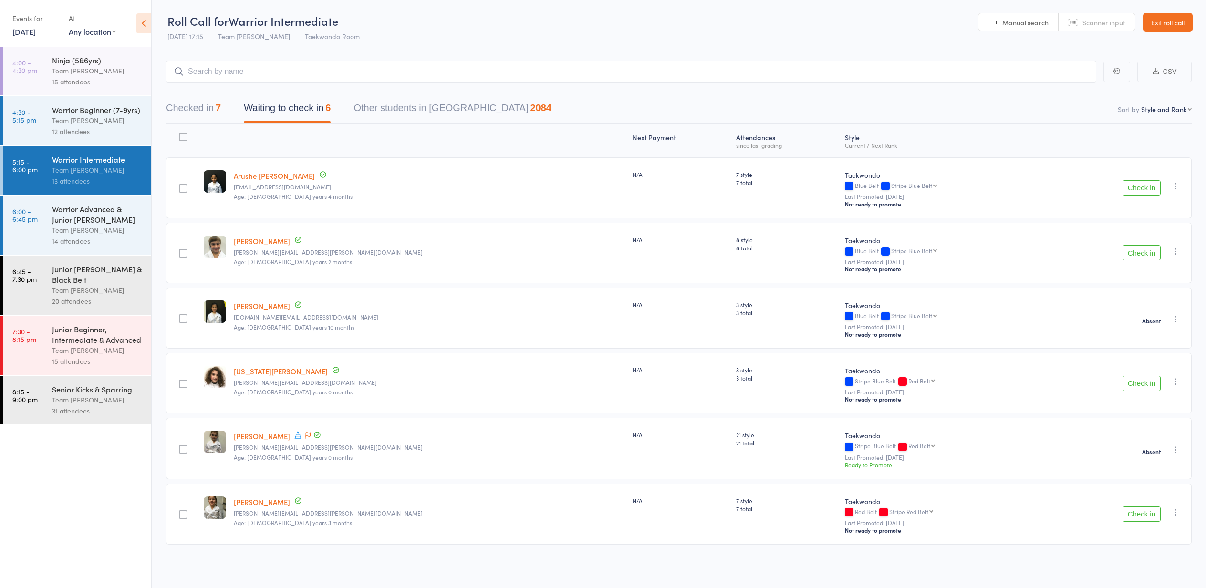
click at [1140, 256] on button "Check in" at bounding box center [1142, 252] width 38 height 15
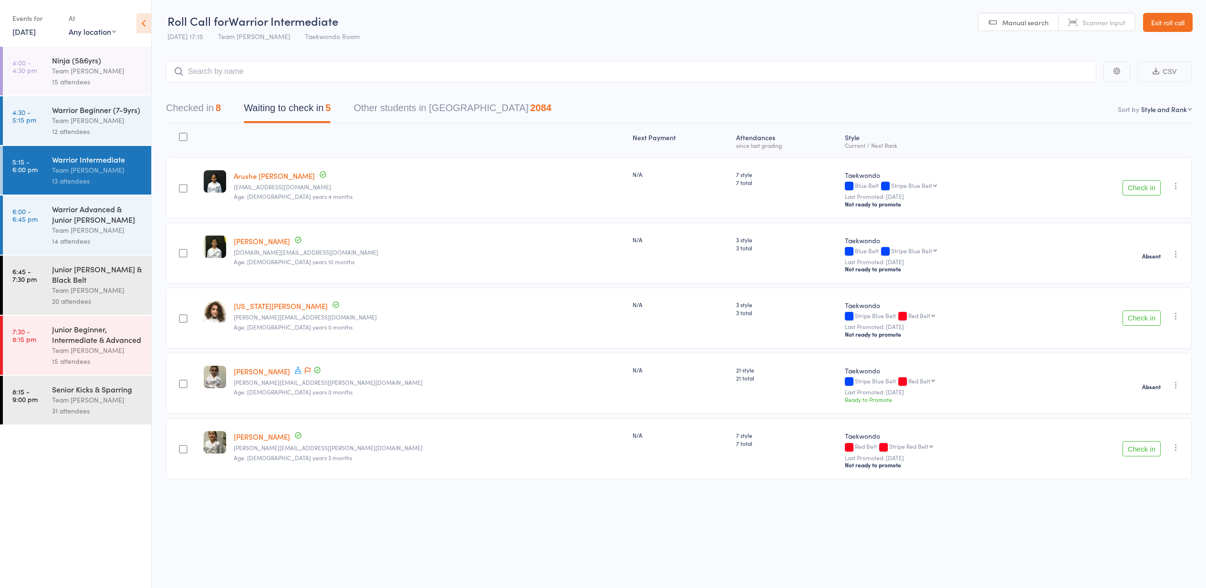
click at [1133, 447] on button "Check in" at bounding box center [1142, 448] width 38 height 15
click at [1160, 28] on link "Exit roll call" at bounding box center [1168, 22] width 50 height 19
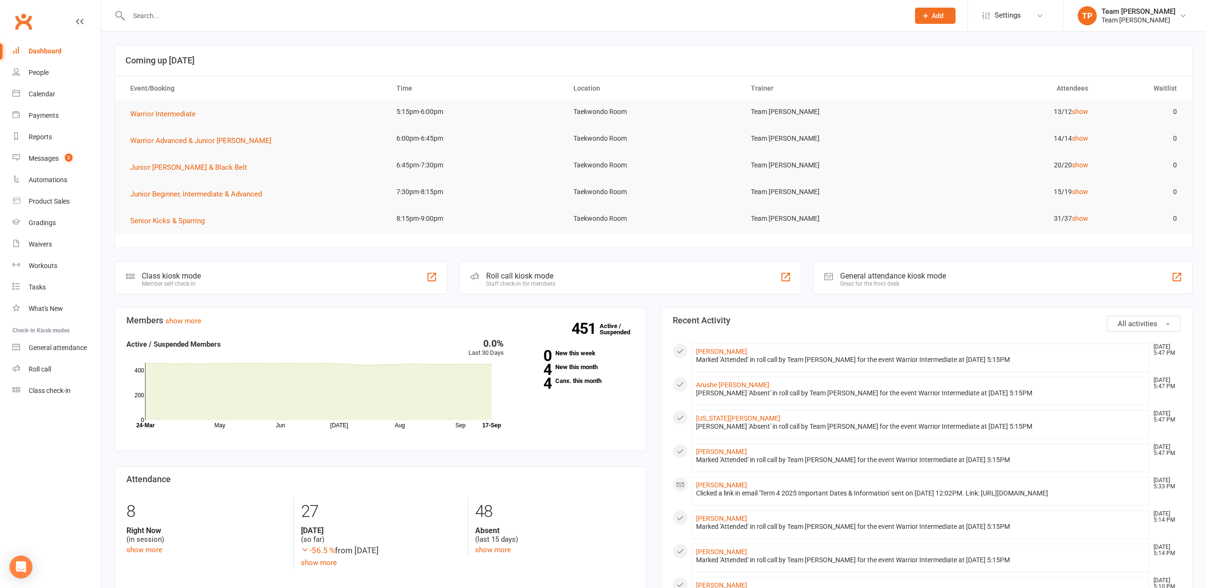
click at [42, 157] on div "Messages" at bounding box center [44, 159] width 30 height 8
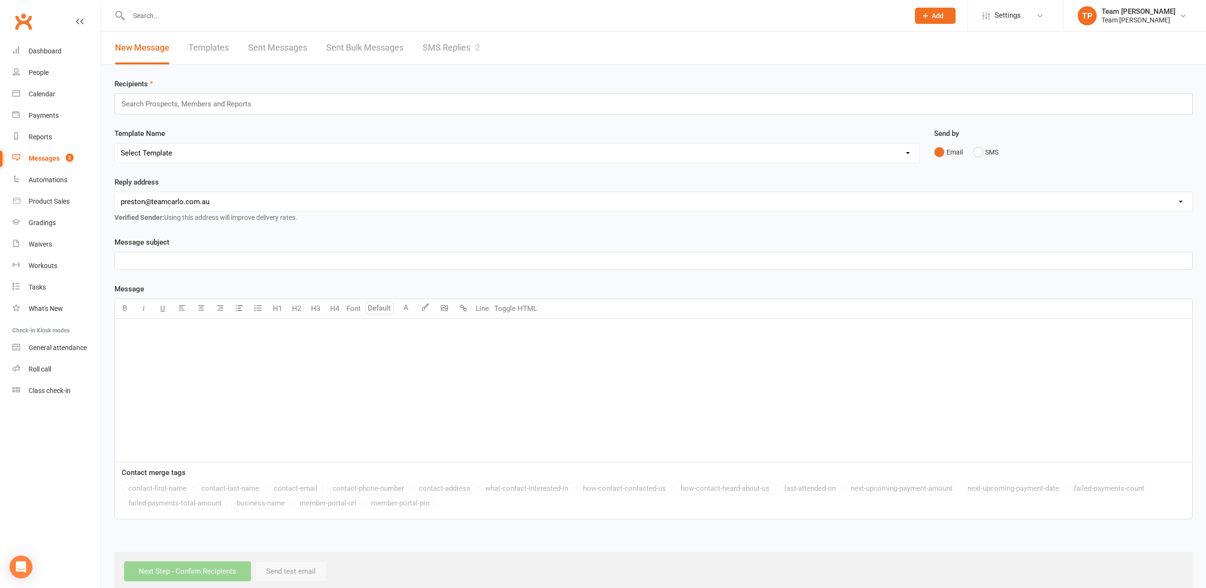
click at [447, 47] on link "SMS Replies 2" at bounding box center [451, 47] width 57 height 33
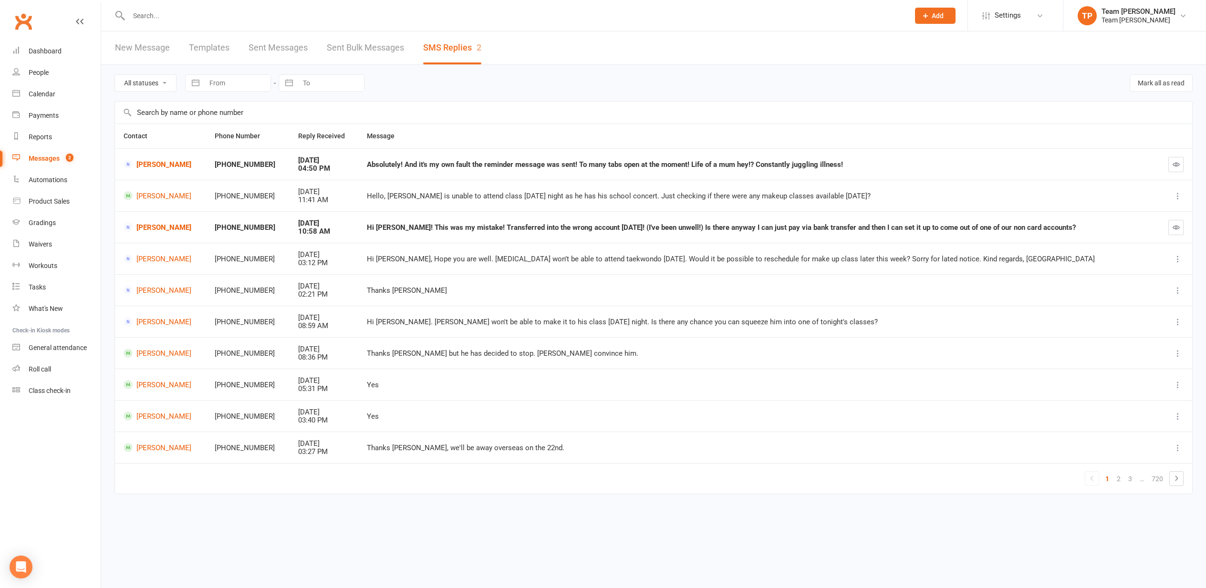
click at [36, 71] on div "People" at bounding box center [39, 73] width 20 height 8
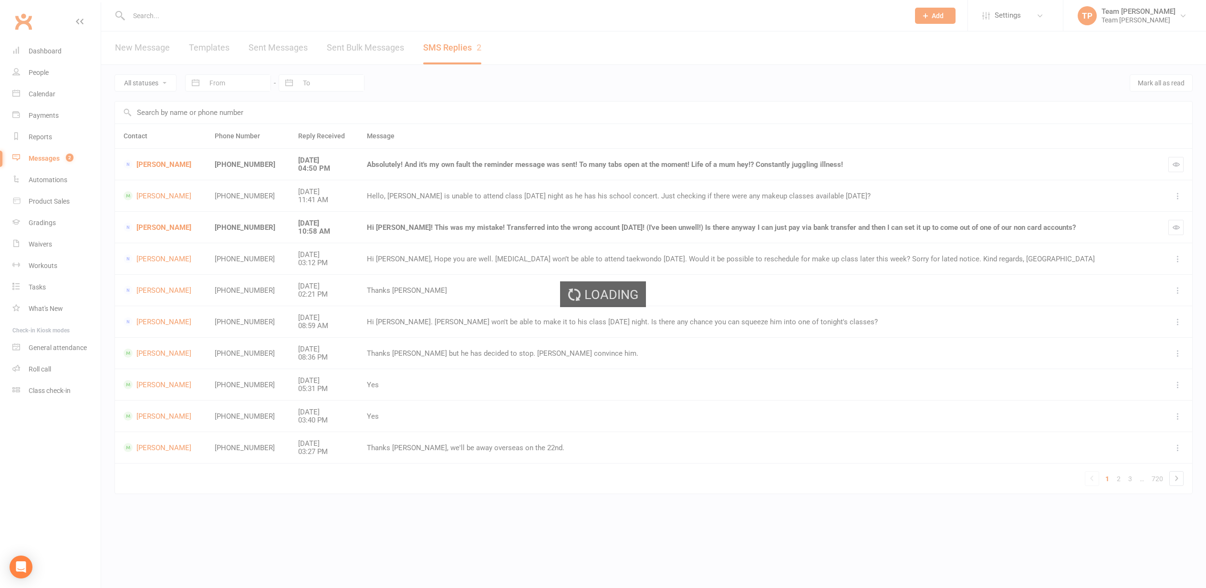
select select "100"
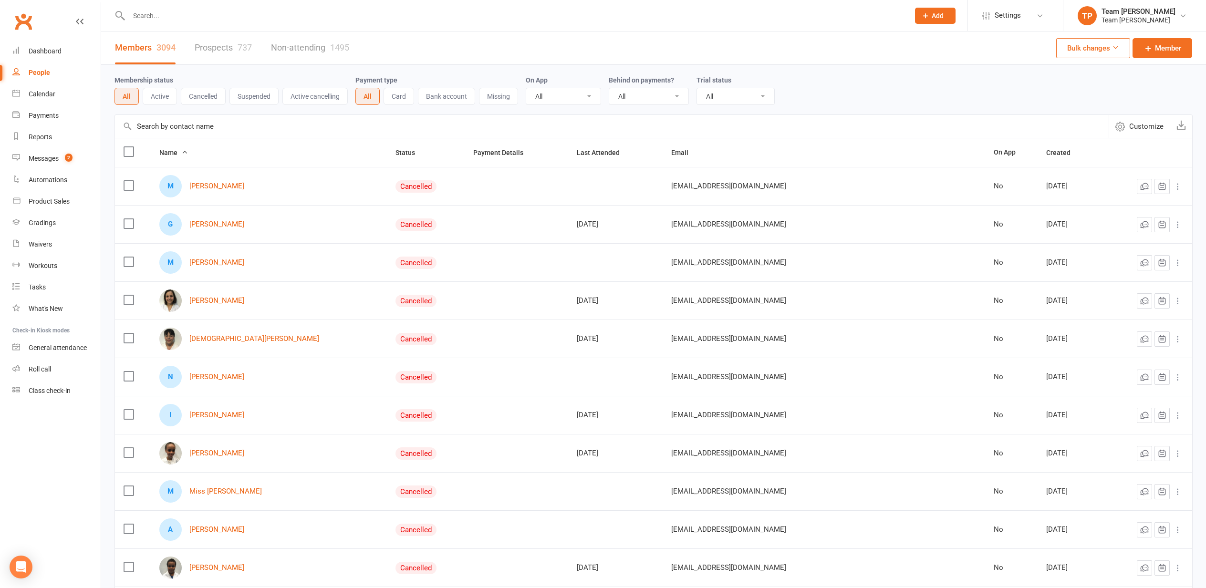
drag, startPoint x: 301, startPoint y: 51, endPoint x: 293, endPoint y: 49, distance: 7.8
click at [299, 51] on link "Non-attending 1495" at bounding box center [310, 47] width 78 height 33
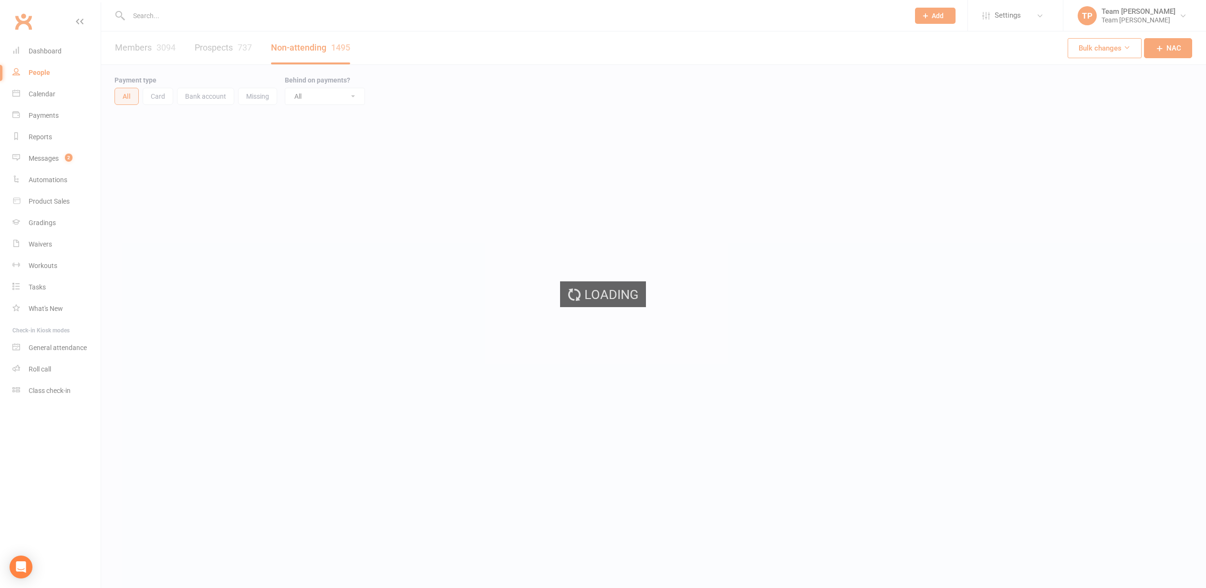
select select "100"
click at [175, 18] on input "text" at bounding box center [514, 15] width 777 height 13
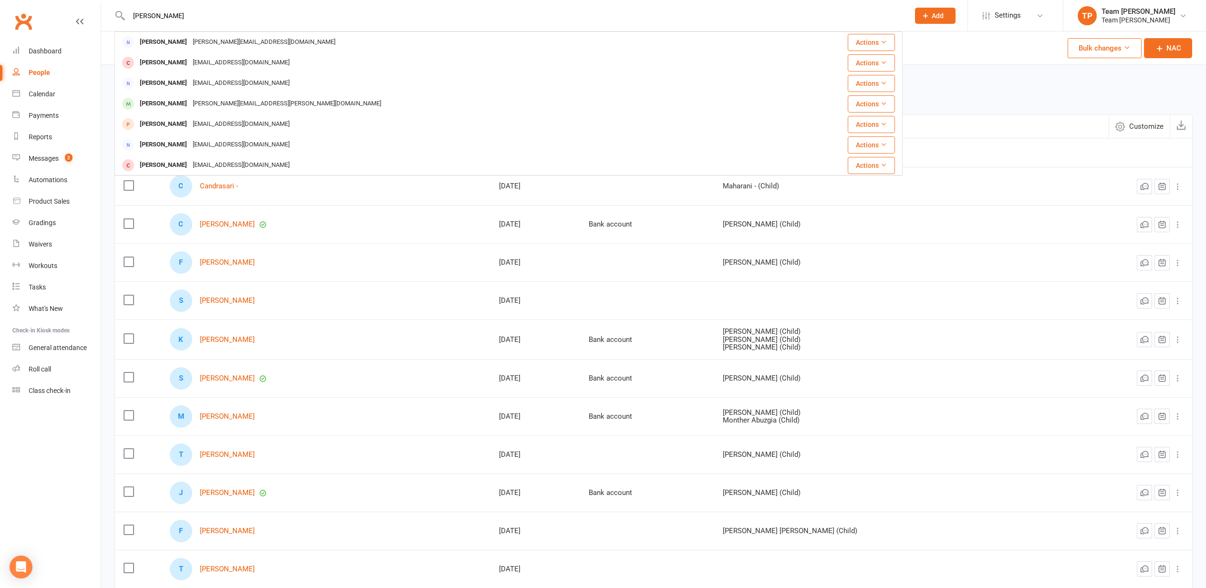
type input "[PERSON_NAME]"
drag, startPoint x: 183, startPoint y: 15, endPoint x: 172, endPoint y: 145, distance: 130.3
click at [172, 145] on div "[PERSON_NAME]" at bounding box center [163, 145] width 53 height 14
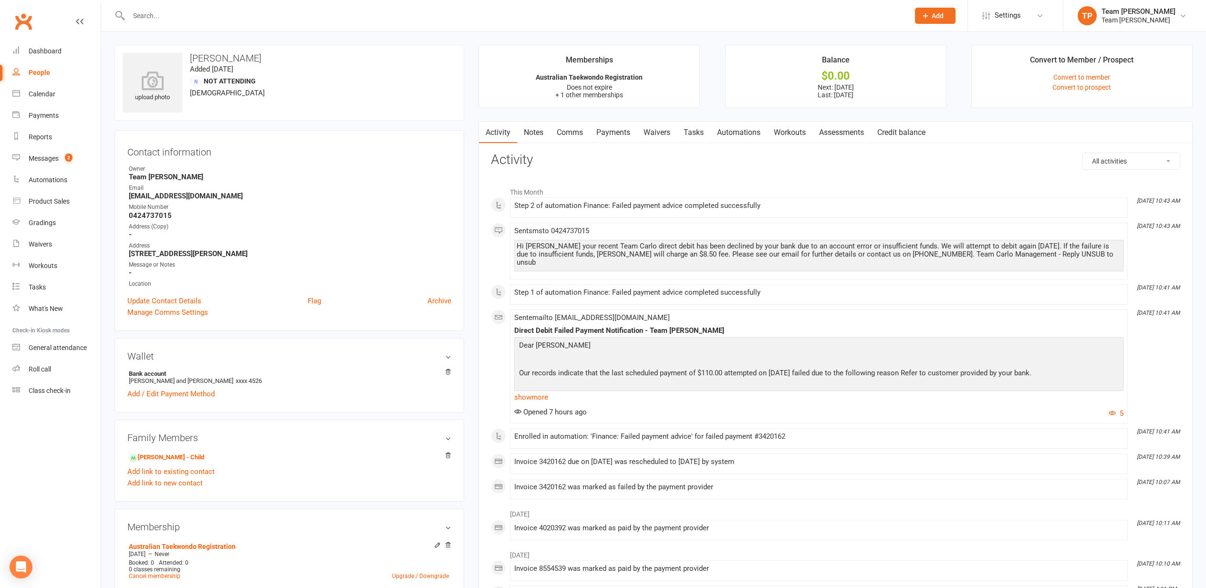
click at [616, 130] on link "Payments" at bounding box center [613, 133] width 47 height 22
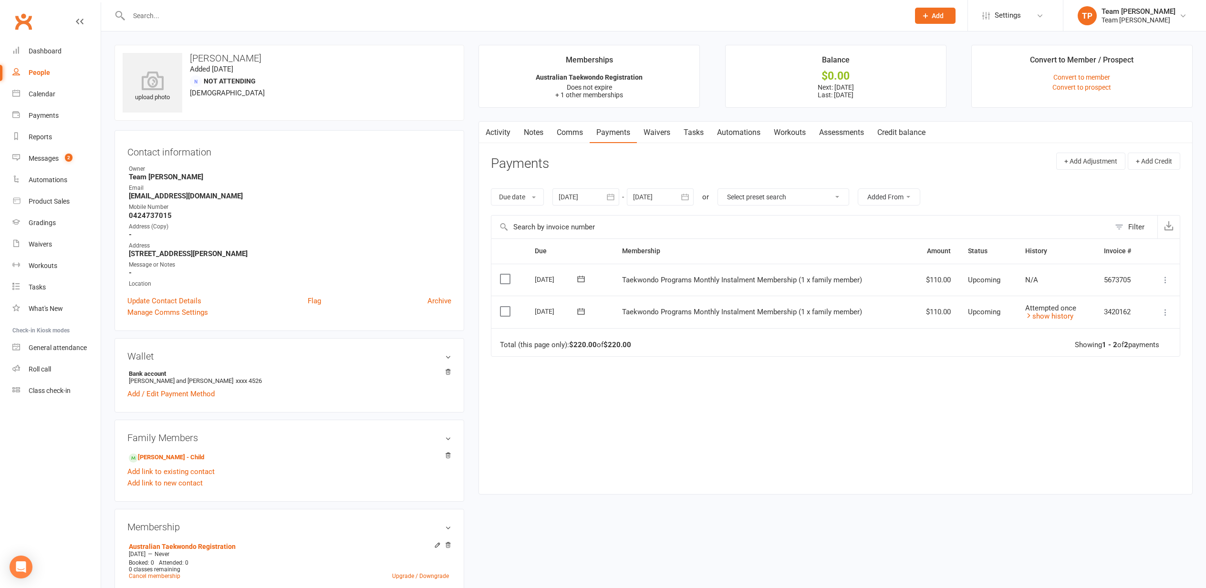
click at [40, 94] on div "Calendar" at bounding box center [42, 94] width 27 height 8
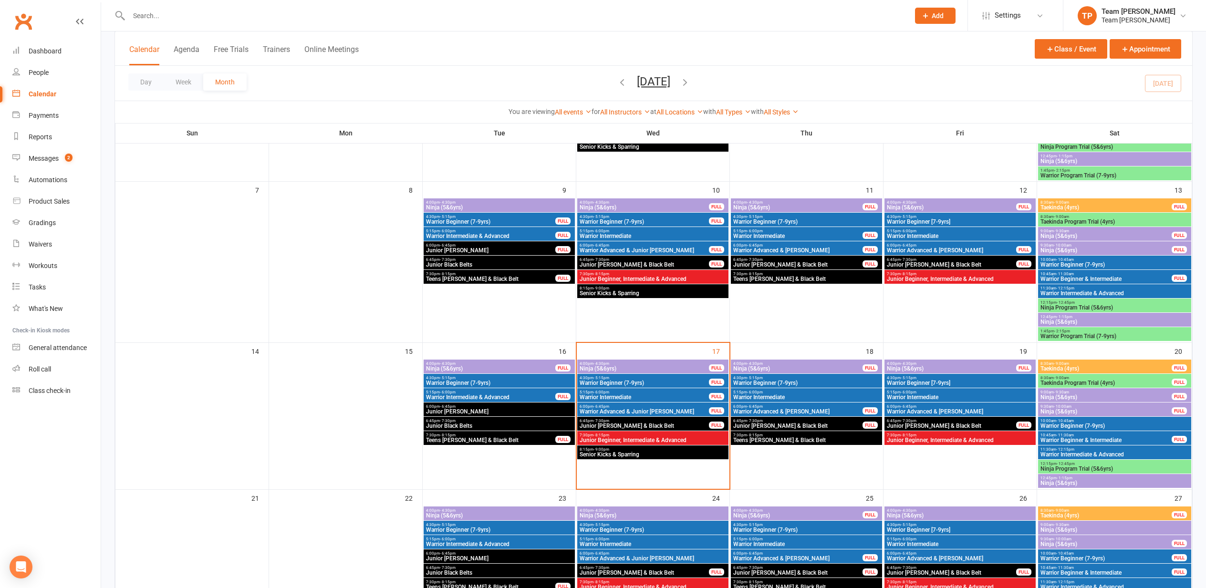
scroll to position [167, 0]
drag, startPoint x: 37, startPoint y: 73, endPoint x: 32, endPoint y: 71, distance: 5.0
click at [36, 72] on div "People" at bounding box center [39, 73] width 20 height 8
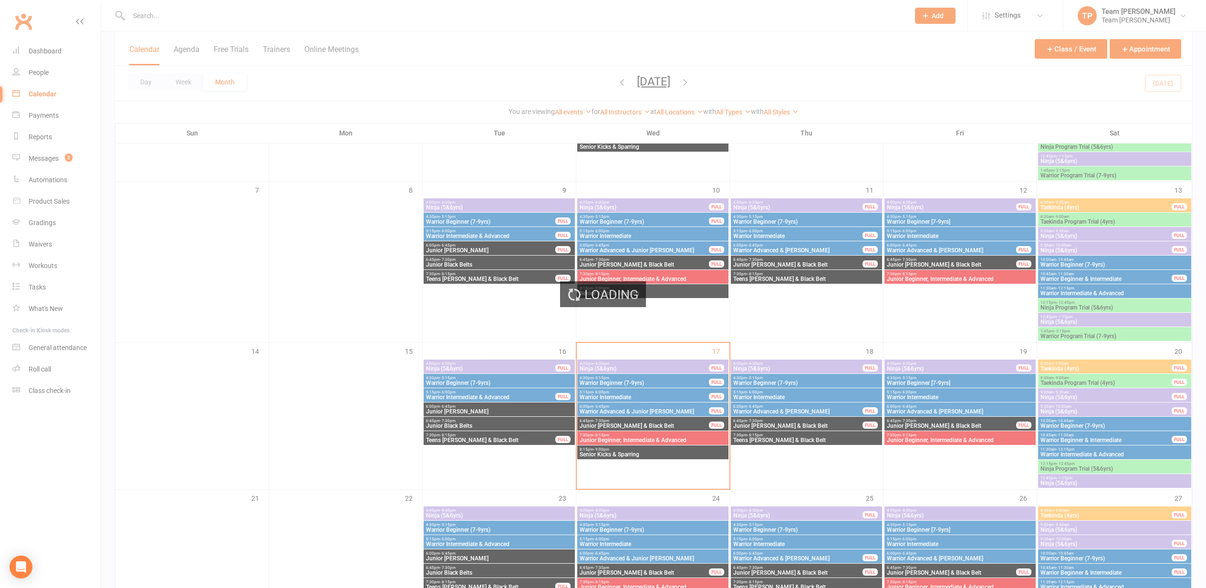
select select "100"
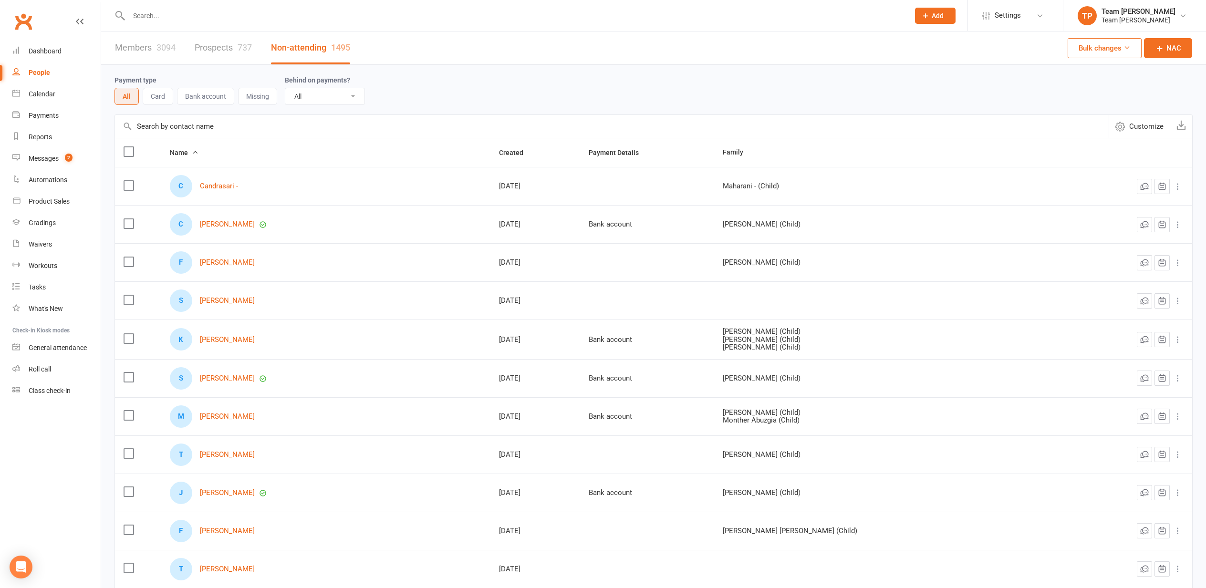
click at [185, 14] on input "text" at bounding box center [514, 15] width 777 height 13
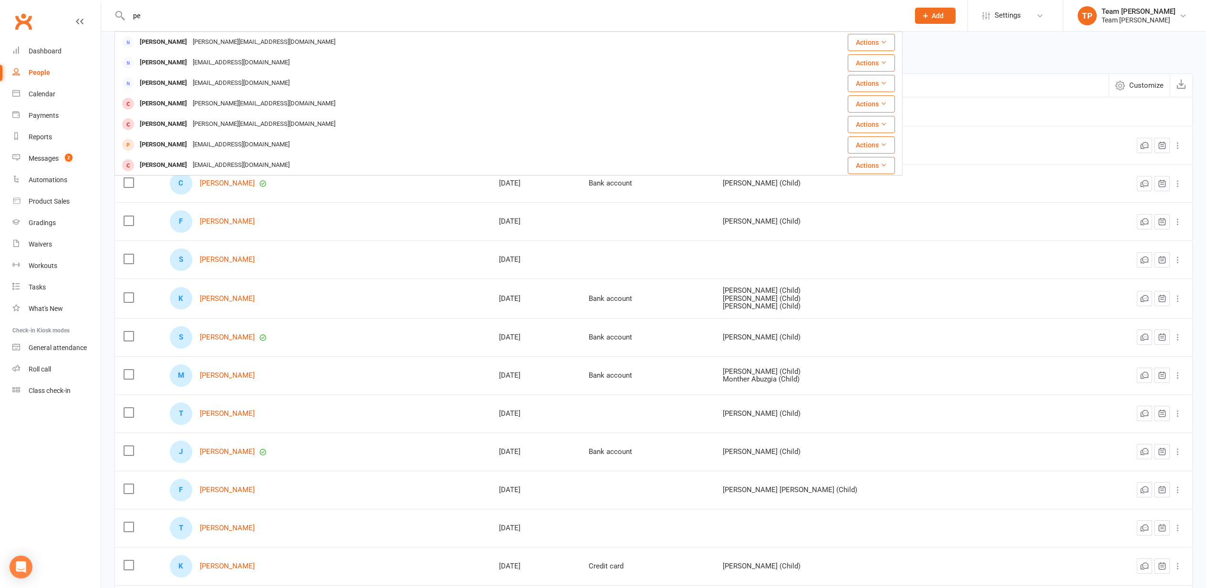
type input "p"
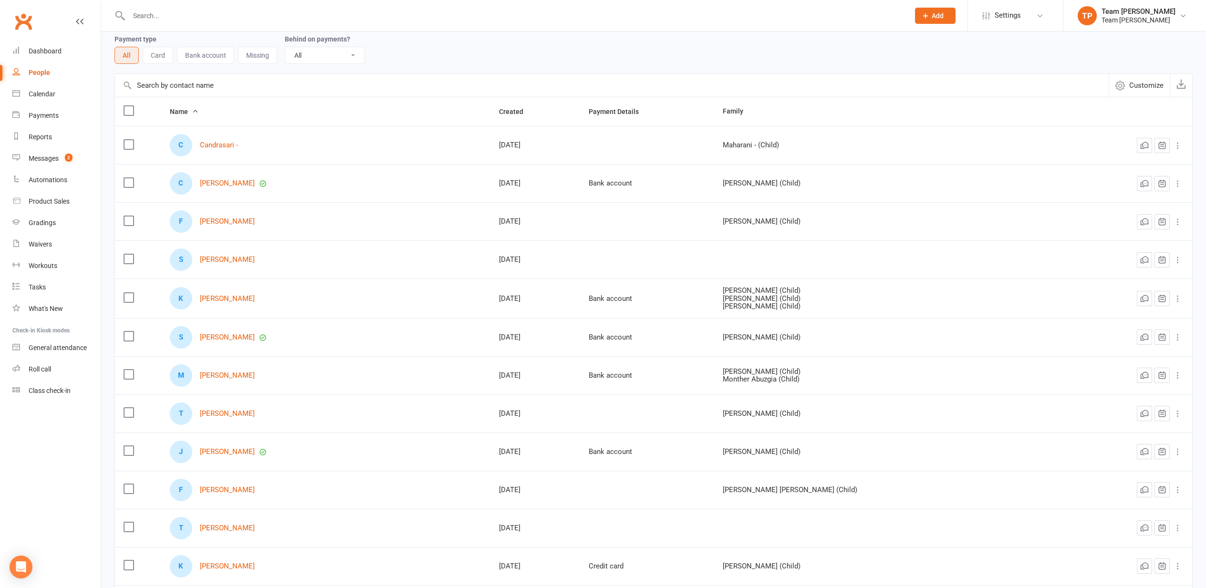
click at [40, 90] on link "Calendar" at bounding box center [56, 93] width 88 height 21
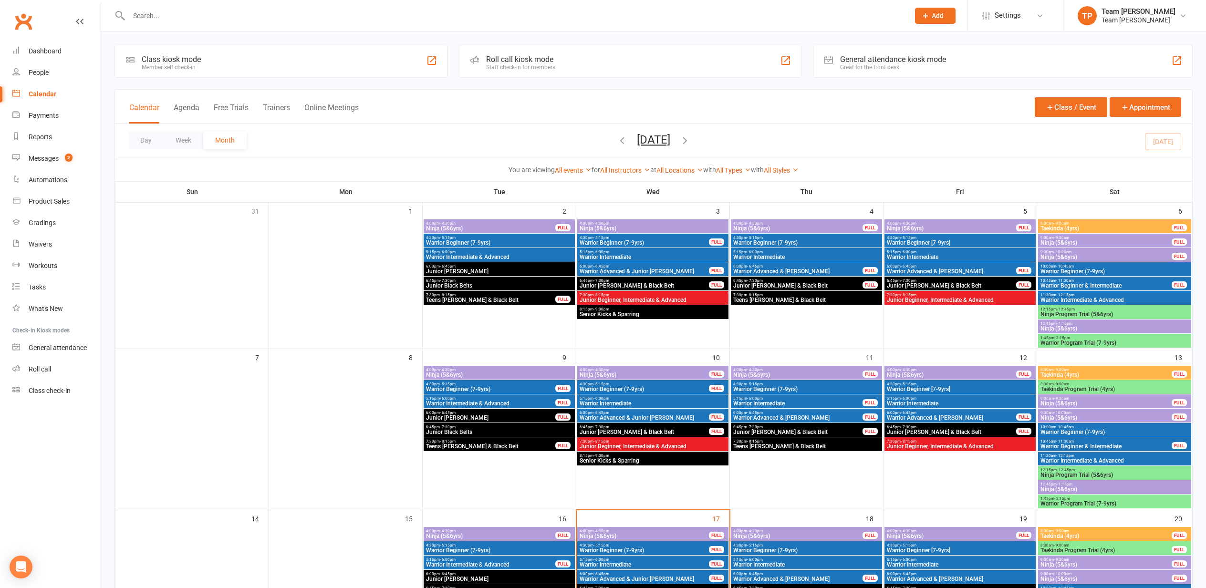
click at [41, 75] on div "People" at bounding box center [39, 73] width 20 height 8
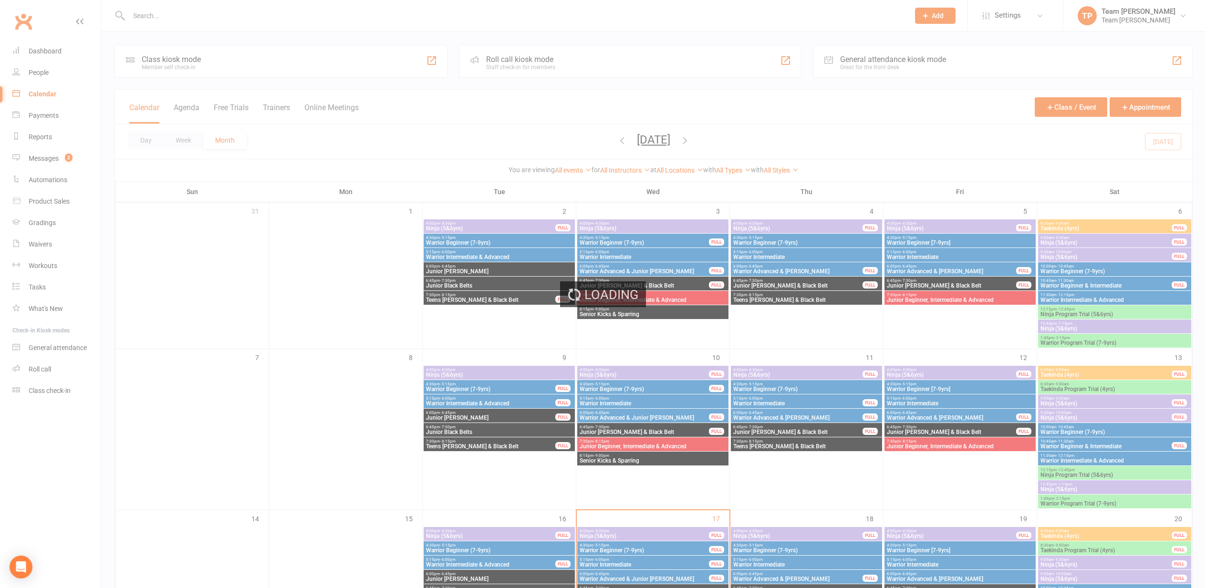
select select "100"
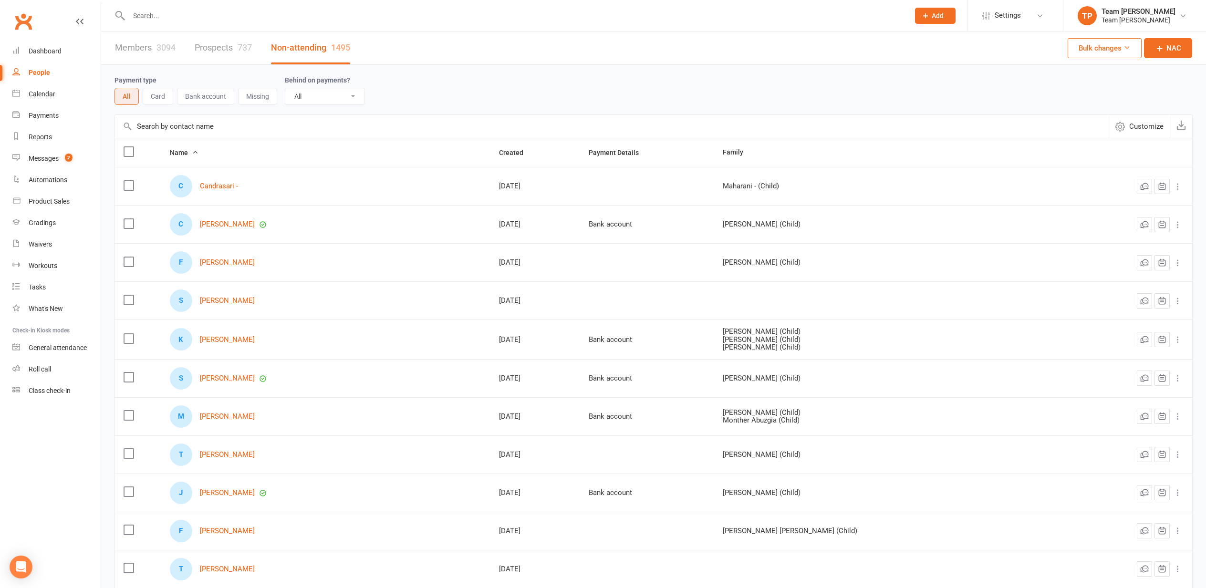
click at [131, 48] on link "Members 3094" at bounding box center [145, 47] width 61 height 33
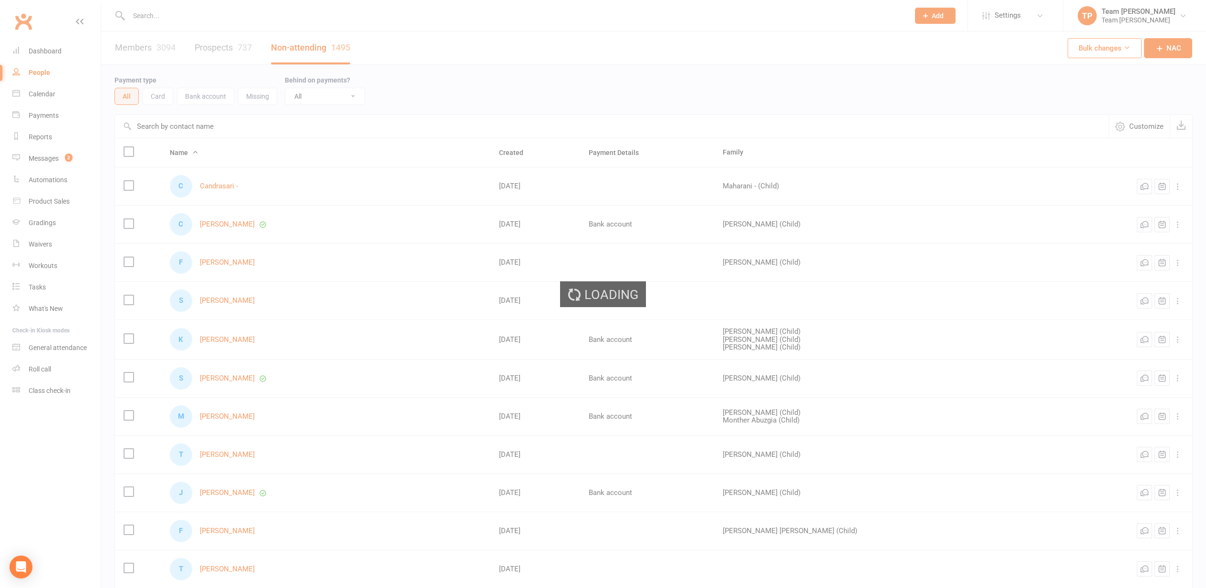
select select "100"
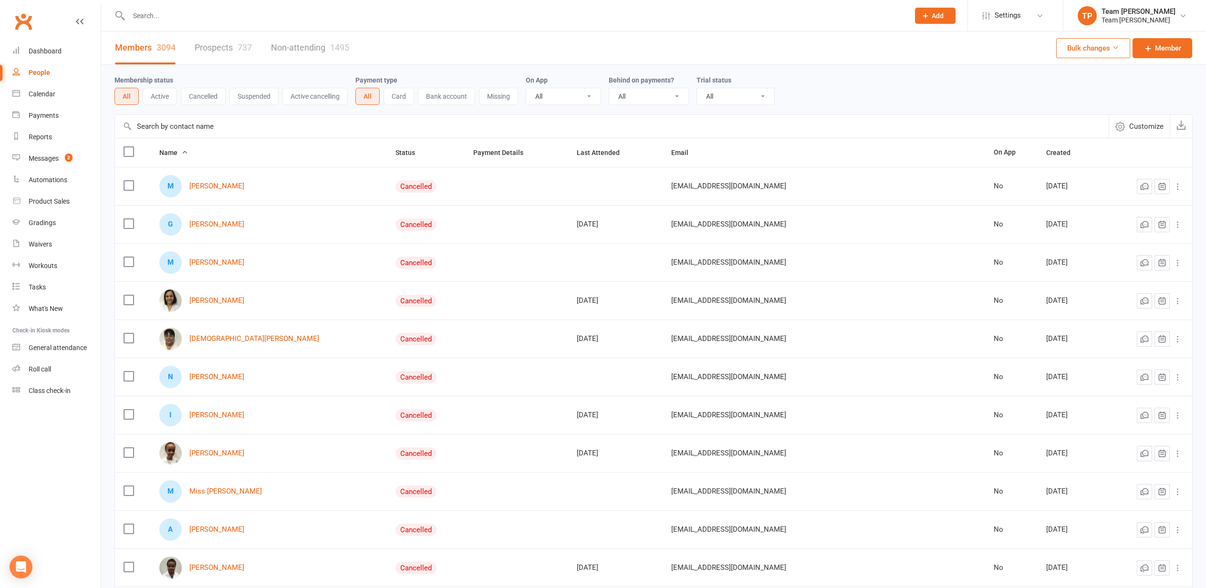
drag, startPoint x: 175, startPoint y: 13, endPoint x: 183, endPoint y: 17, distance: 8.8
click at [175, 14] on input "text" at bounding box center [514, 15] width 777 height 13
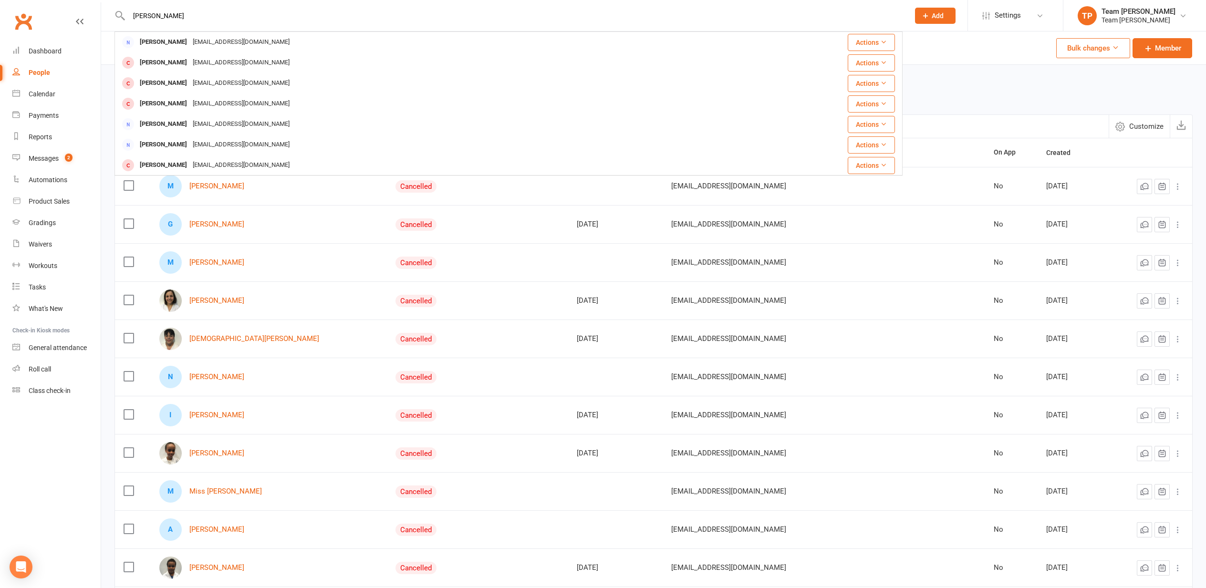
type input "[PERSON_NAME]"
drag, startPoint x: 183, startPoint y: 16, endPoint x: 177, endPoint y: 83, distance: 67.1
click at [176, 83] on div "[PERSON_NAME]" at bounding box center [163, 83] width 53 height 14
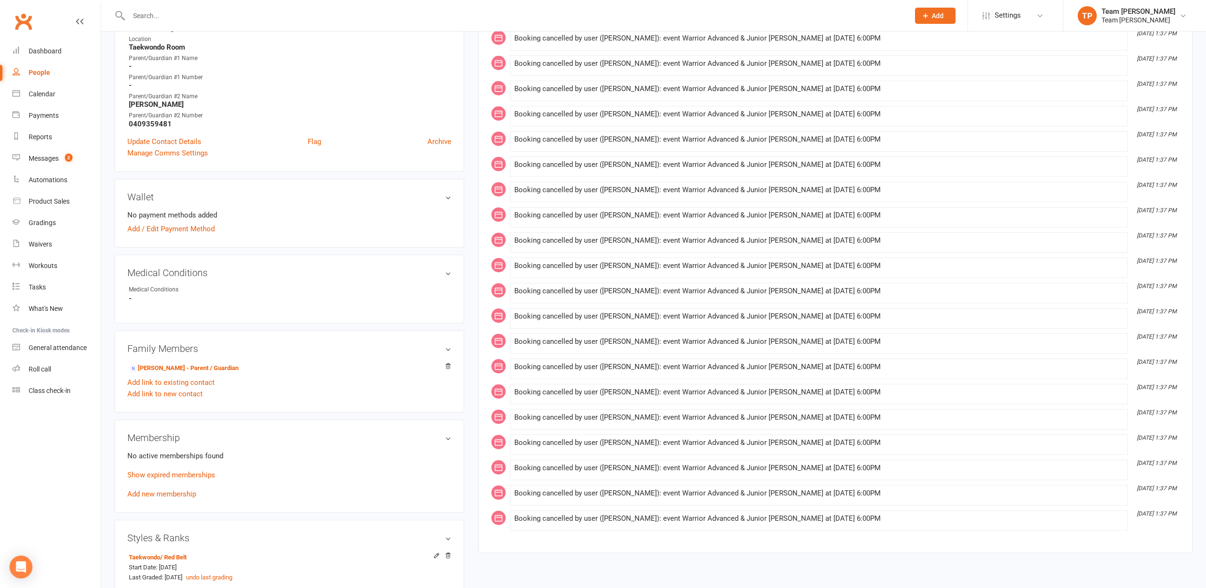
scroll to position [357, 0]
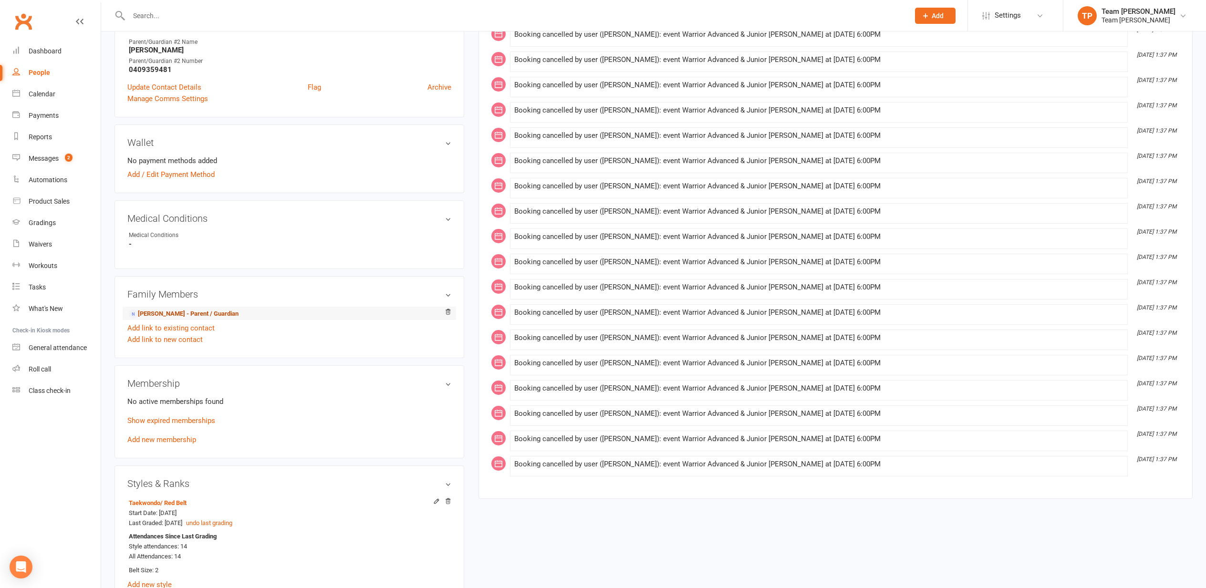
click at [177, 311] on link "[PERSON_NAME] - Parent / Guardian" at bounding box center [184, 314] width 110 height 10
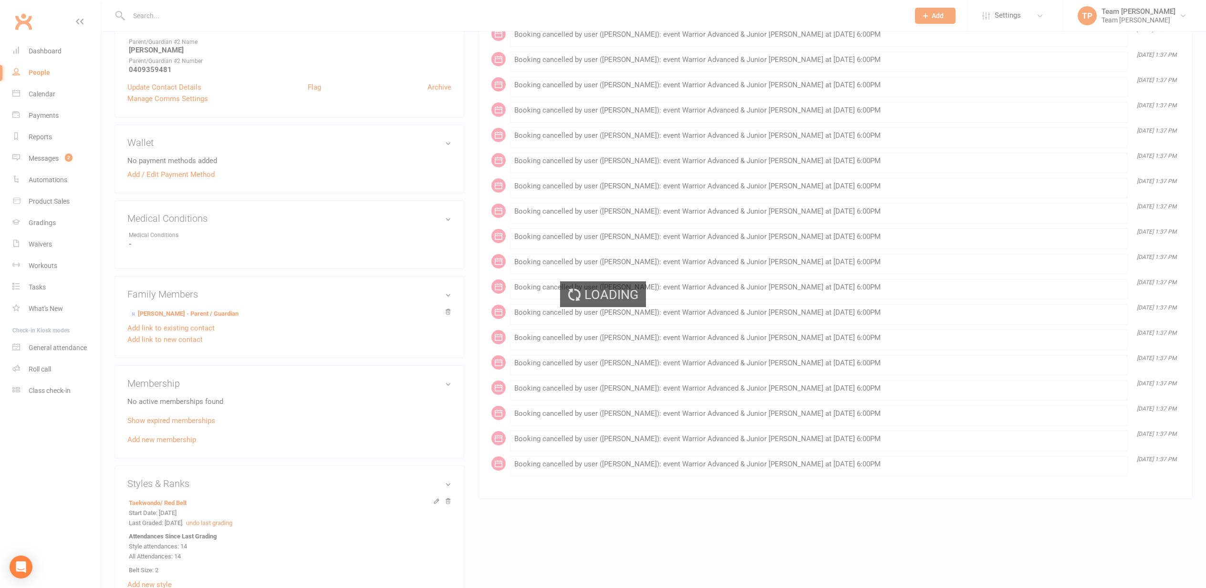
click at [178, 311] on div "Loading" at bounding box center [603, 294] width 1206 height 588
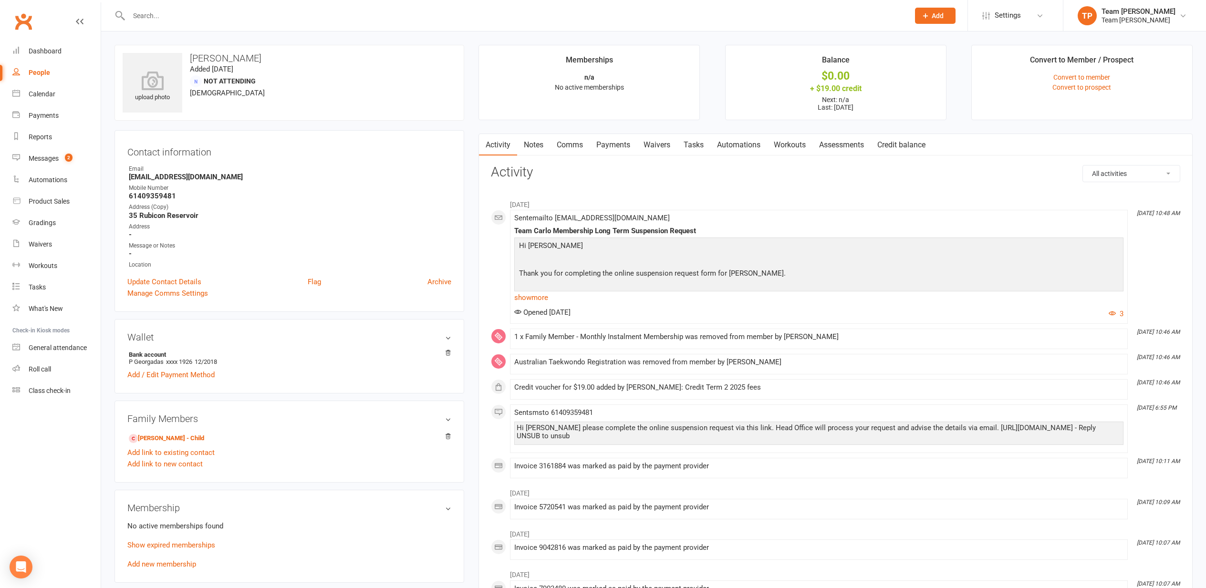
drag, startPoint x: 569, startPoint y: 144, endPoint x: 876, endPoint y: 153, distance: 307.4
click at [569, 144] on link "Comms" at bounding box center [570, 145] width 40 height 22
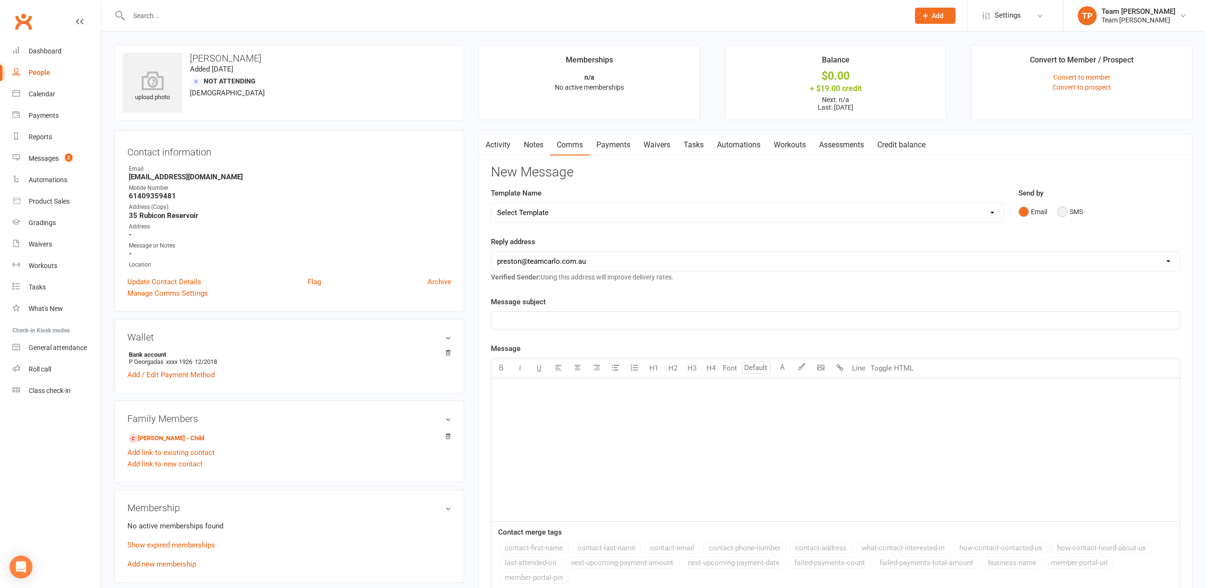
click at [1064, 211] on button "SMS" at bounding box center [1070, 212] width 26 height 18
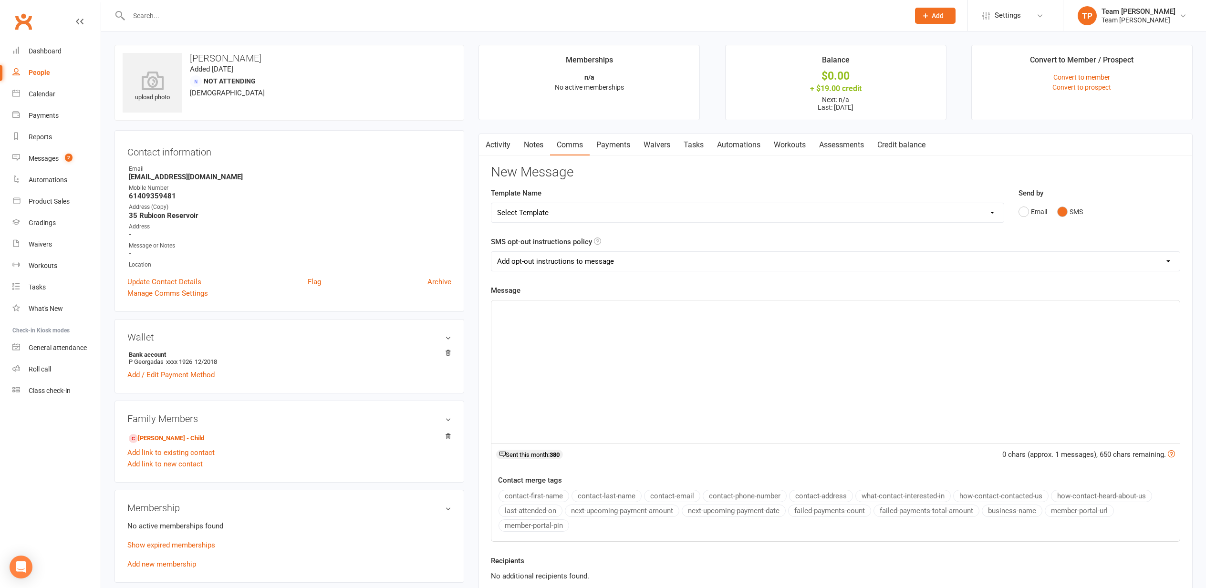
drag, startPoint x: 521, startPoint y: 319, endPoint x: 530, endPoint y: 318, distance: 9.6
click at [525, 318] on div "﻿" at bounding box center [835, 372] width 689 height 143
click at [868, 308] on span "Hi [PERSON_NAME], welcome back hope you all had the best time. I did get your m…" at bounding box center [764, 309] width 535 height 9
drag, startPoint x: 899, startPoint y: 306, endPoint x: 891, endPoint y: 309, distance: 8.5
click at [891, 309] on span "Hi [PERSON_NAME], welcome back hope you all had the best time. I did get your m…" at bounding box center [760, 309] width 527 height 9
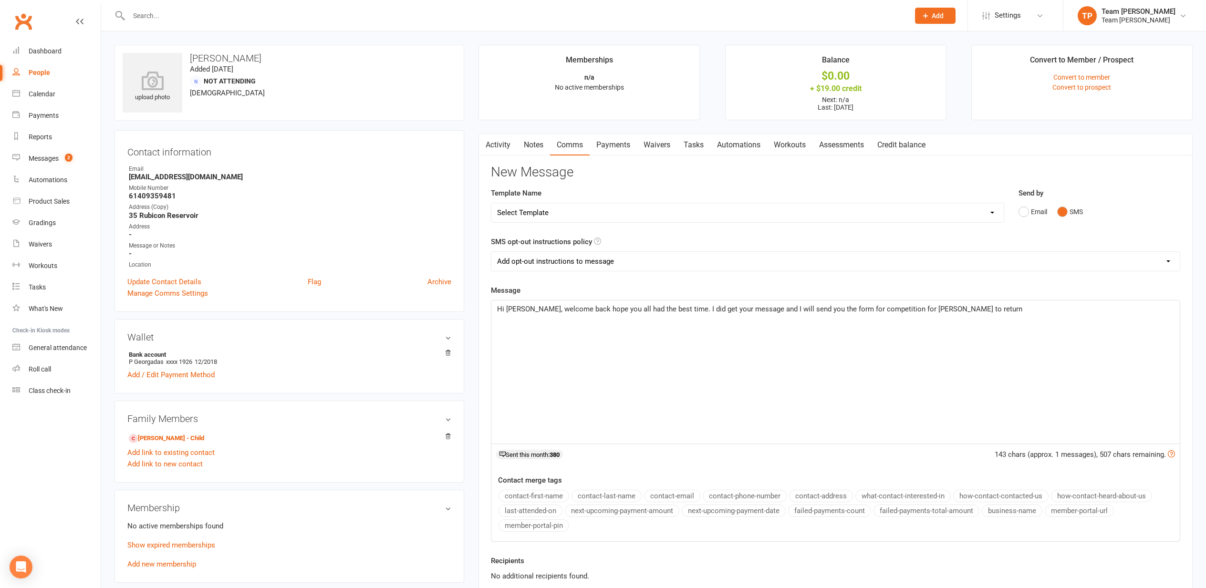
click at [951, 308] on span "Hi [PERSON_NAME], welcome back hope you all had the best time. I did get your m…" at bounding box center [759, 309] width 525 height 9
click at [1046, 308] on span "Hi [PERSON_NAME], welcome back hope you all had the best time. I did get your m…" at bounding box center [833, 315] width 672 height 20
drag, startPoint x: 1142, startPoint y: 307, endPoint x: 1135, endPoint y: 308, distance: 6.7
click at [1135, 308] on span "Hi [PERSON_NAME], welcome back hope you all had the best time. I did get your m…" at bounding box center [832, 315] width 670 height 20
drag, startPoint x: 546, startPoint y: 320, endPoint x: 559, endPoint y: 320, distance: 12.4
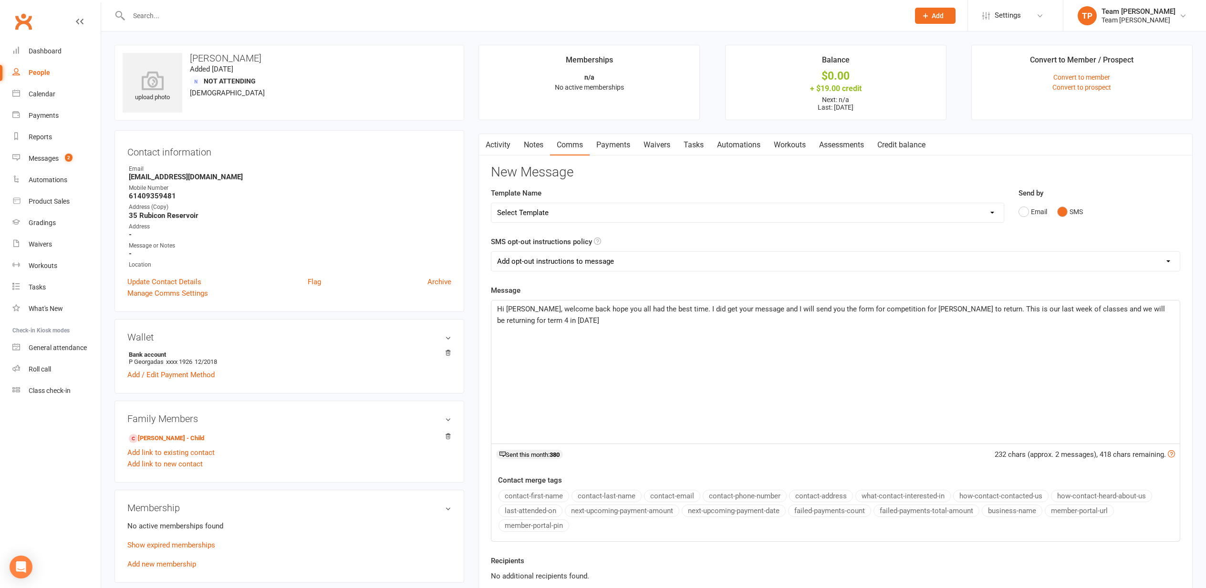
click at [546, 320] on span "Hi [PERSON_NAME], welcome back hope you all had the best time. I did get your m…" at bounding box center [832, 315] width 670 height 20
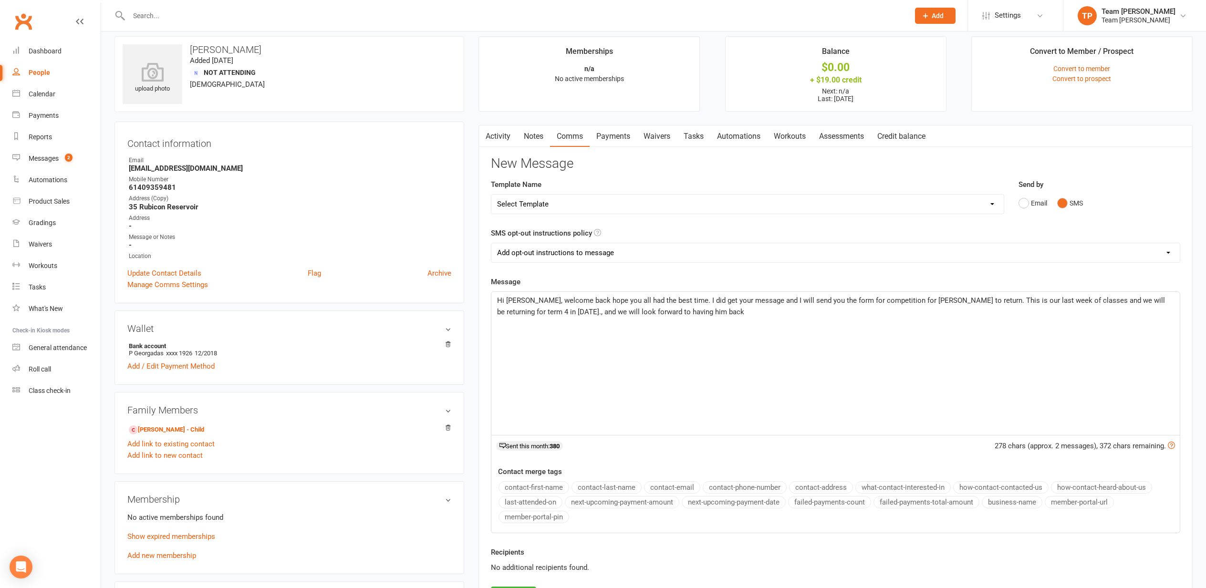
scroll to position [8, 0]
click at [1166, 301] on span "Hi [PERSON_NAME], welcome back hope you all had the best time. I did get your m…" at bounding box center [832, 307] width 670 height 20
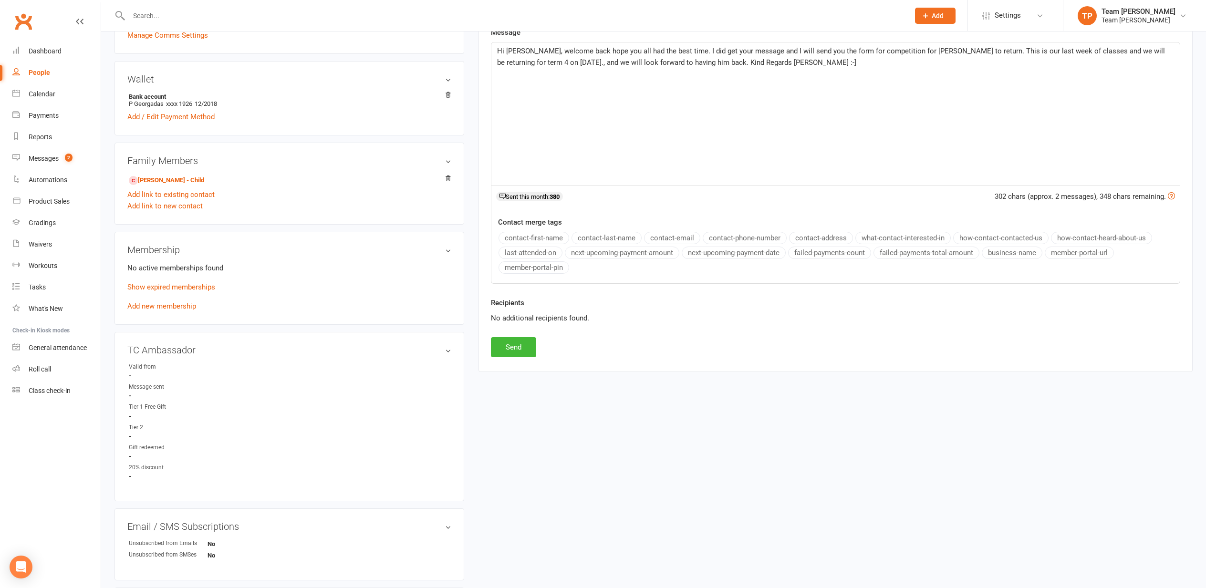
scroll to position [259, 0]
click at [511, 341] on button "Send" at bounding box center [513, 346] width 45 height 20
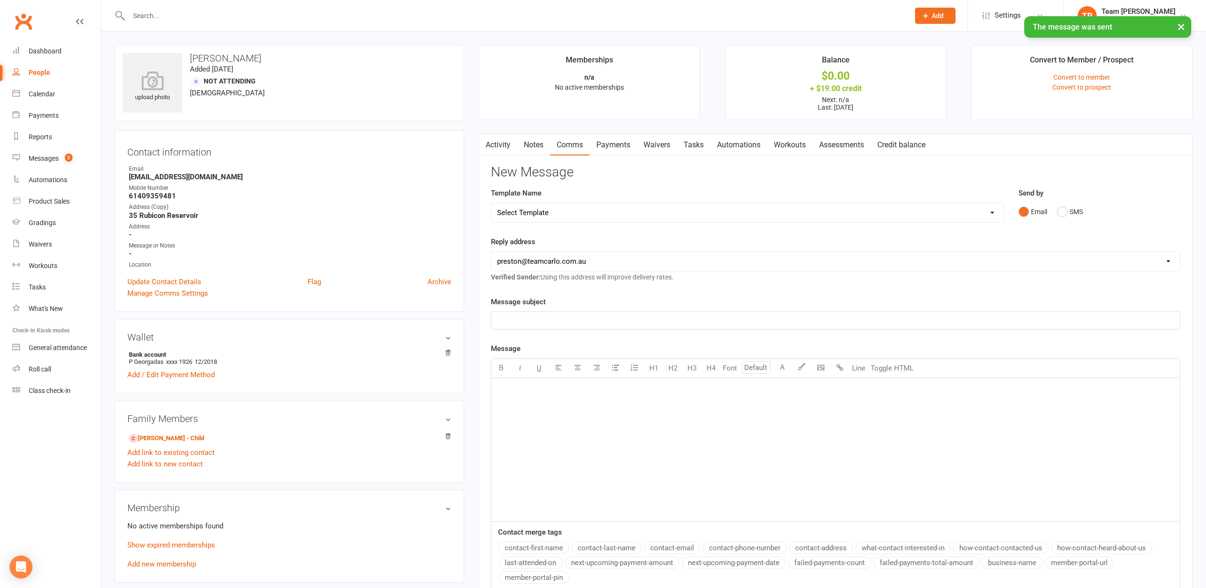
scroll to position [0, 0]
click at [613, 142] on link "Payments" at bounding box center [613, 145] width 47 height 22
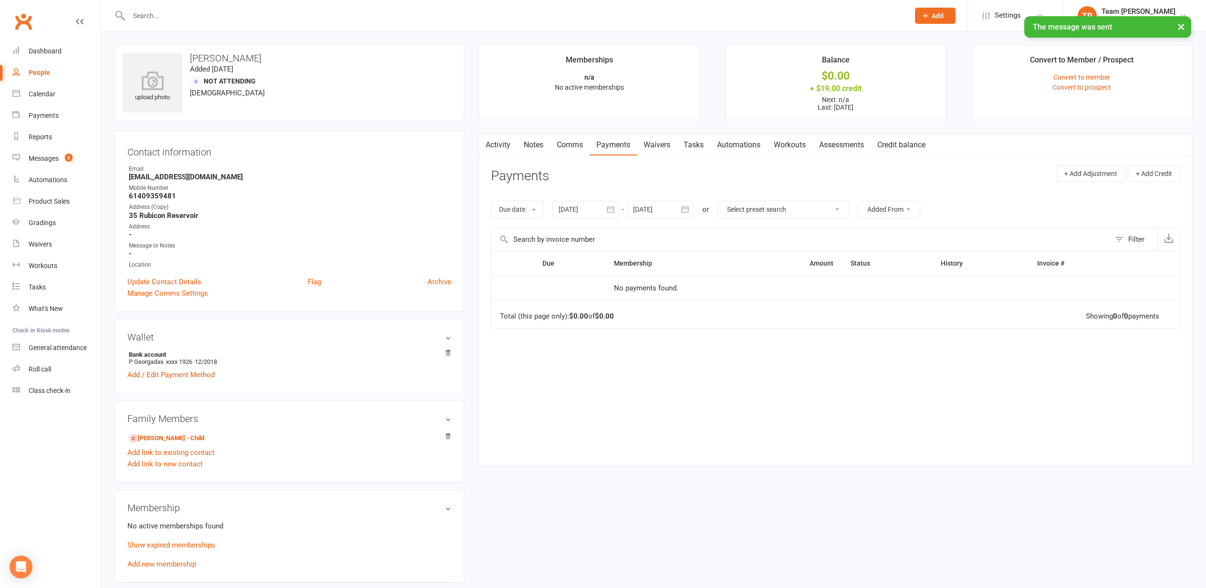
drag, startPoint x: 661, startPoint y: 144, endPoint x: 656, endPoint y: 144, distance: 5.3
click at [660, 144] on link "Waivers" at bounding box center [657, 145] width 40 height 22
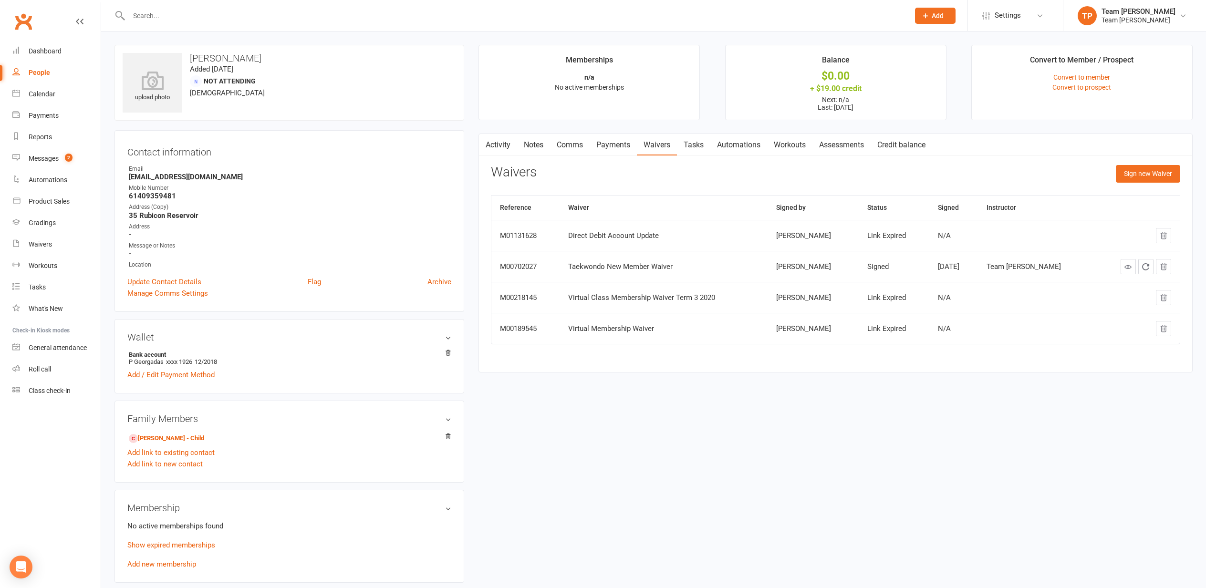
click at [1148, 169] on button "Sign new Waiver" at bounding box center [1148, 173] width 64 height 17
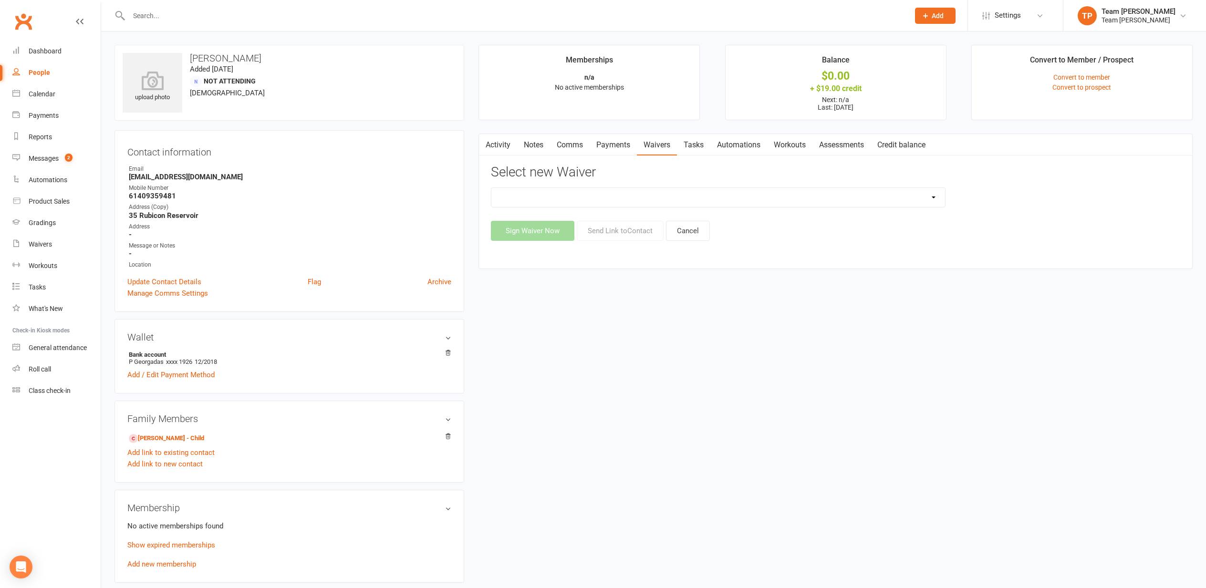
select select "13833"
click at [605, 230] on button "Send Link to Contact" at bounding box center [620, 231] width 87 height 20
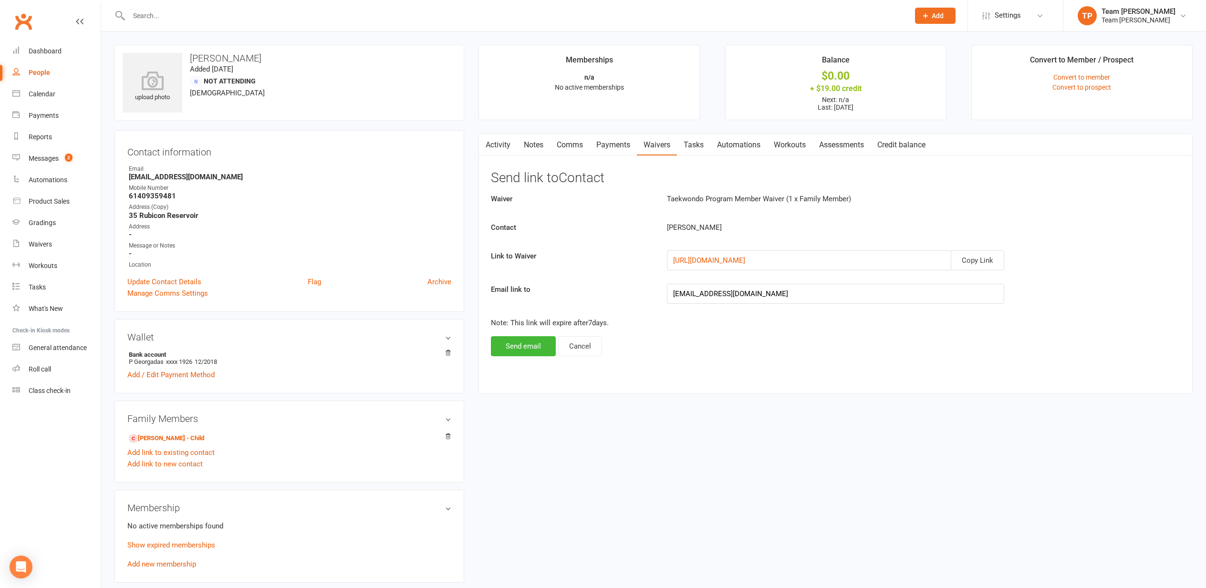
click at [519, 347] on button "Send email" at bounding box center [523, 346] width 65 height 20
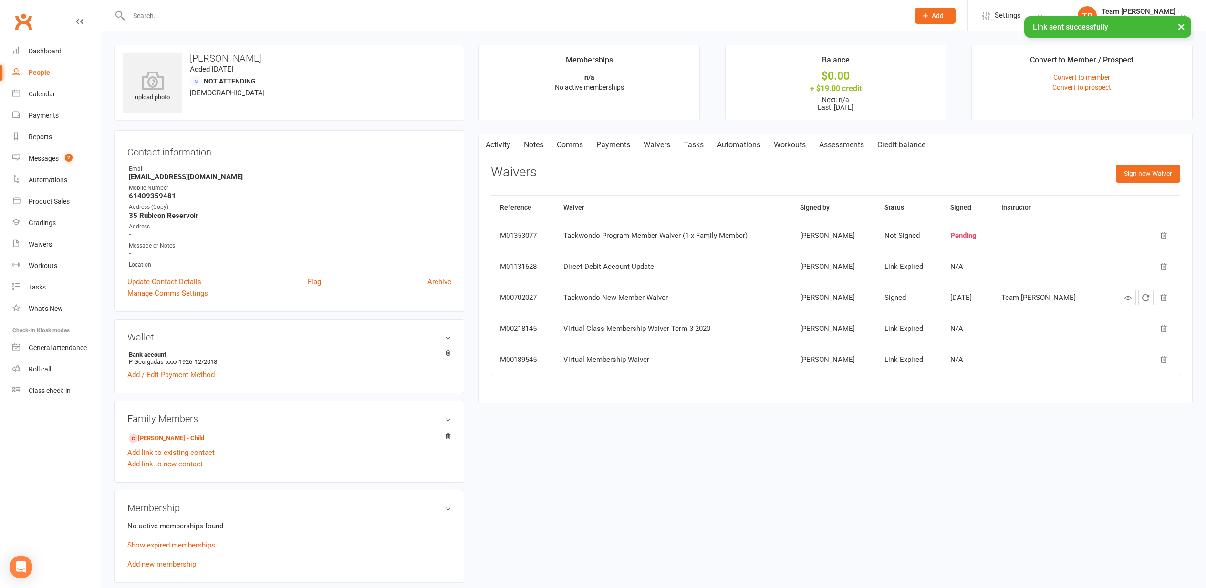
click at [161, 438] on link "[PERSON_NAME] - Child" at bounding box center [166, 439] width 75 height 10
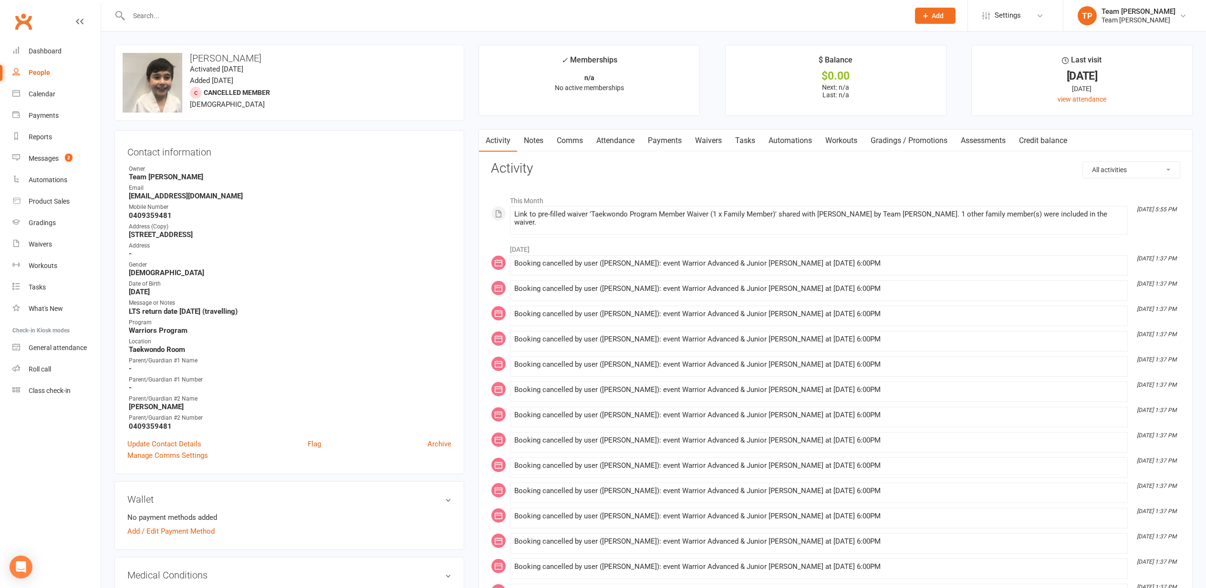
click at [41, 94] on div "Calendar" at bounding box center [42, 94] width 27 height 8
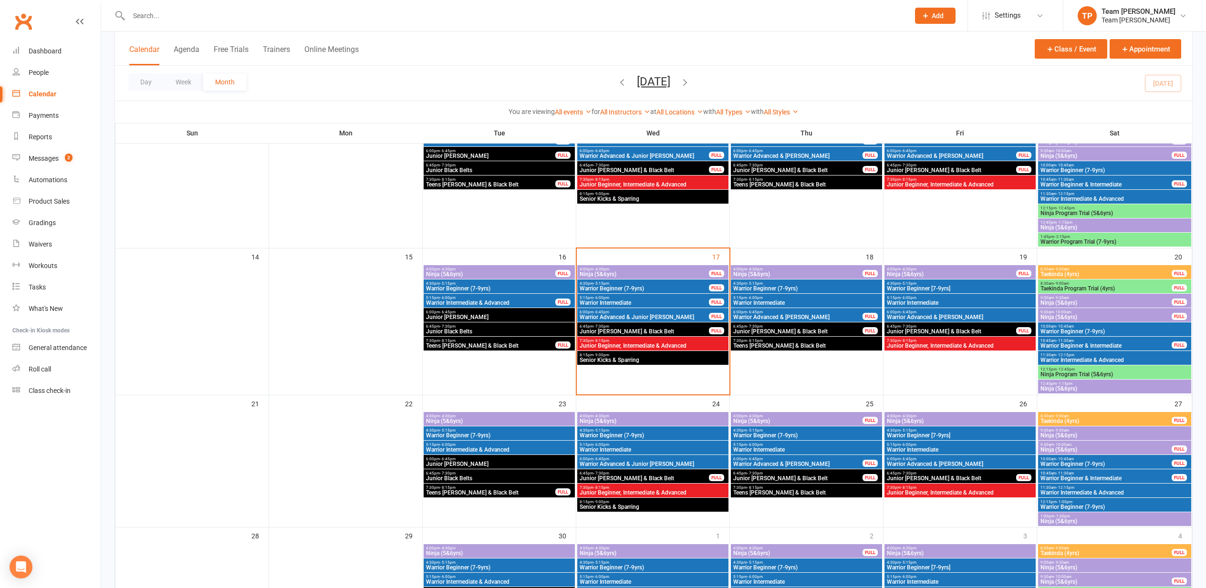
scroll to position [268, 0]
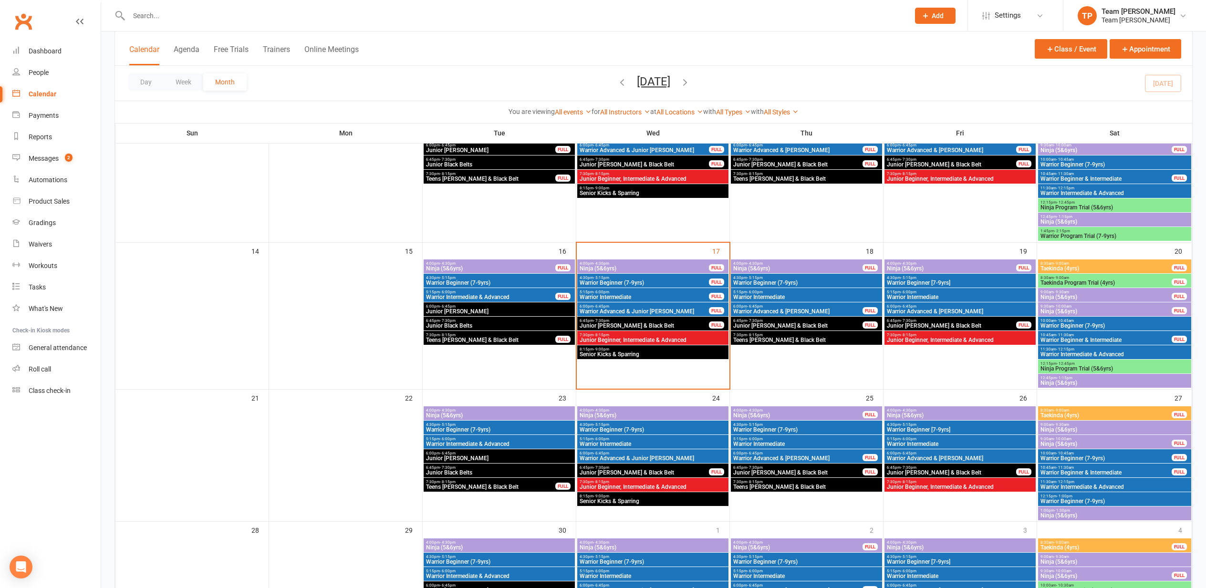
click at [616, 309] on span "Warrior Advanced & Junior [PERSON_NAME]" at bounding box center [644, 312] width 130 height 6
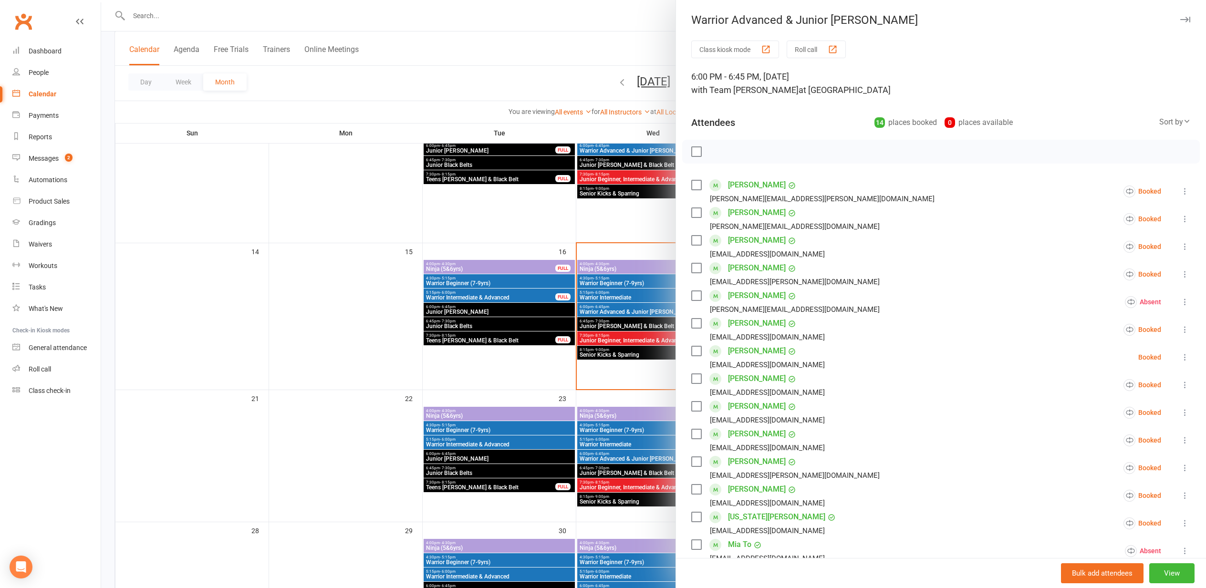
click at [833, 47] on div "button" at bounding box center [833, 49] width 10 height 10
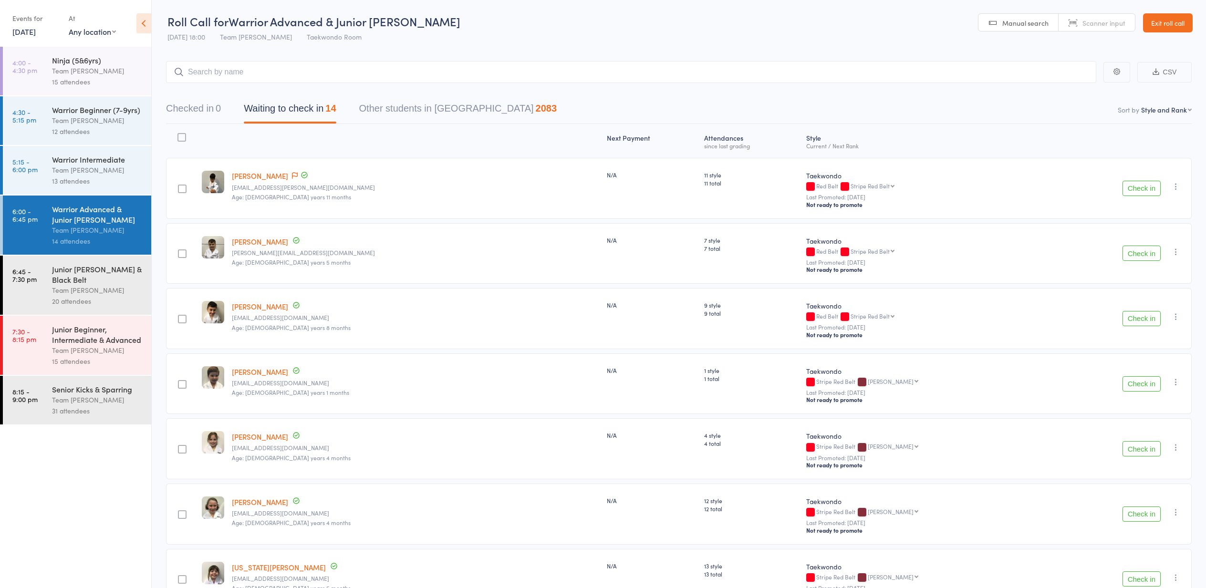
click at [1137, 189] on button "Check in" at bounding box center [1142, 188] width 38 height 15
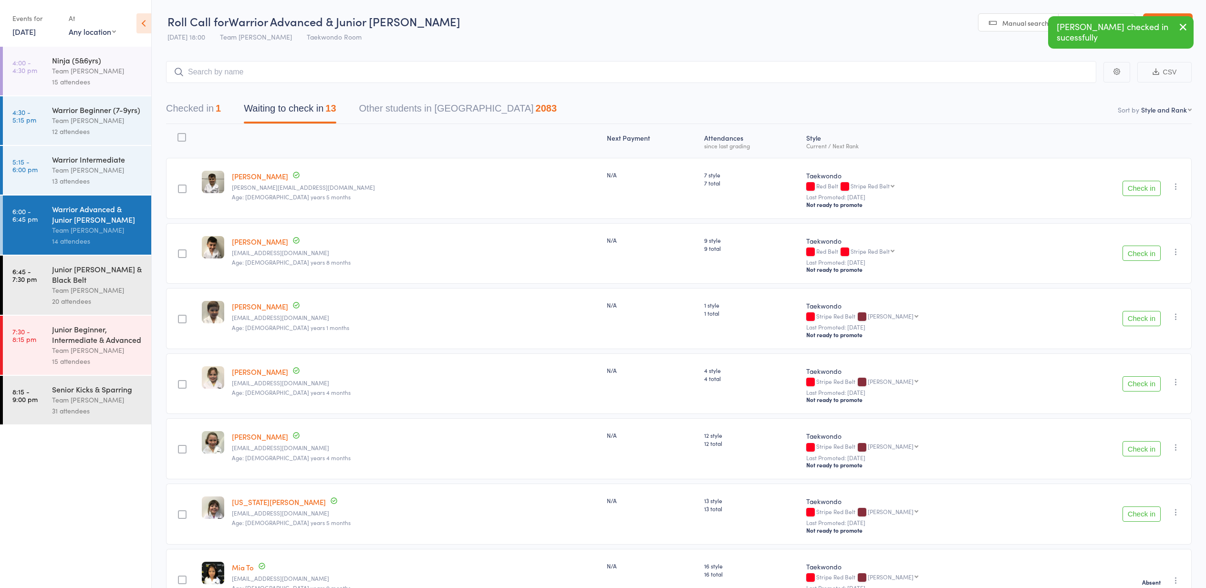
click at [1138, 191] on button "Check in" at bounding box center [1142, 188] width 38 height 15
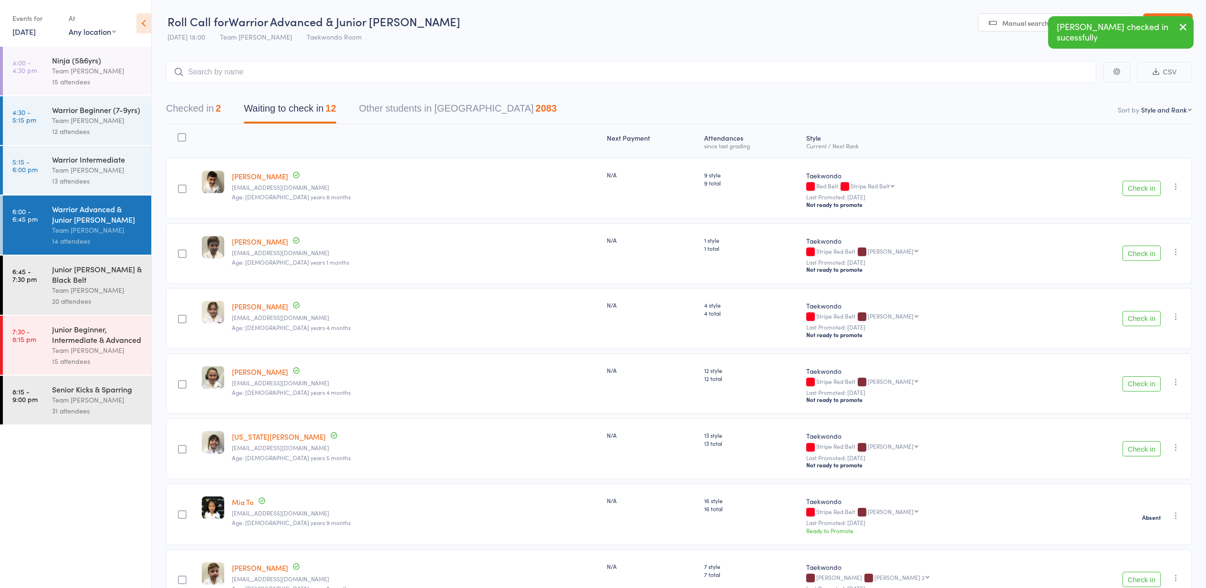
click at [1144, 254] on button "Check in" at bounding box center [1142, 253] width 38 height 15
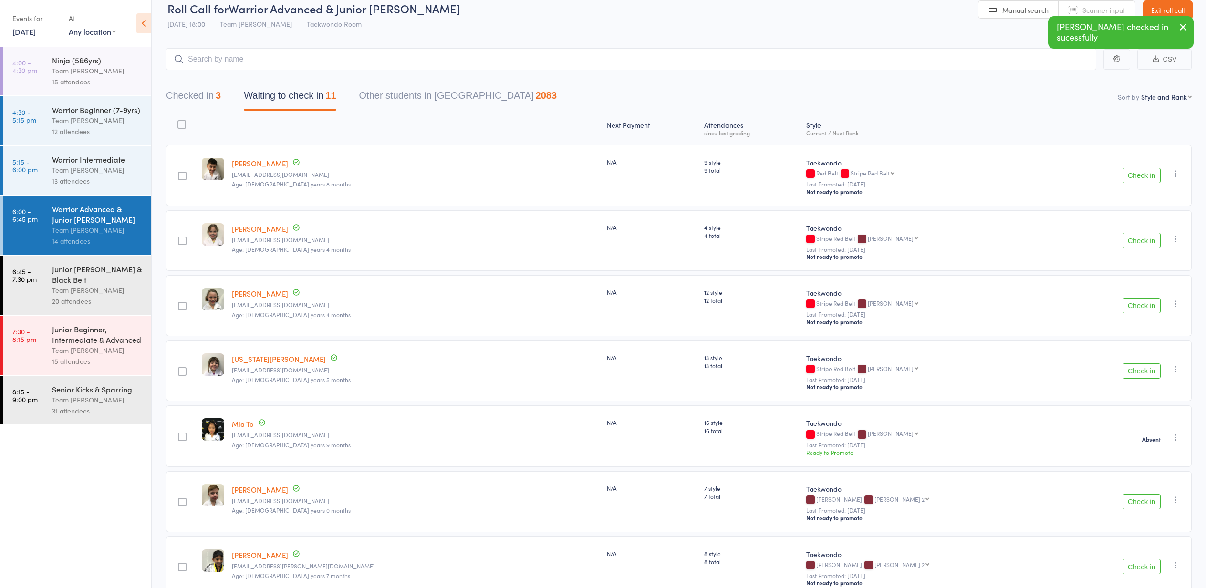
scroll to position [19, 0]
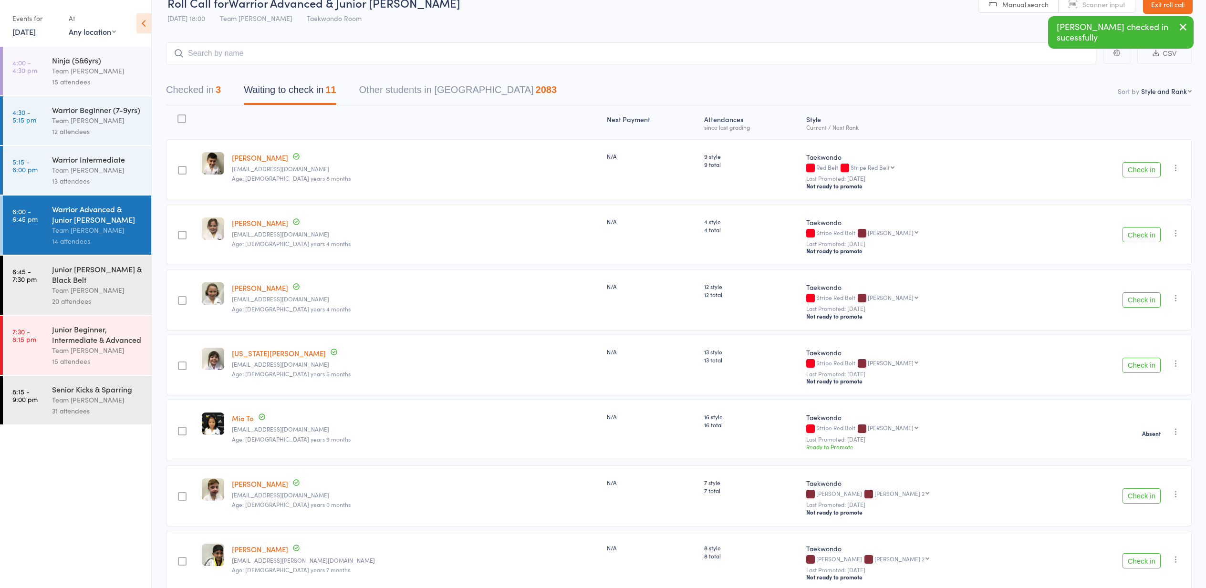
click at [1142, 236] on button "Check in" at bounding box center [1142, 234] width 38 height 15
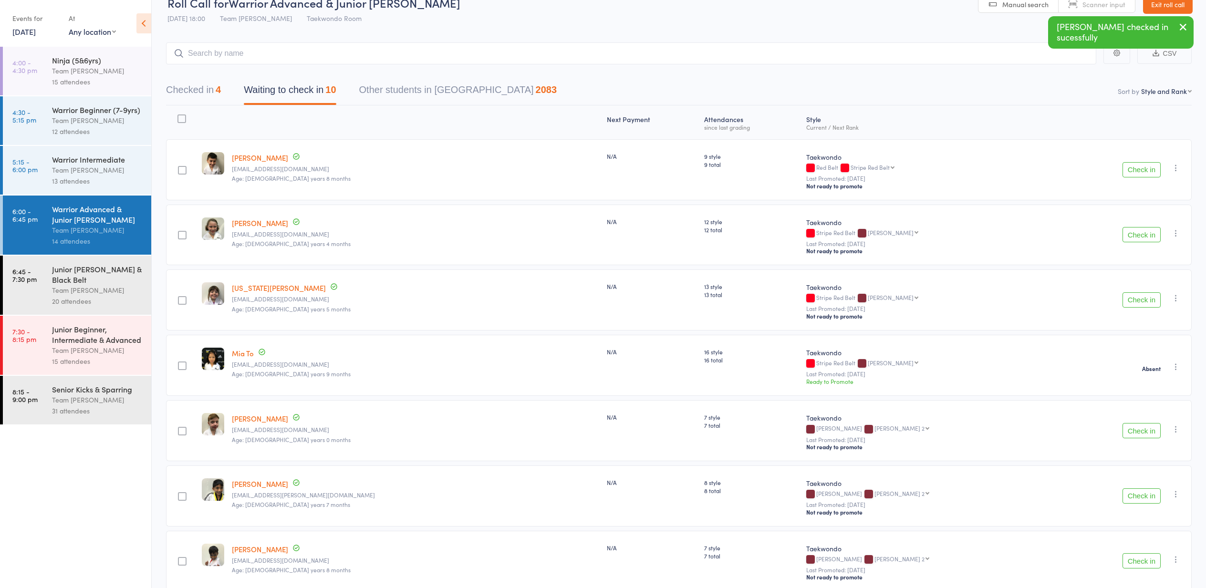
click at [1138, 234] on button "Check in" at bounding box center [1142, 234] width 38 height 15
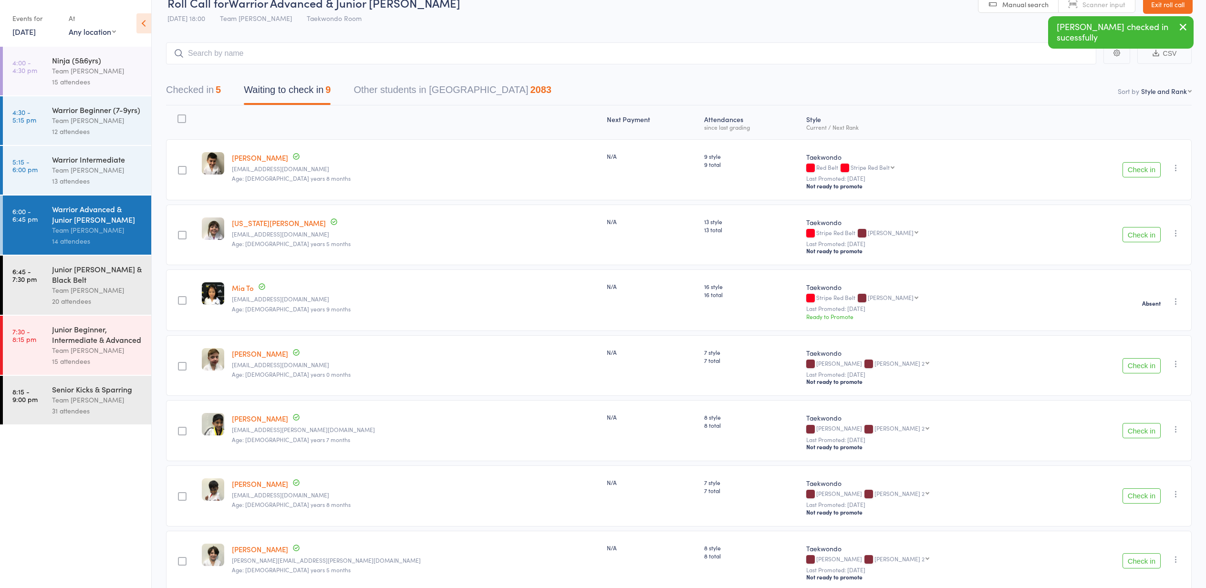
click at [1138, 234] on button "Check in" at bounding box center [1142, 234] width 38 height 15
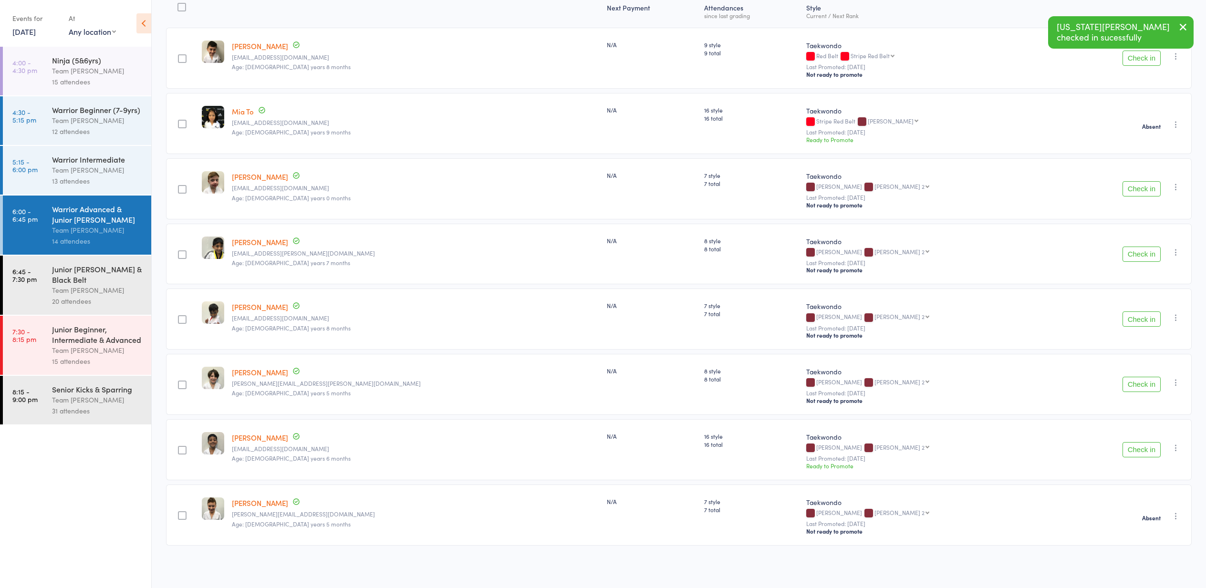
scroll to position [132, 0]
click at [1136, 255] on button "Check in" at bounding box center [1142, 254] width 38 height 15
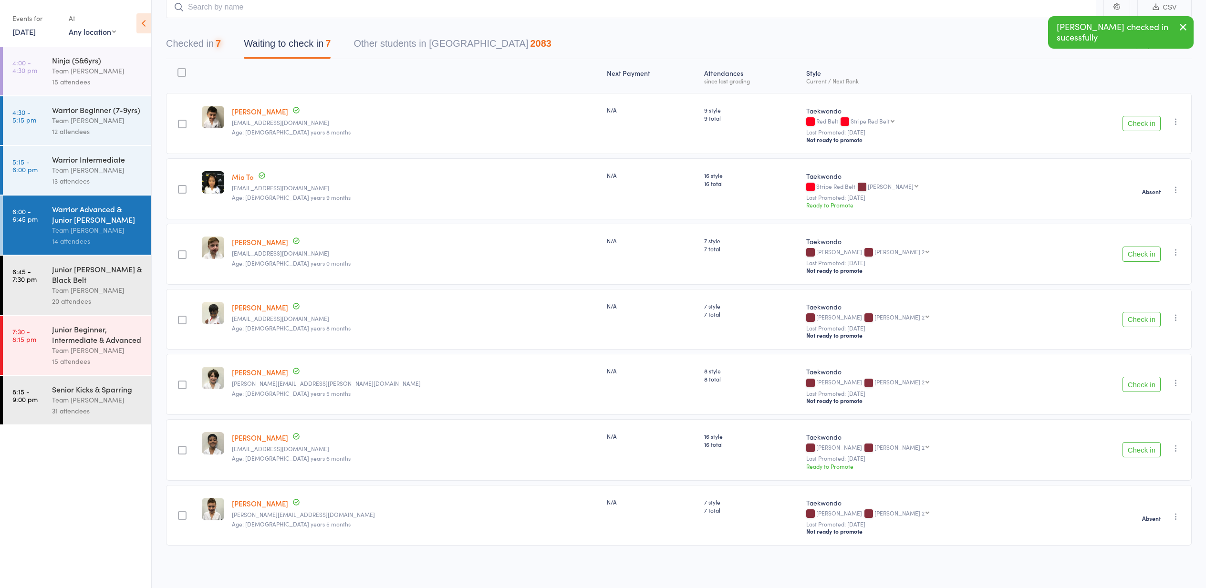
scroll to position [66, 0]
drag, startPoint x: 1136, startPoint y: 384, endPoint x: 1129, endPoint y: 385, distance: 6.4
click at [1134, 384] on button "Check in" at bounding box center [1142, 384] width 38 height 15
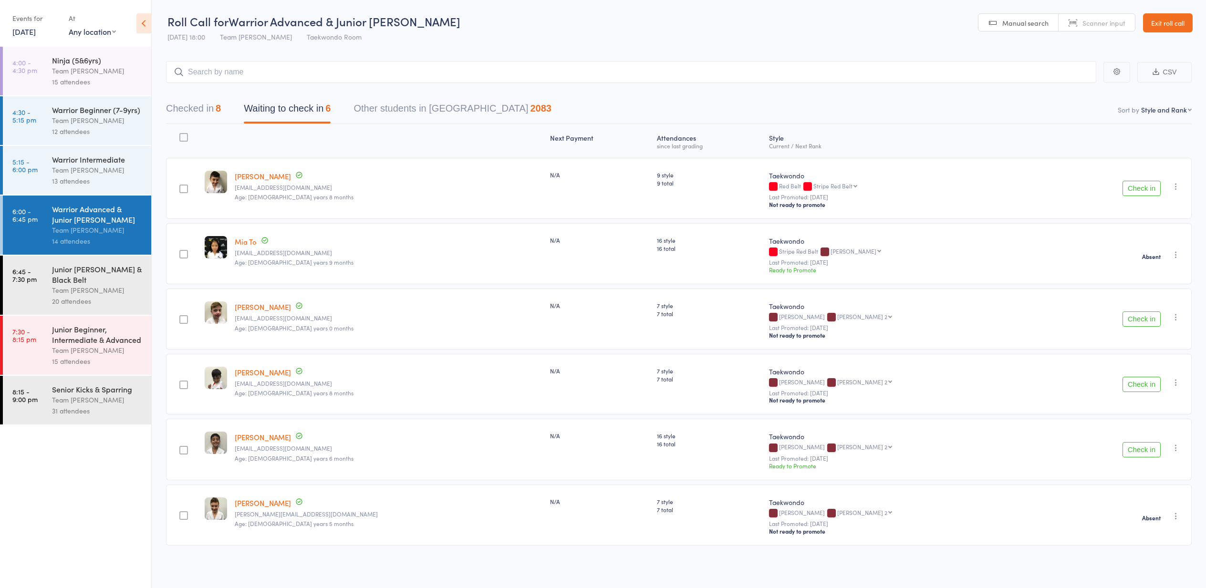
scroll to position [0, 0]
click at [1139, 189] on button "Check in" at bounding box center [1142, 188] width 38 height 15
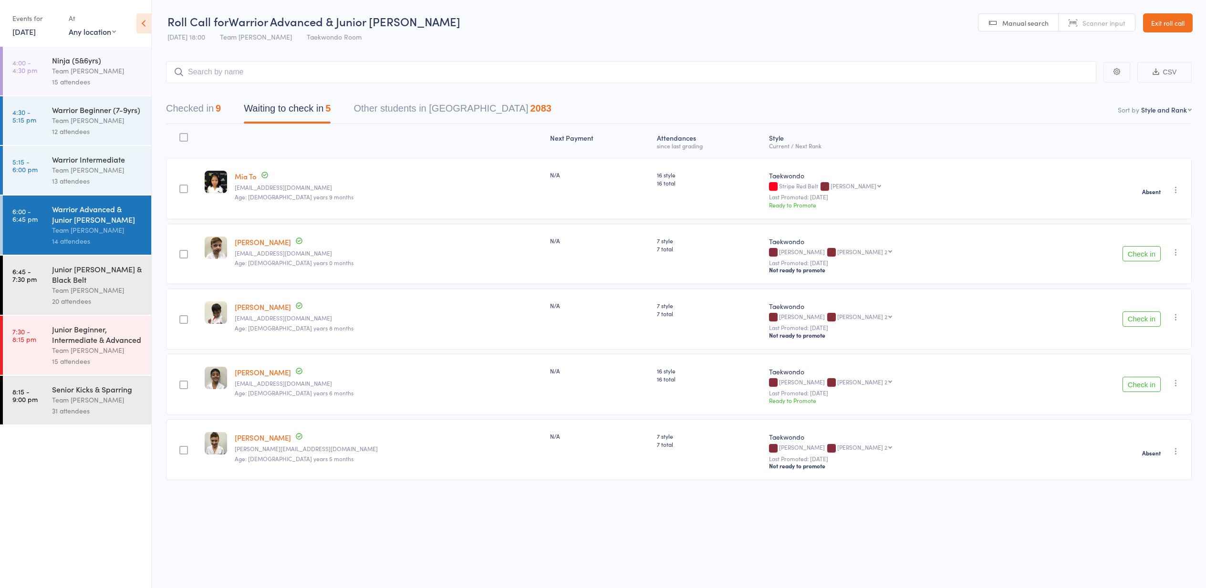
scroll to position [0, 1]
click at [1138, 321] on button "Check in" at bounding box center [1142, 318] width 38 height 15
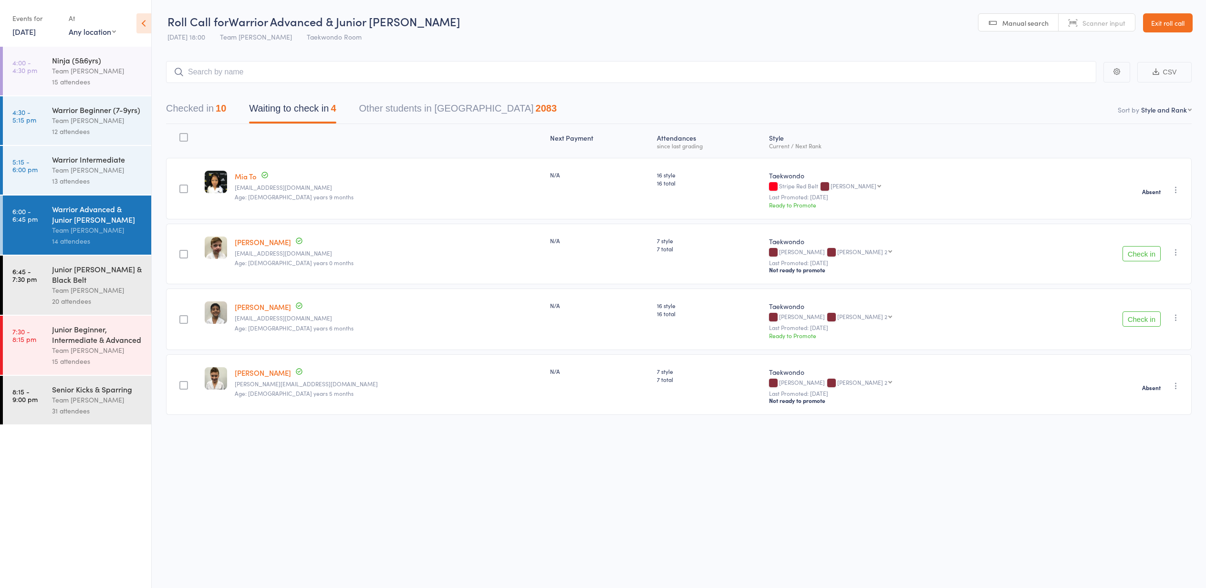
click at [1177, 252] on icon "button" at bounding box center [1176, 253] width 10 height 10
click at [1146, 363] on li "Mark absent" at bounding box center [1142, 361] width 79 height 13
click at [1174, 250] on icon "button" at bounding box center [1176, 253] width 10 height 10
click at [1149, 362] on li "Mark absent" at bounding box center [1142, 361] width 79 height 13
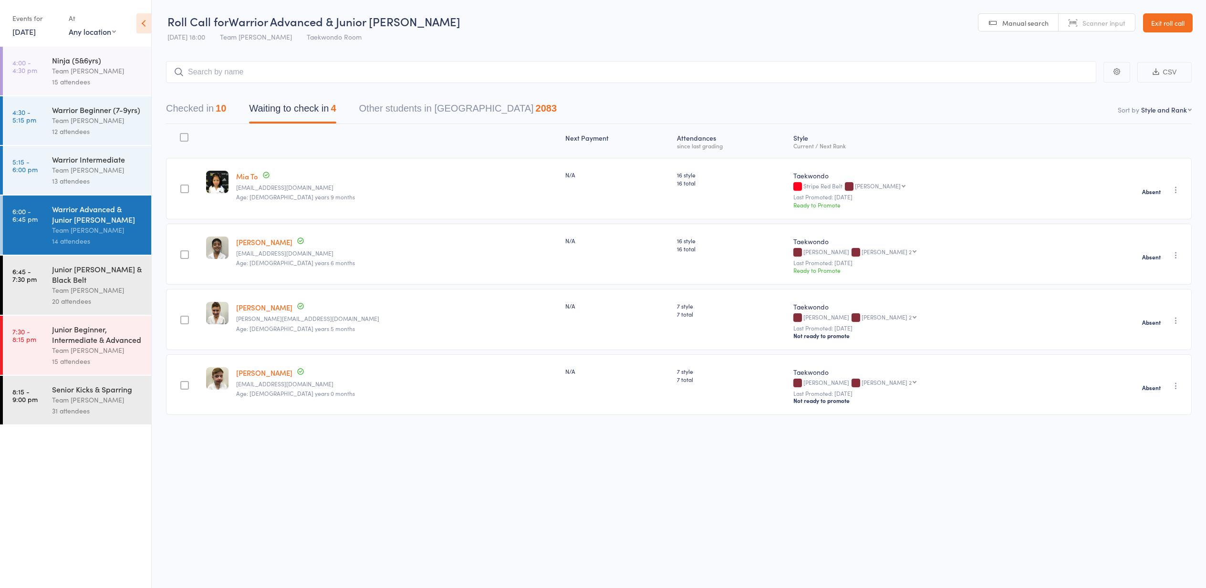
click at [1172, 21] on link "Exit roll call" at bounding box center [1168, 22] width 50 height 19
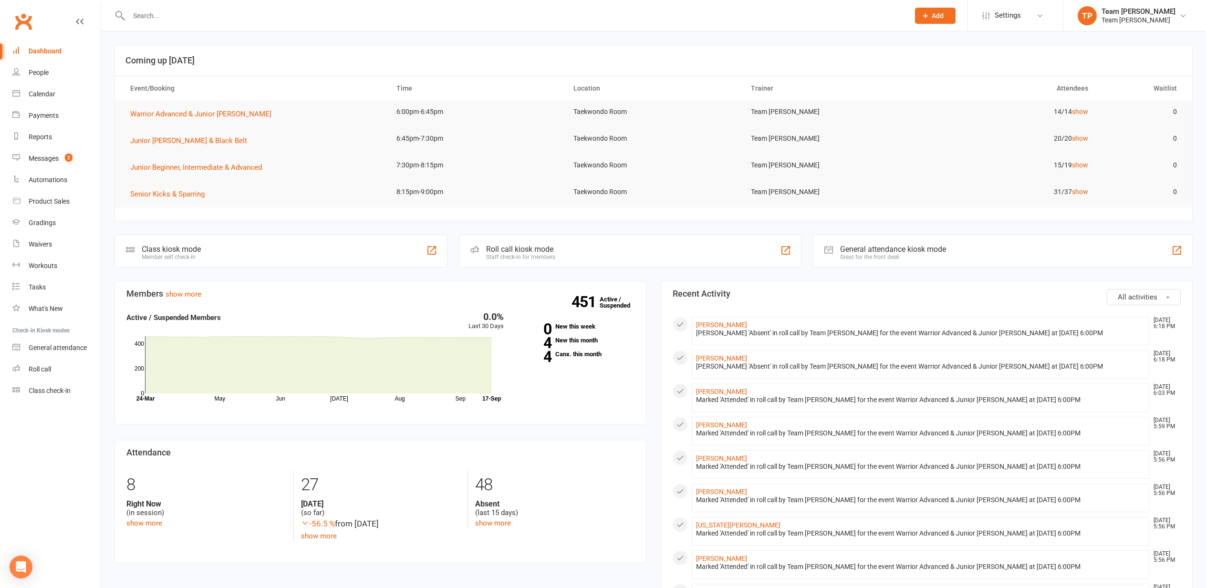
click at [42, 94] on div "Calendar" at bounding box center [42, 94] width 27 height 8
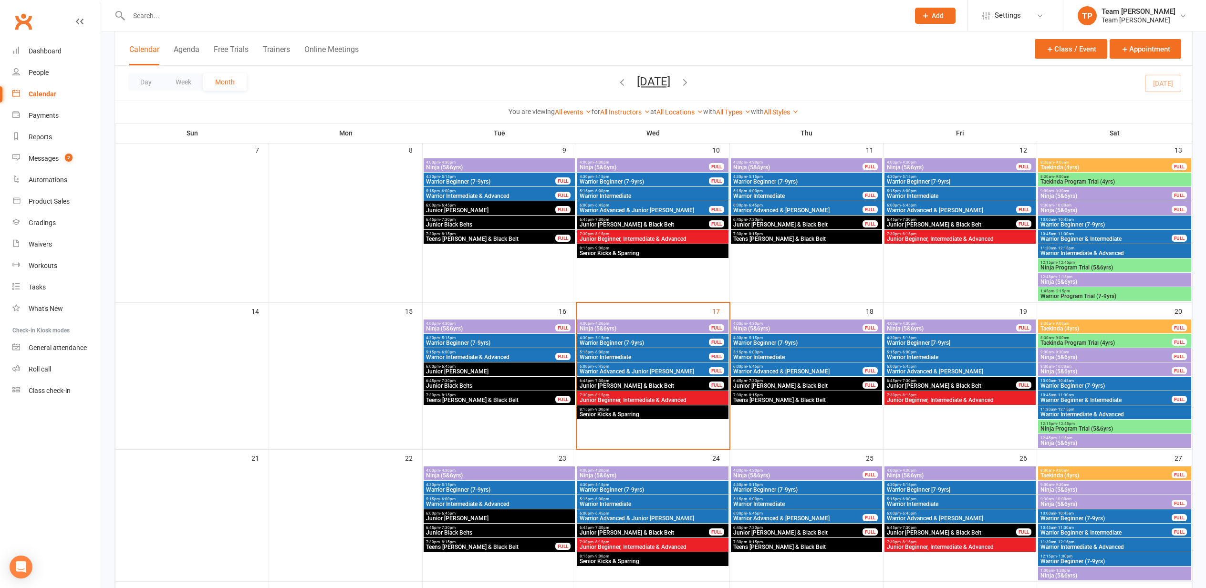
scroll to position [210, 0]
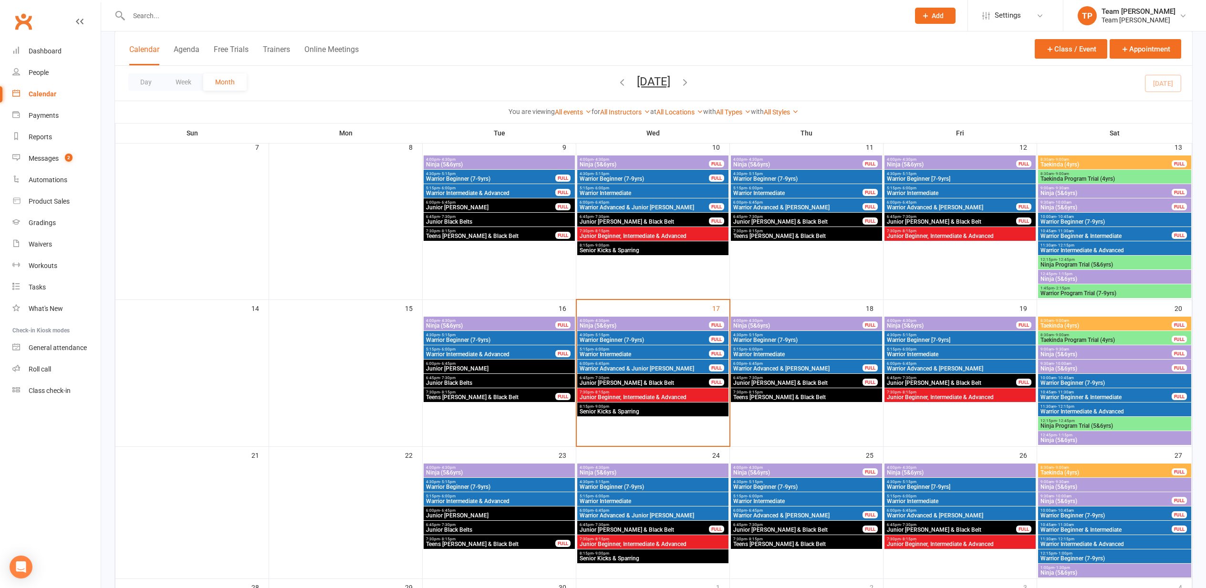
click at [801, 366] on span "Warrior Advanced & [PERSON_NAME]" at bounding box center [798, 369] width 130 height 6
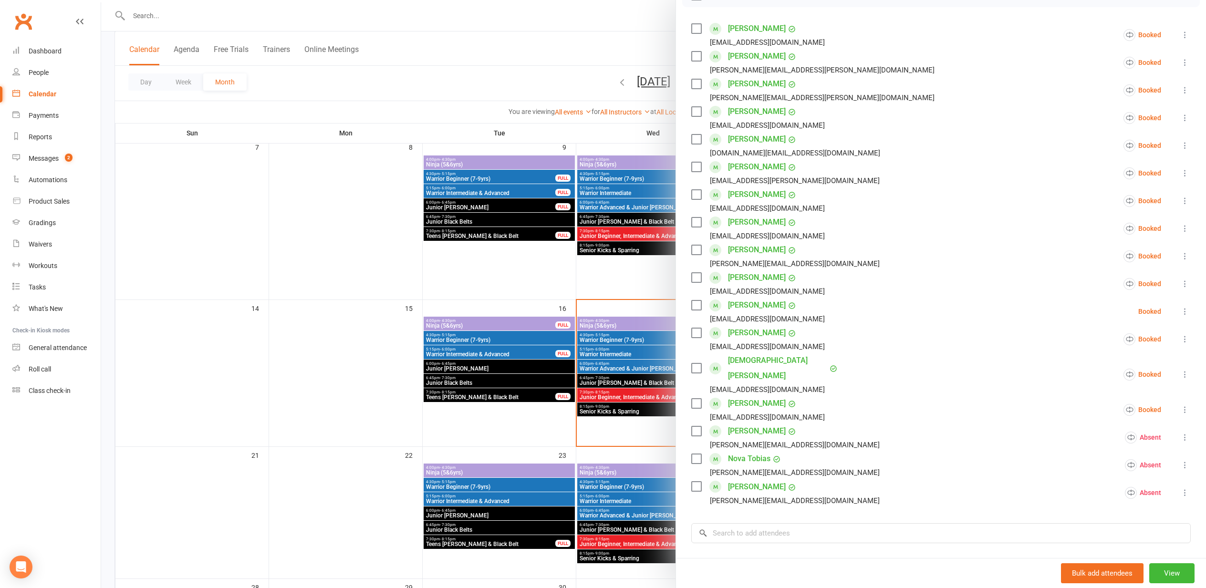
scroll to position [177, 0]
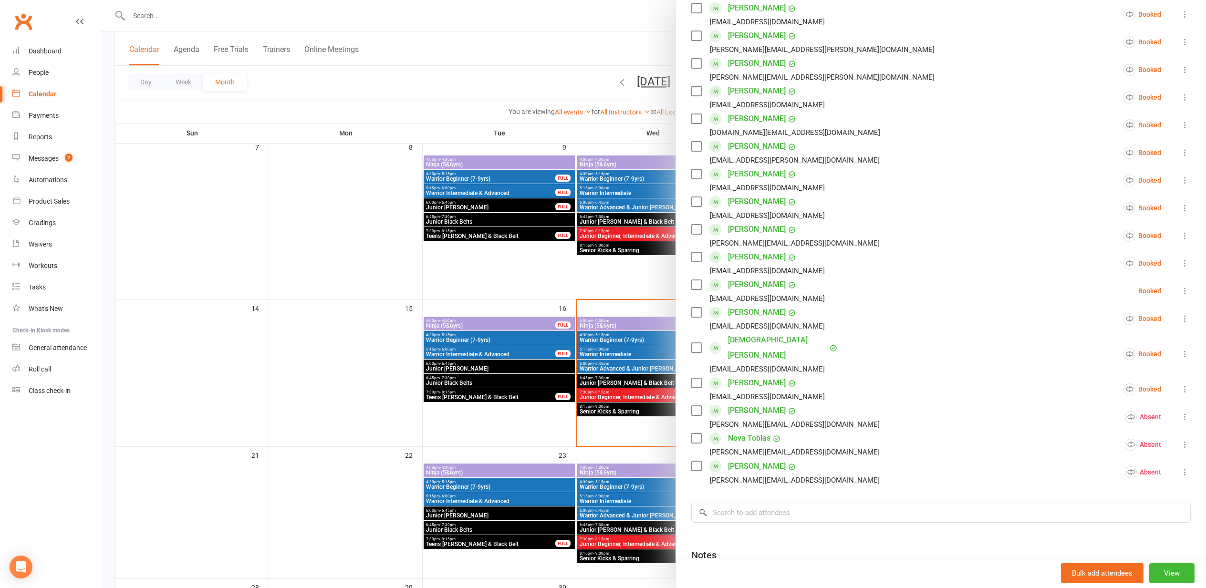
drag, startPoint x: 324, startPoint y: 306, endPoint x: 354, endPoint y: 310, distance: 30.3
click at [325, 307] on div at bounding box center [653, 294] width 1105 height 588
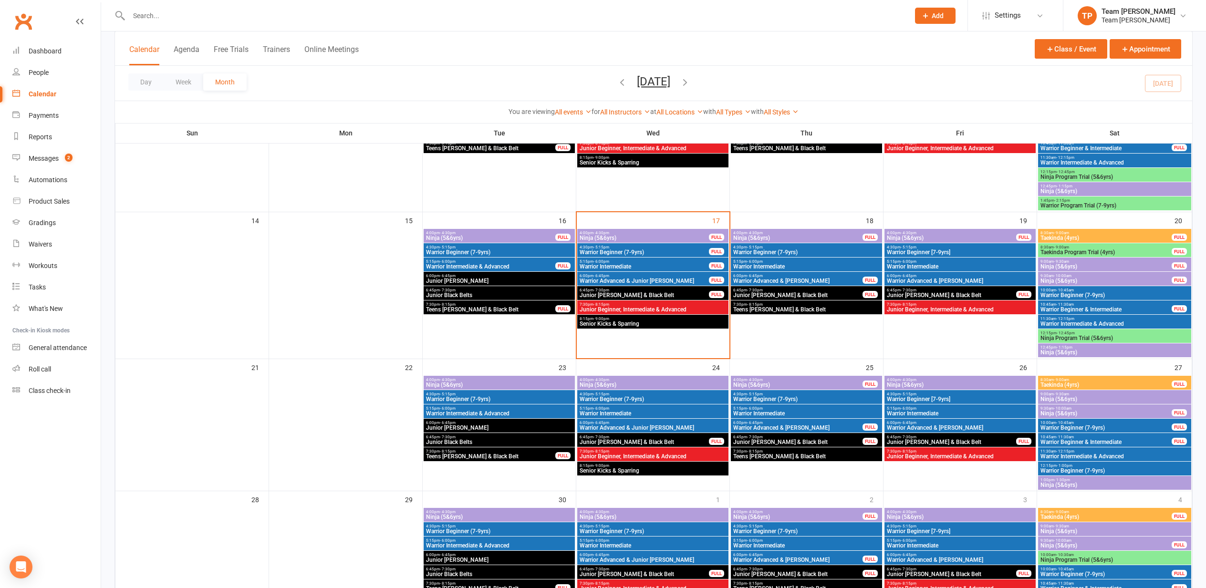
scroll to position [324, 0]
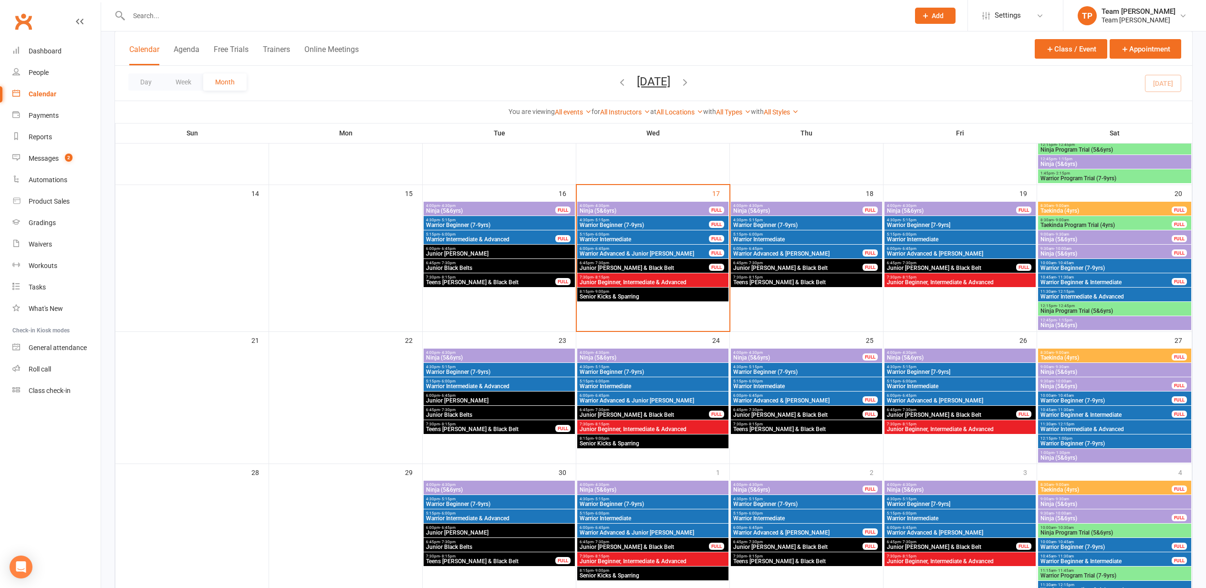
click at [800, 396] on div "6:00pm - 6:45pm Warrior Advanced & [PERSON_NAME] Bo FULL" at bounding box center [806, 399] width 151 height 14
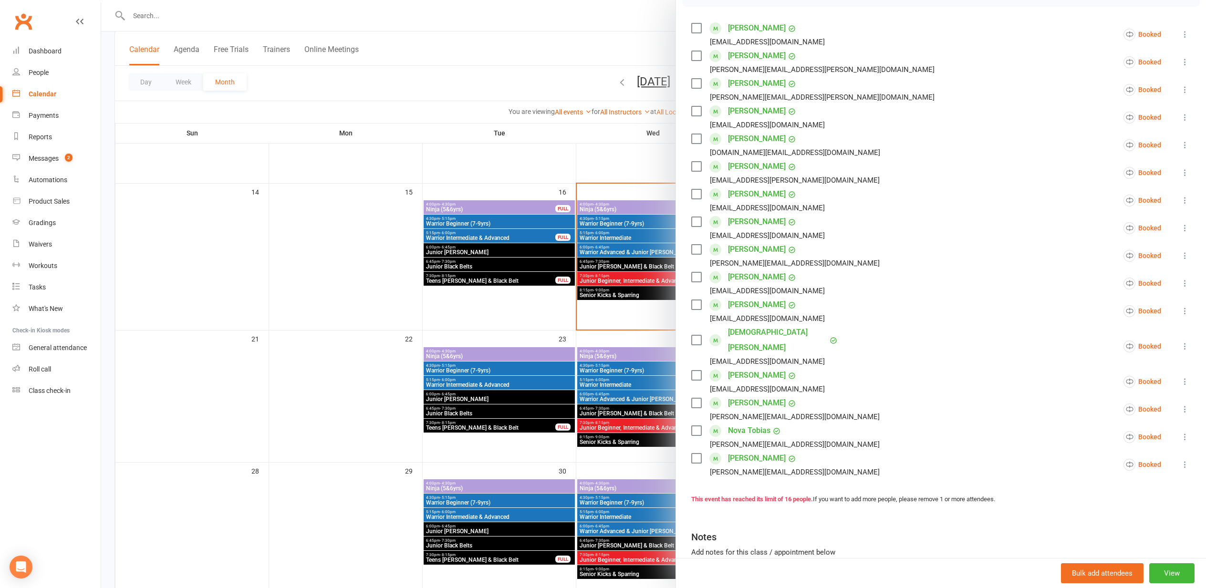
scroll to position [183, 0]
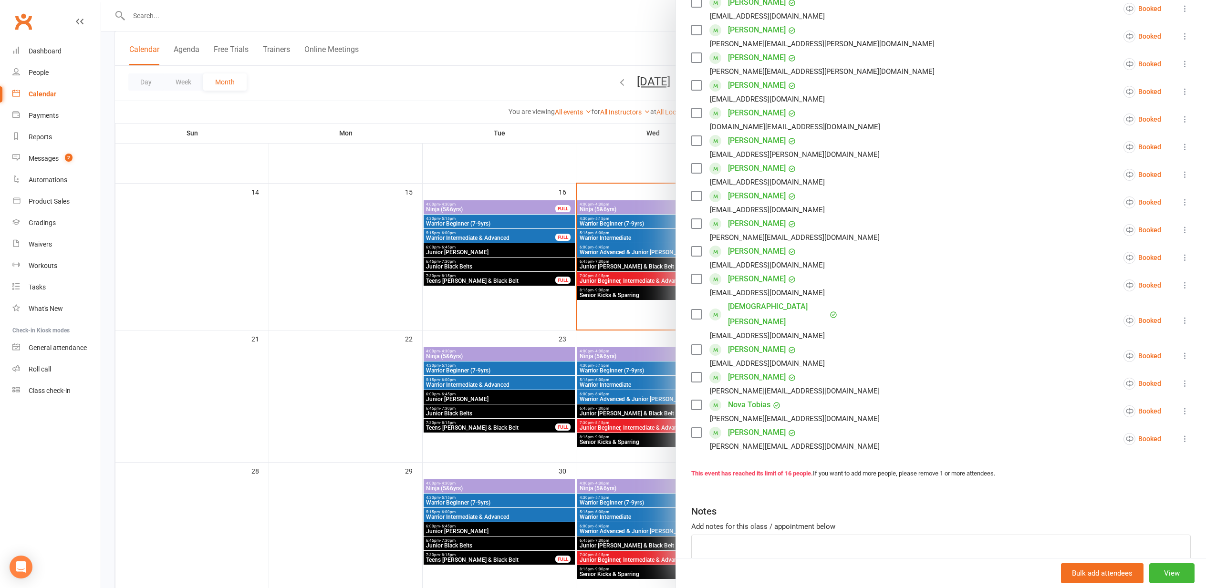
click at [345, 281] on div at bounding box center [653, 294] width 1105 height 588
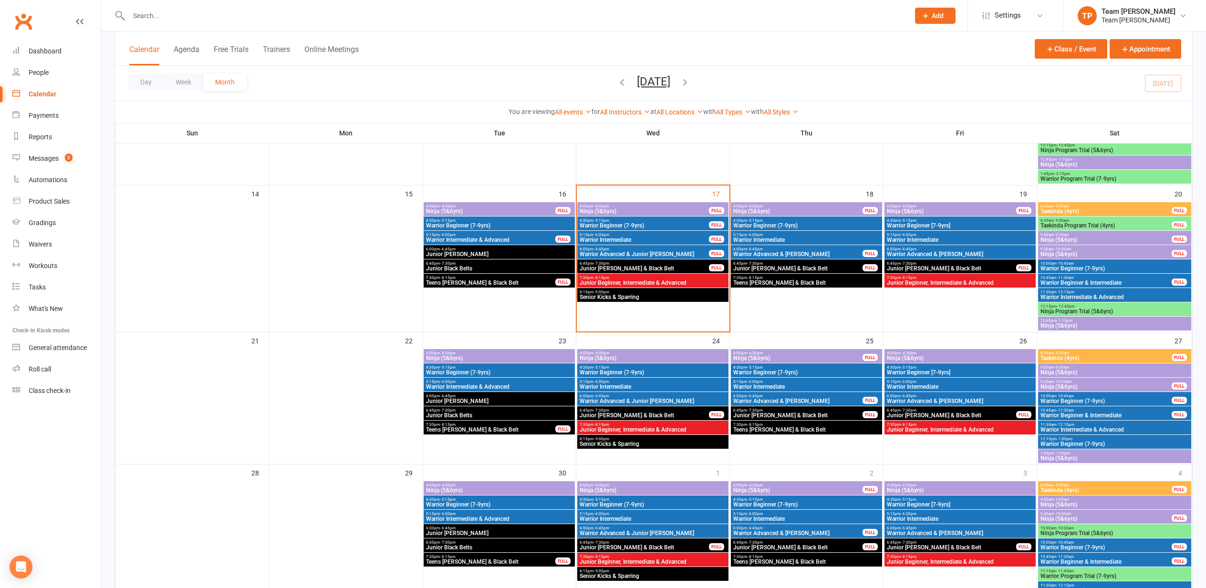
scroll to position [324, 0]
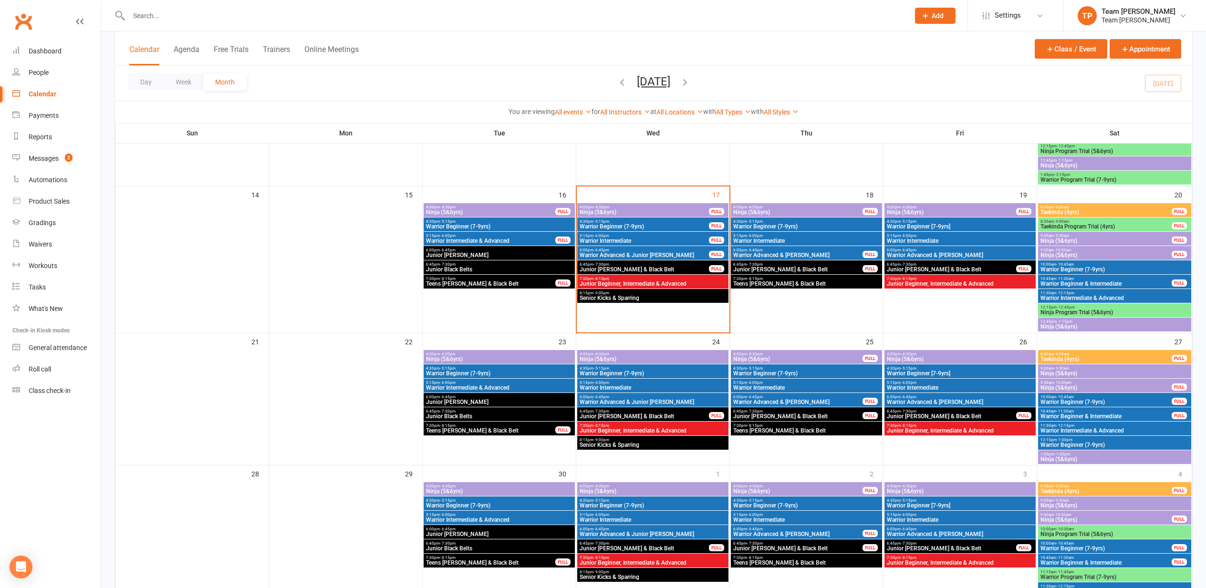
click at [645, 251] on div "6:00pm - 6:45pm Warrior Advanced & Junior [PERSON_NAME] FULL" at bounding box center [652, 253] width 151 height 14
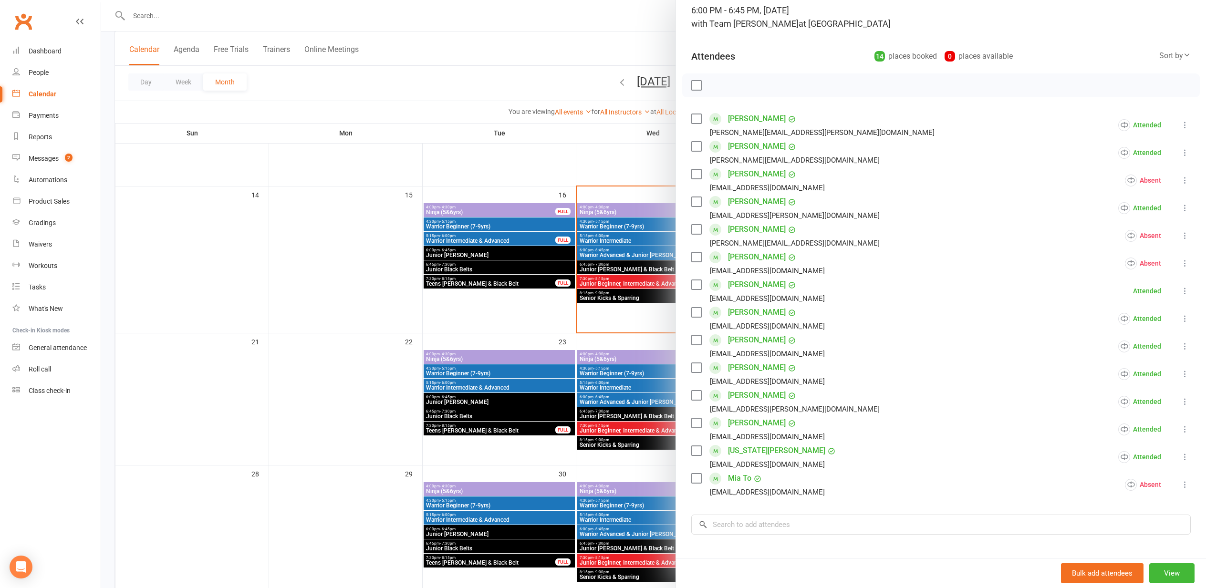
scroll to position [72, 0]
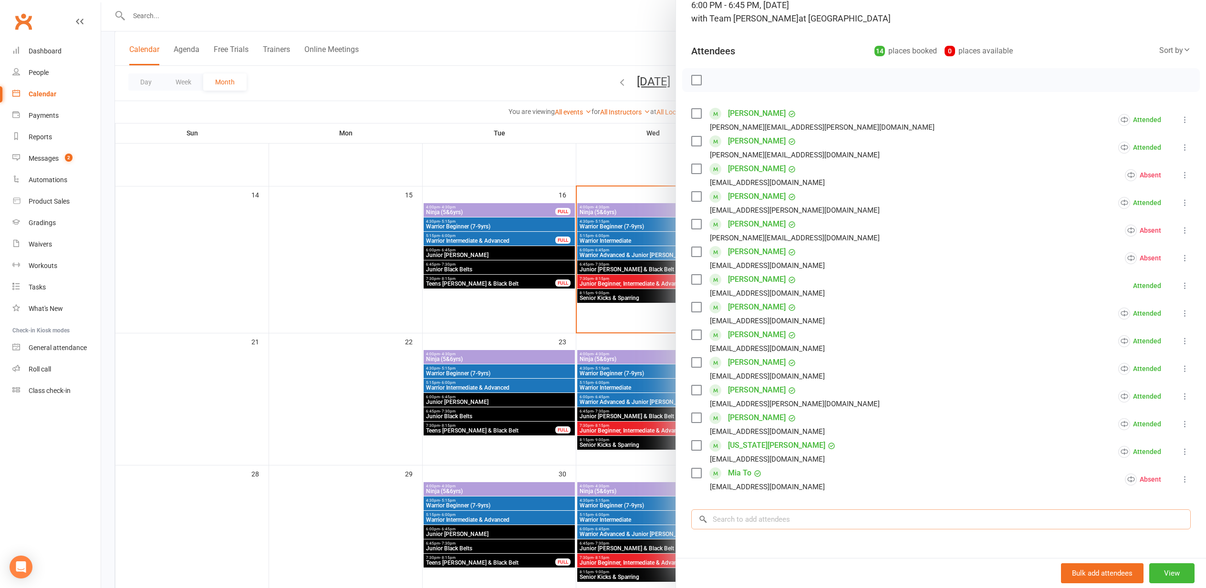
click at [733, 521] on input "search" at bounding box center [941, 520] width 500 height 20
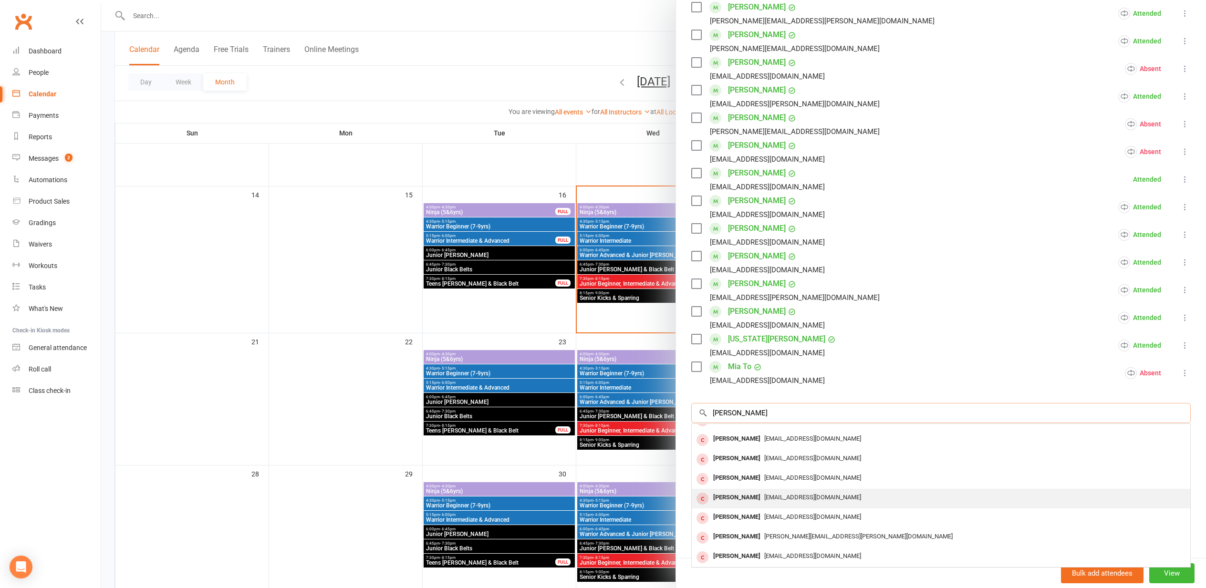
scroll to position [178, 0]
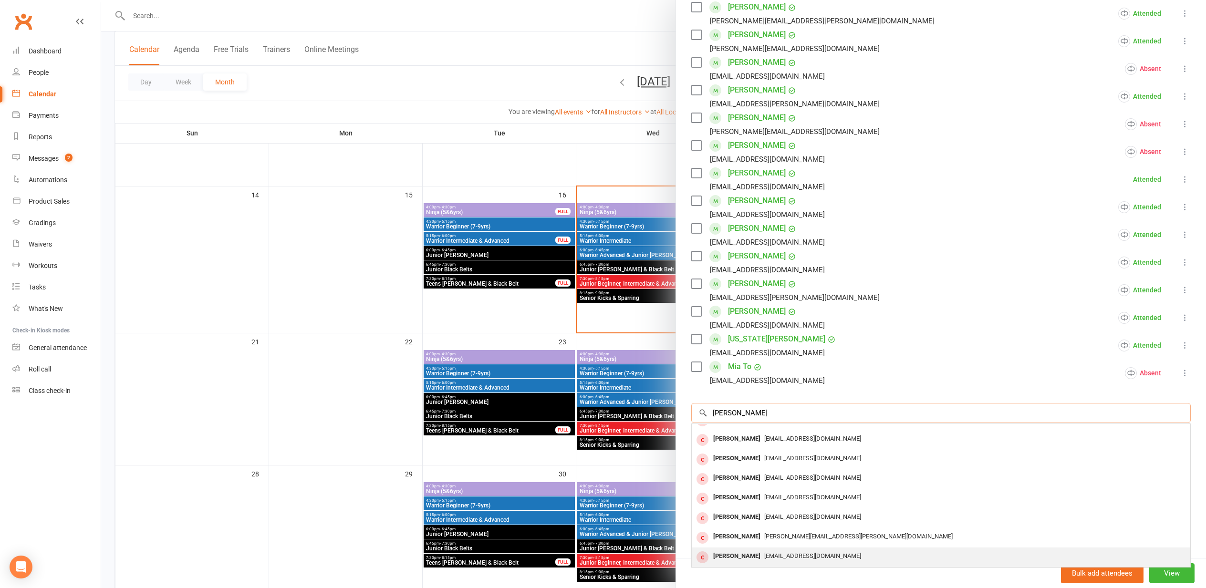
type input "George g"
click at [762, 558] on div "George Georgadas" at bounding box center [737, 557] width 55 height 14
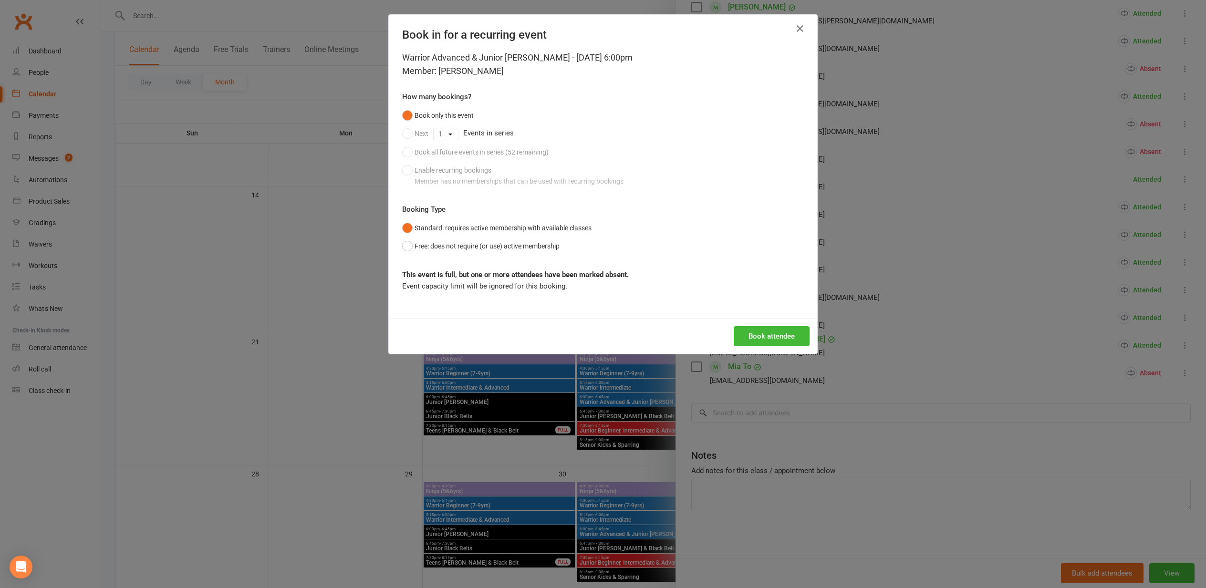
click at [759, 336] on button "Book attendee" at bounding box center [772, 336] width 76 height 20
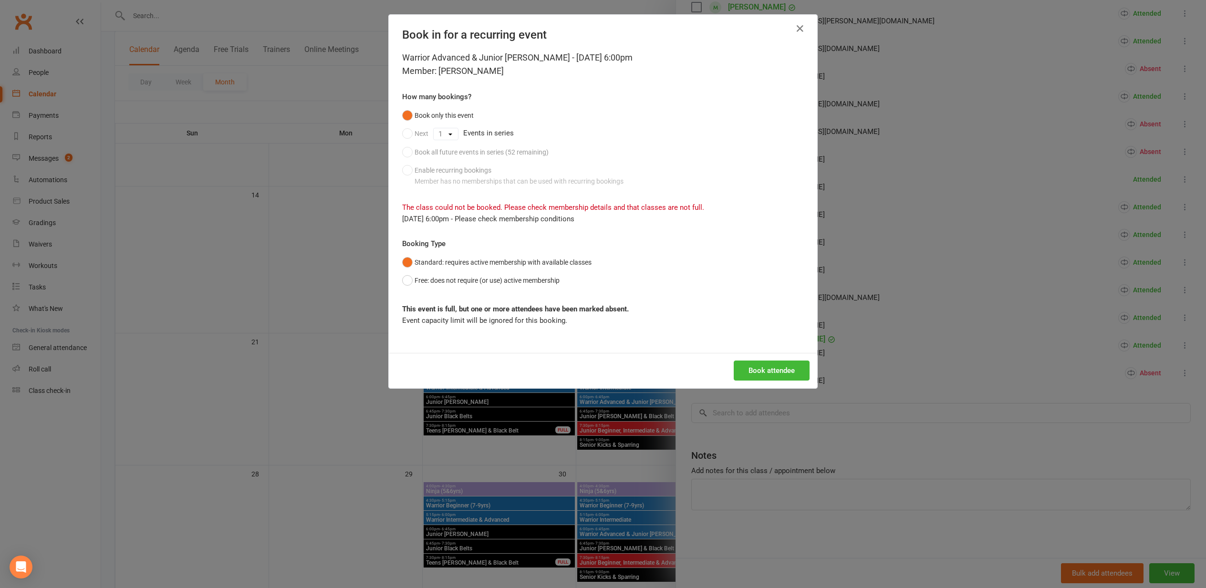
drag, startPoint x: 408, startPoint y: 279, endPoint x: 615, endPoint y: 294, distance: 206.7
click at [409, 279] on button "Free: does not require (or use) active membership" at bounding box center [480, 280] width 157 height 18
click at [760, 368] on button "Book attendee" at bounding box center [772, 371] width 76 height 20
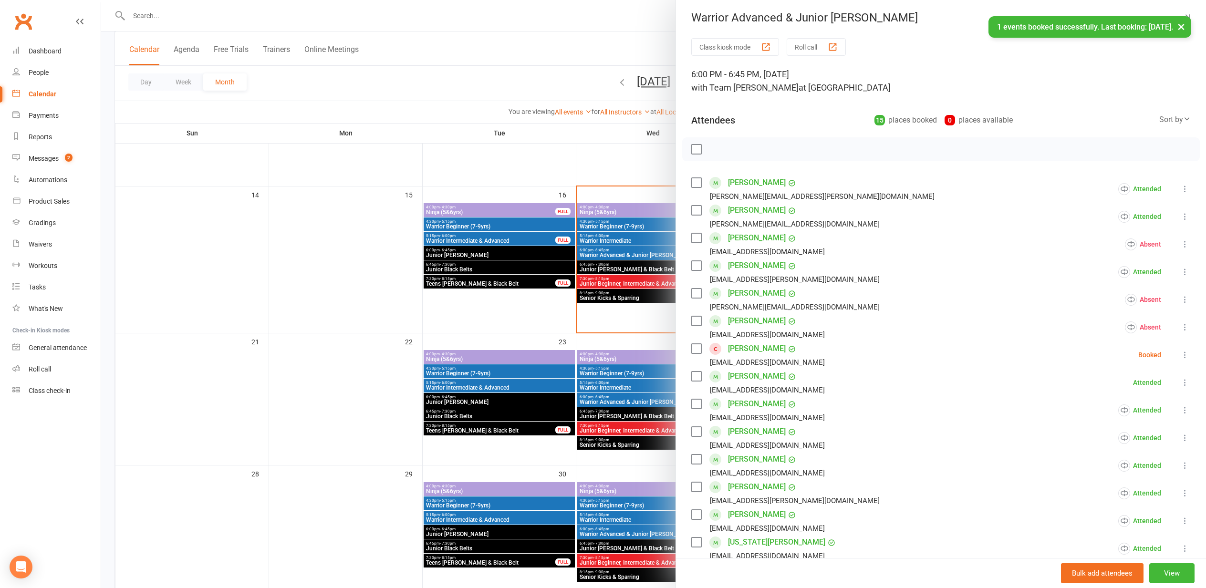
scroll to position [0, 0]
click at [1184, 354] on icon at bounding box center [1185, 358] width 10 height 10
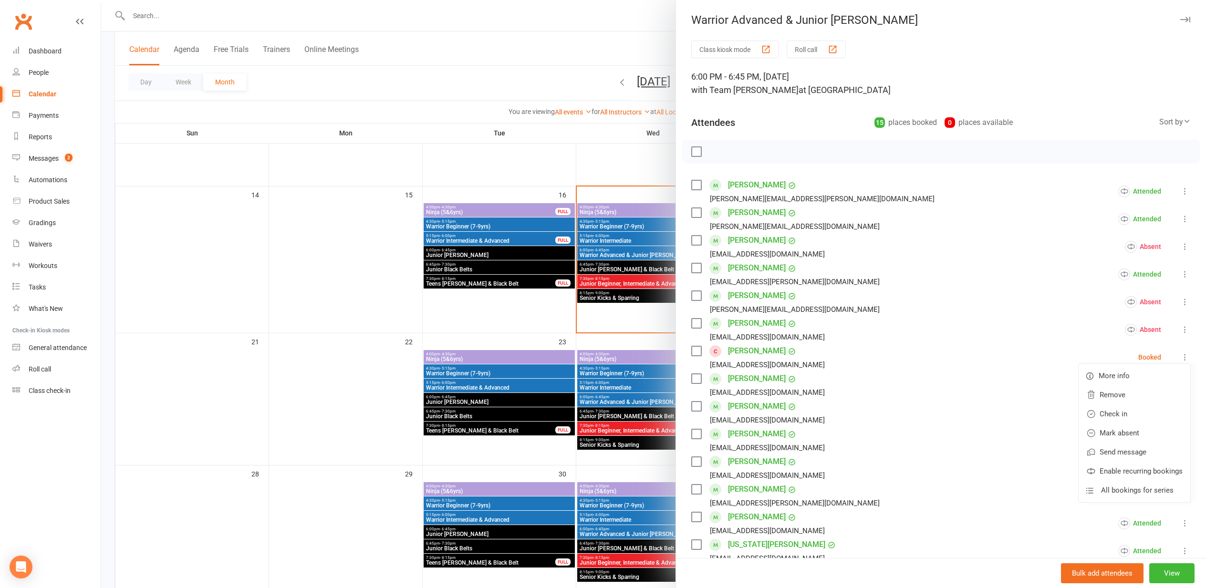
click at [1121, 416] on link "Check in" at bounding box center [1135, 414] width 112 height 19
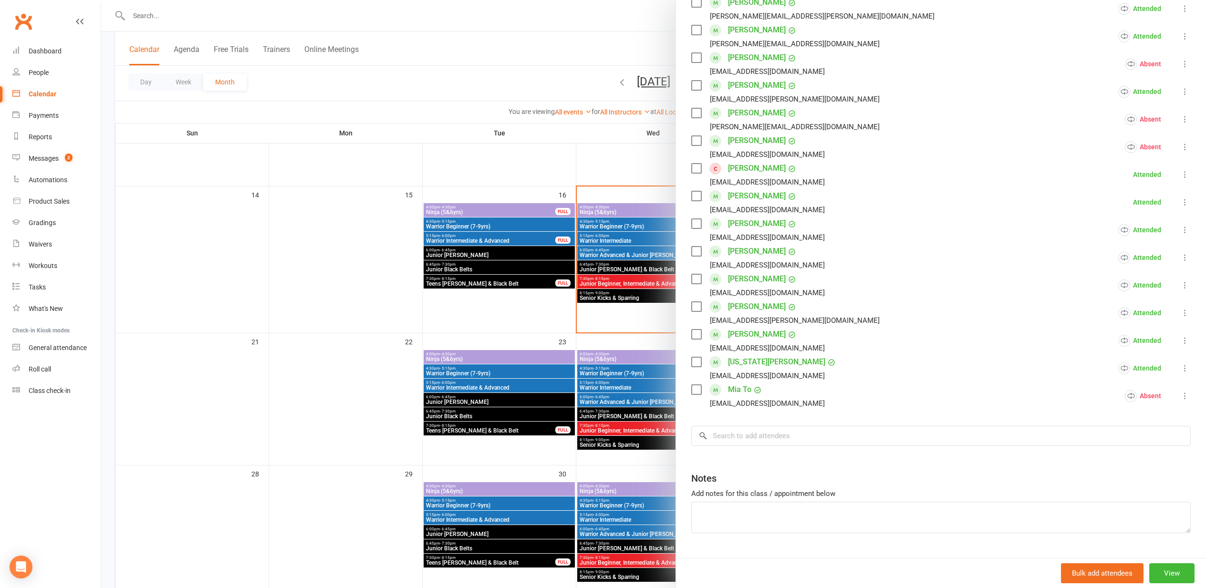
scroll to position [183, 0]
click at [366, 359] on div at bounding box center [653, 294] width 1105 height 588
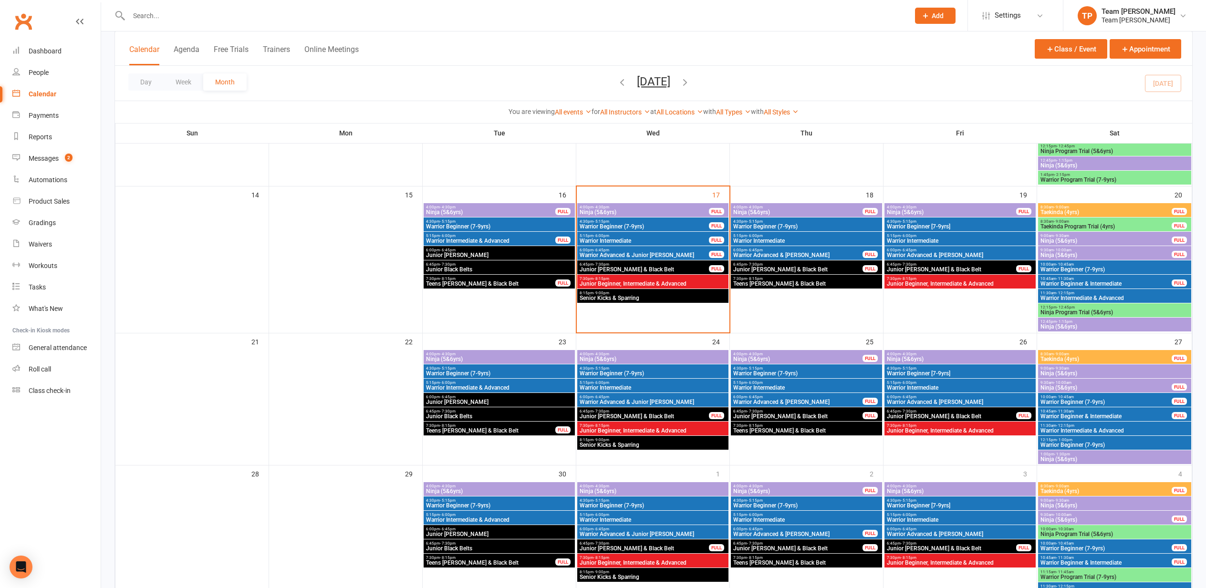
click at [632, 268] on span "Junior [PERSON_NAME] & Black Belt" at bounding box center [644, 270] width 130 height 6
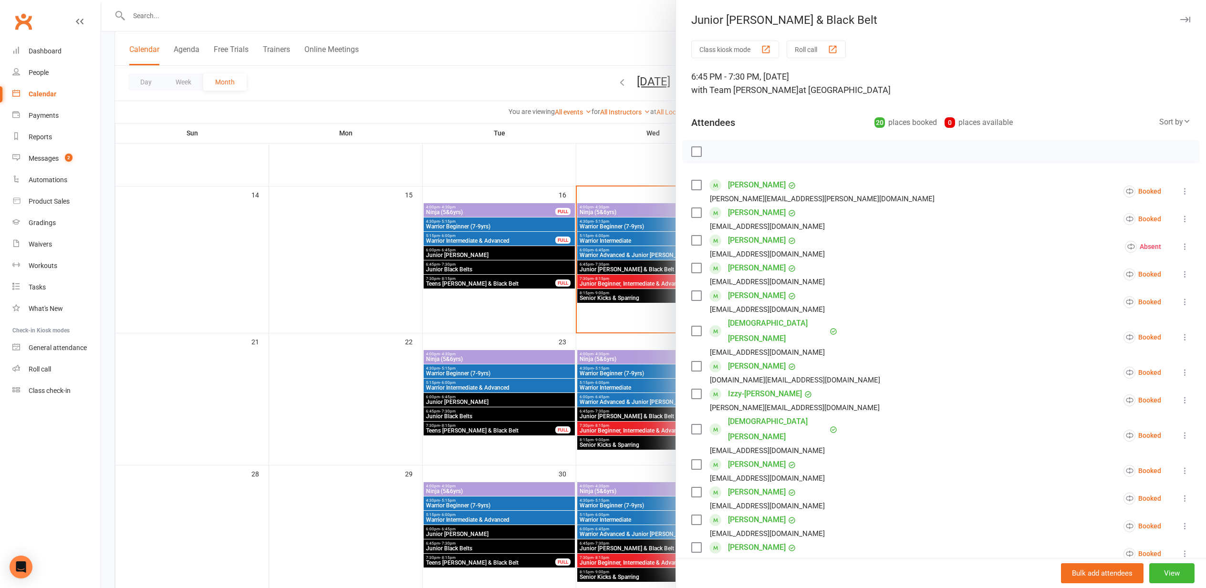
drag, startPoint x: 838, startPoint y: 47, endPoint x: 831, endPoint y: 47, distance: 6.7
click at [837, 47] on div "button" at bounding box center [833, 49] width 10 height 10
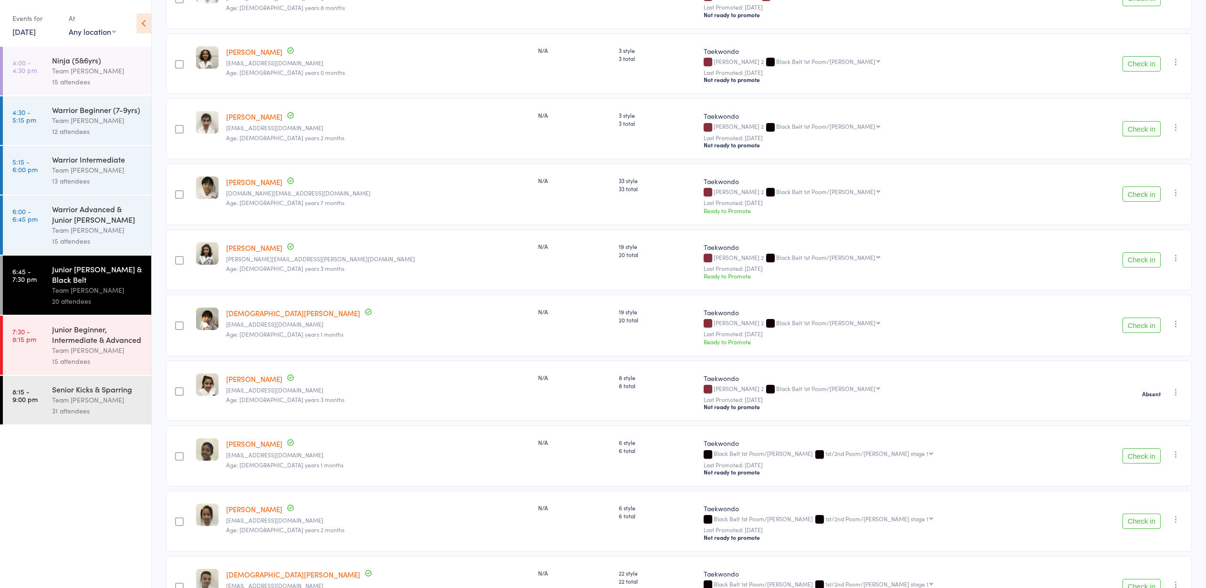
scroll to position [321, 0]
click at [1139, 327] on button "Check in" at bounding box center [1142, 325] width 38 height 15
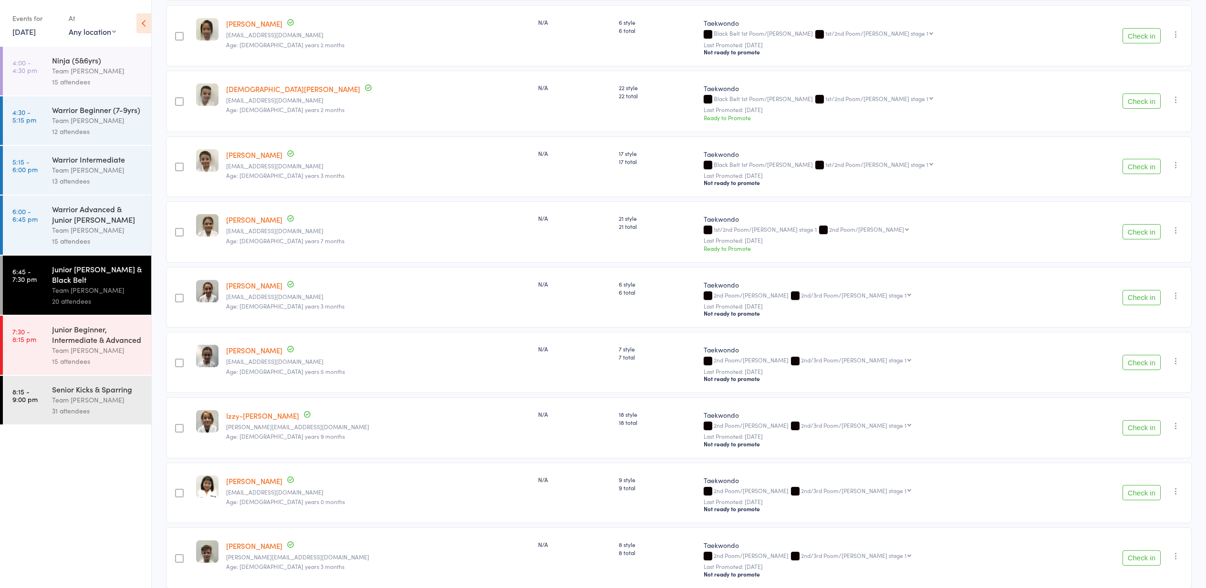
scroll to position [739, 0]
click at [1140, 300] on button "Check in" at bounding box center [1142, 299] width 38 height 15
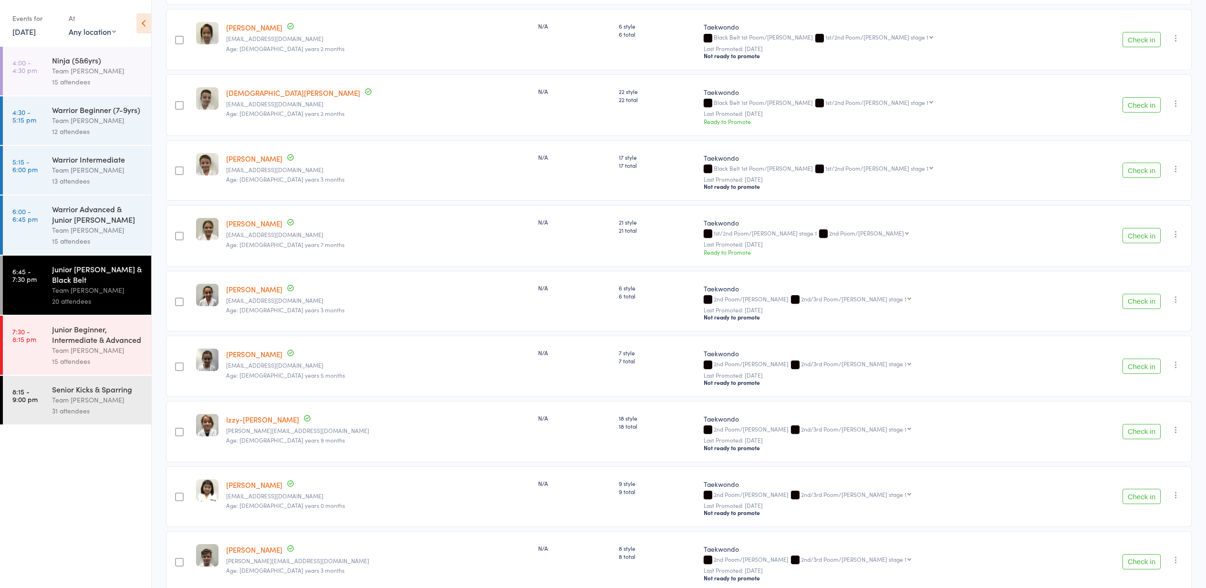
scroll to position [737, 0]
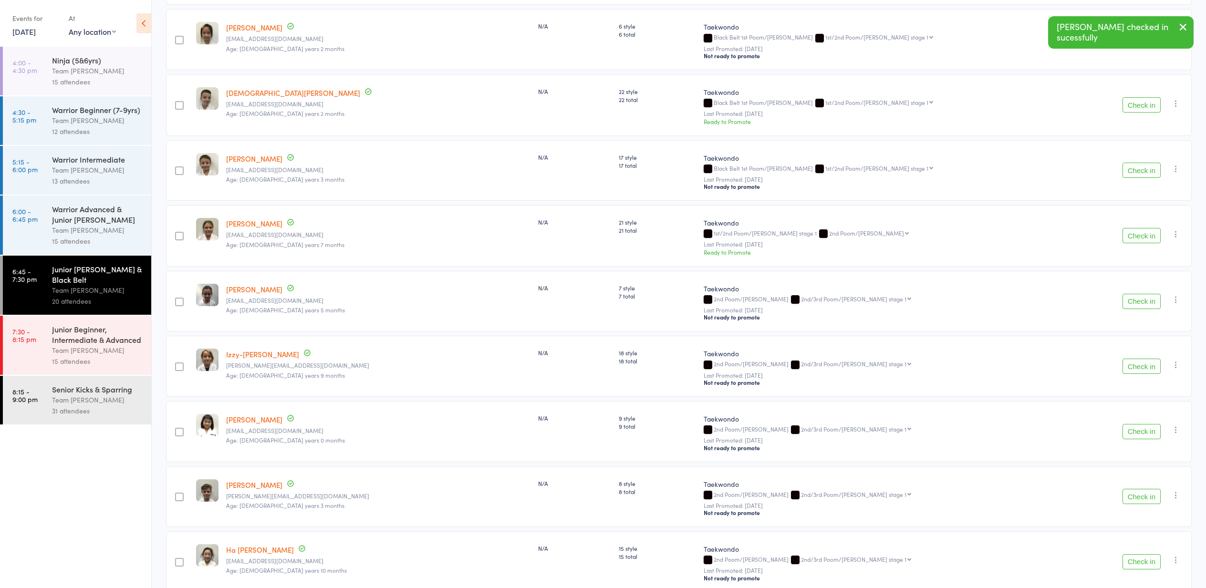
click at [1140, 300] on button "Check in" at bounding box center [1142, 301] width 38 height 15
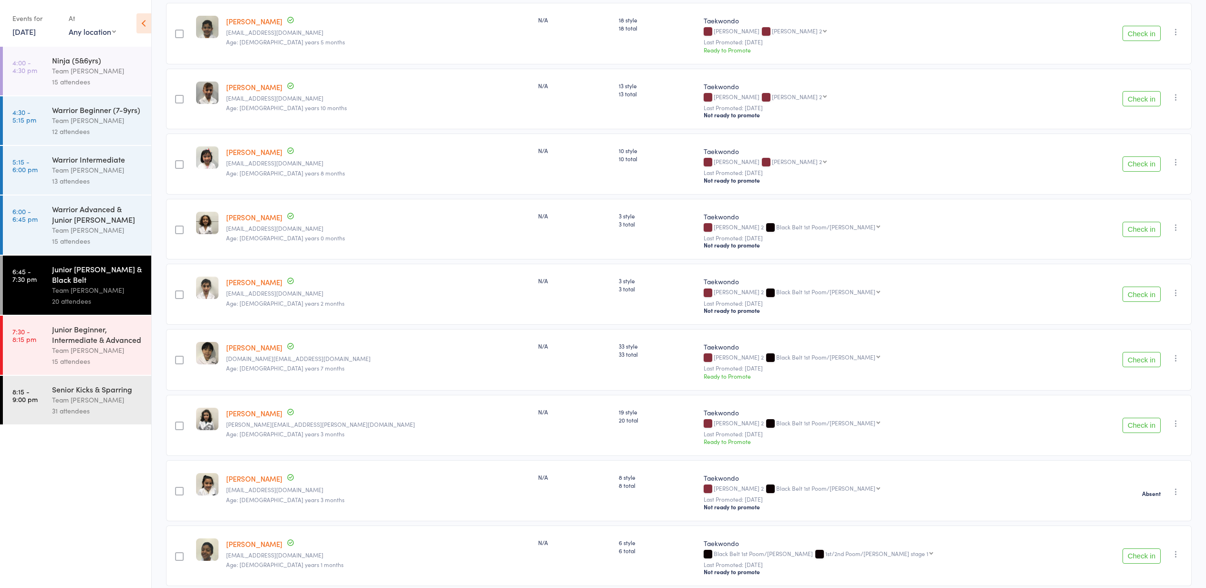
scroll to position [155, 0]
click at [1139, 234] on button "Check in" at bounding box center [1142, 229] width 38 height 15
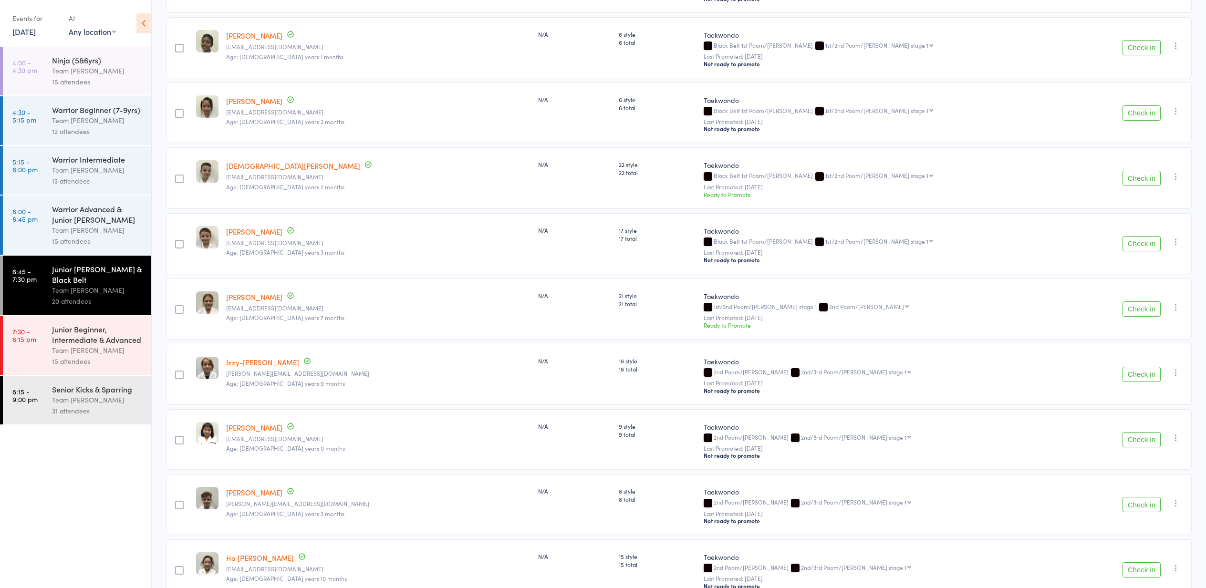
scroll to position [600, 0]
click at [1139, 375] on button "Check in" at bounding box center [1142, 372] width 38 height 15
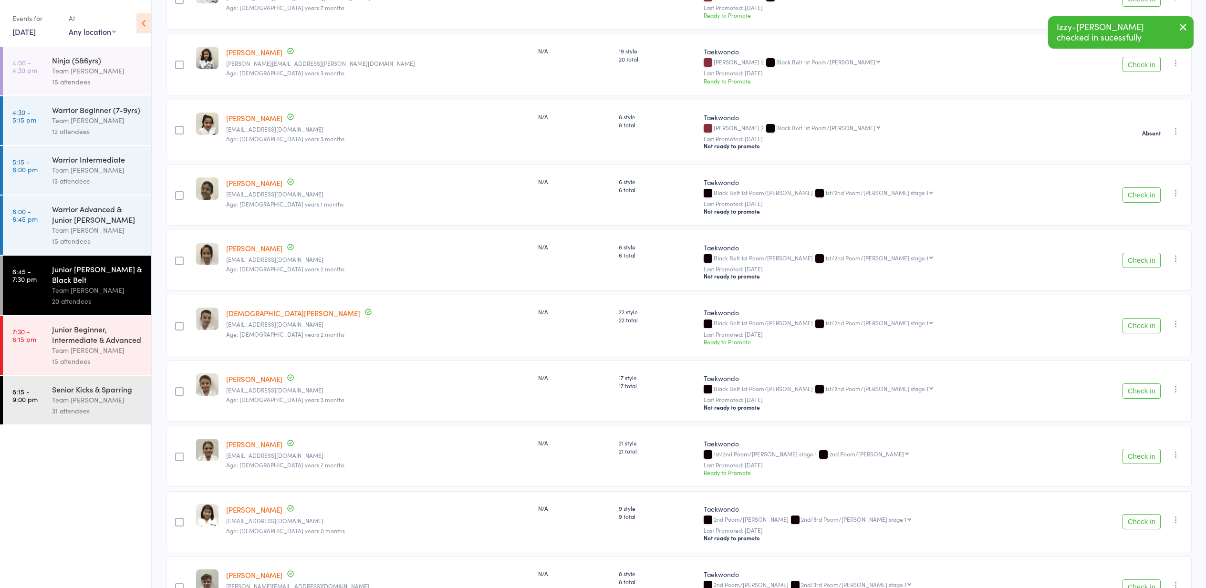
scroll to position [446, 0]
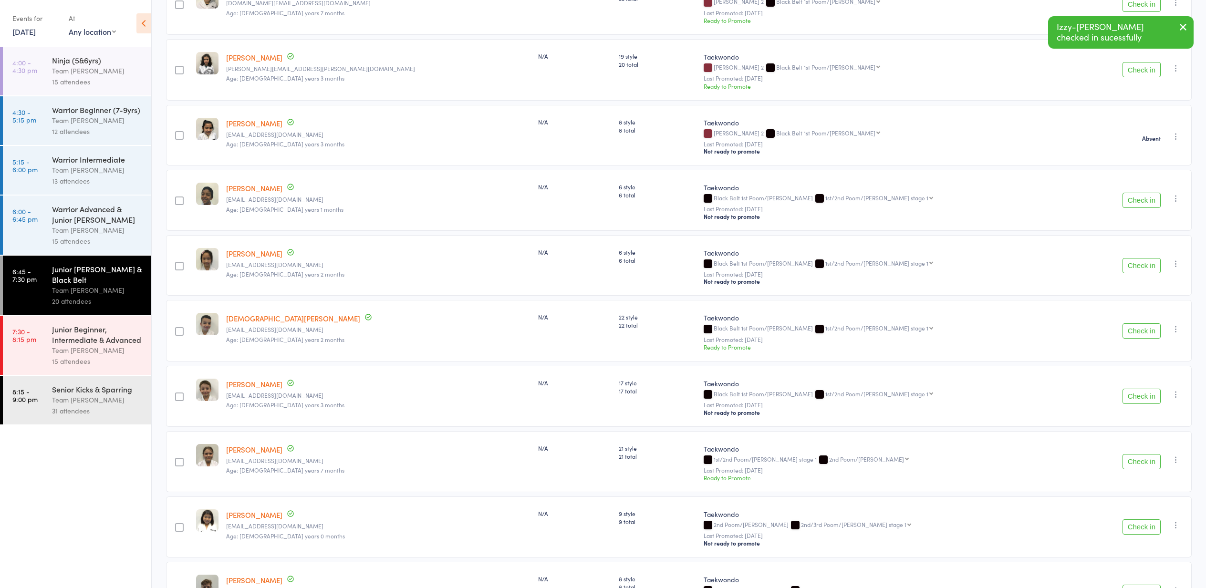
click at [1144, 330] on button "Check in" at bounding box center [1142, 330] width 38 height 15
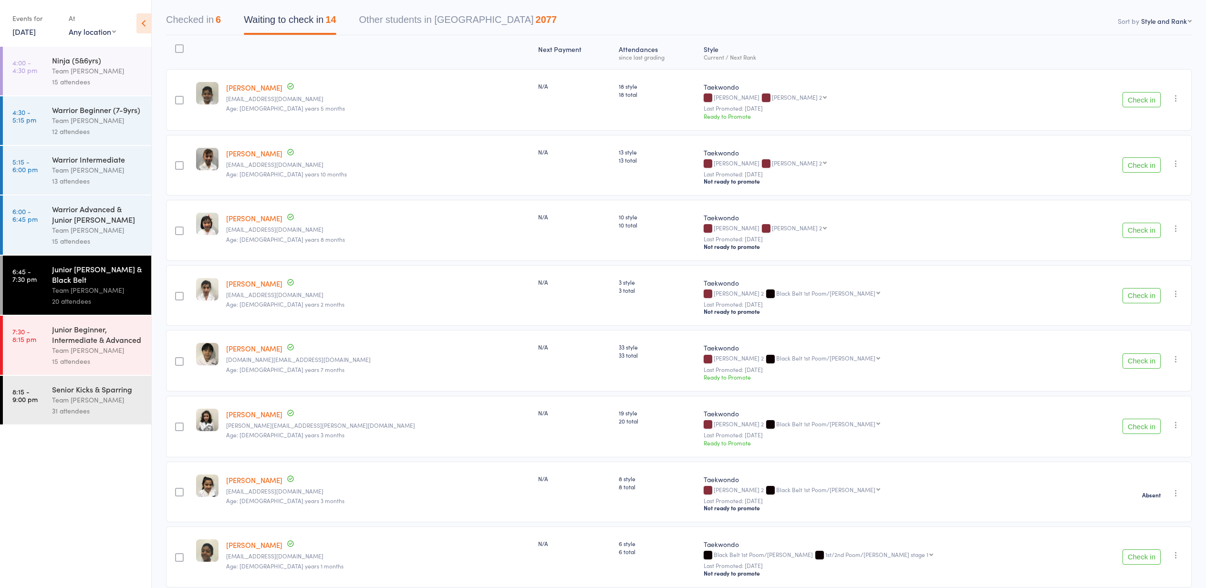
scroll to position [89, 0]
click at [1137, 294] on button "Check in" at bounding box center [1142, 295] width 38 height 15
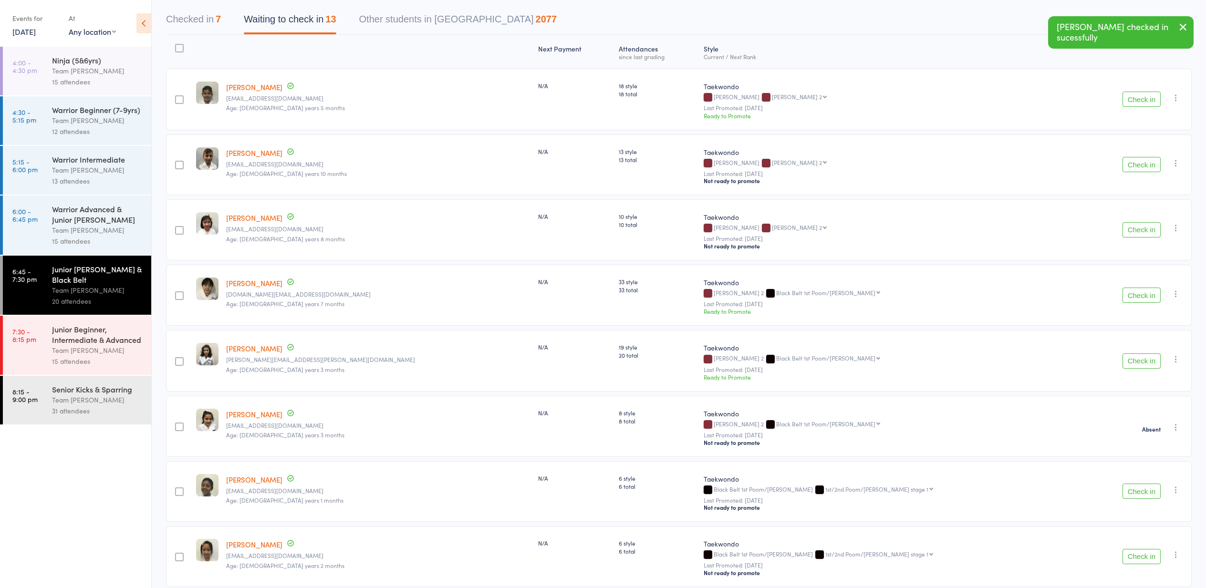
drag, startPoint x: 1144, startPoint y: 99, endPoint x: 1141, endPoint y: 104, distance: 5.3
click at [1144, 99] on button "Check in" at bounding box center [1142, 99] width 38 height 15
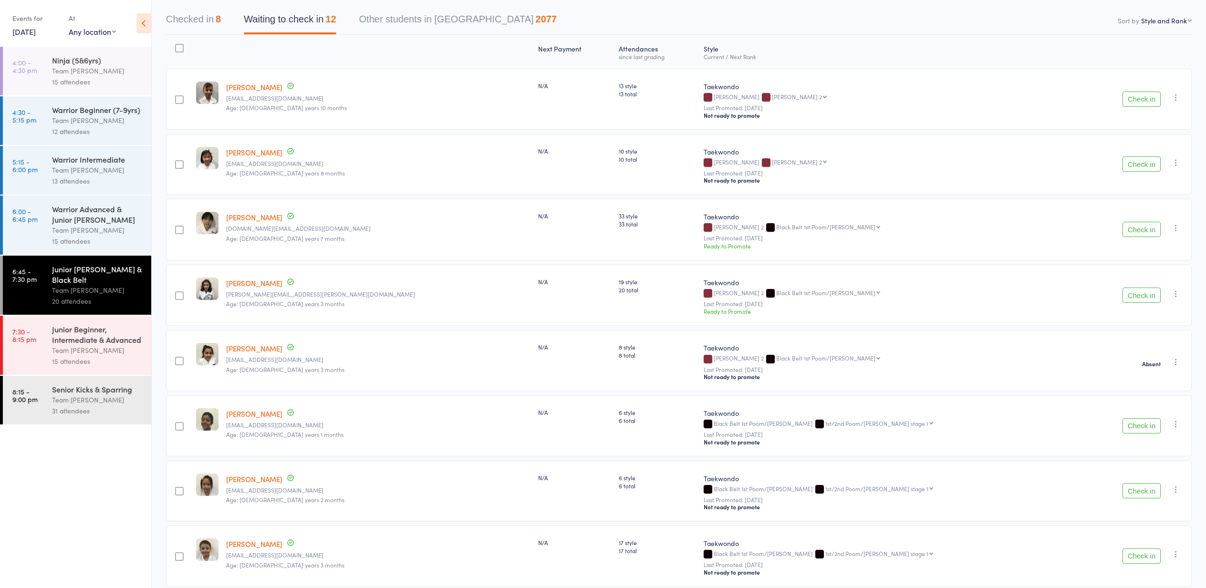
click at [1141, 296] on button "Check in" at bounding box center [1142, 295] width 38 height 15
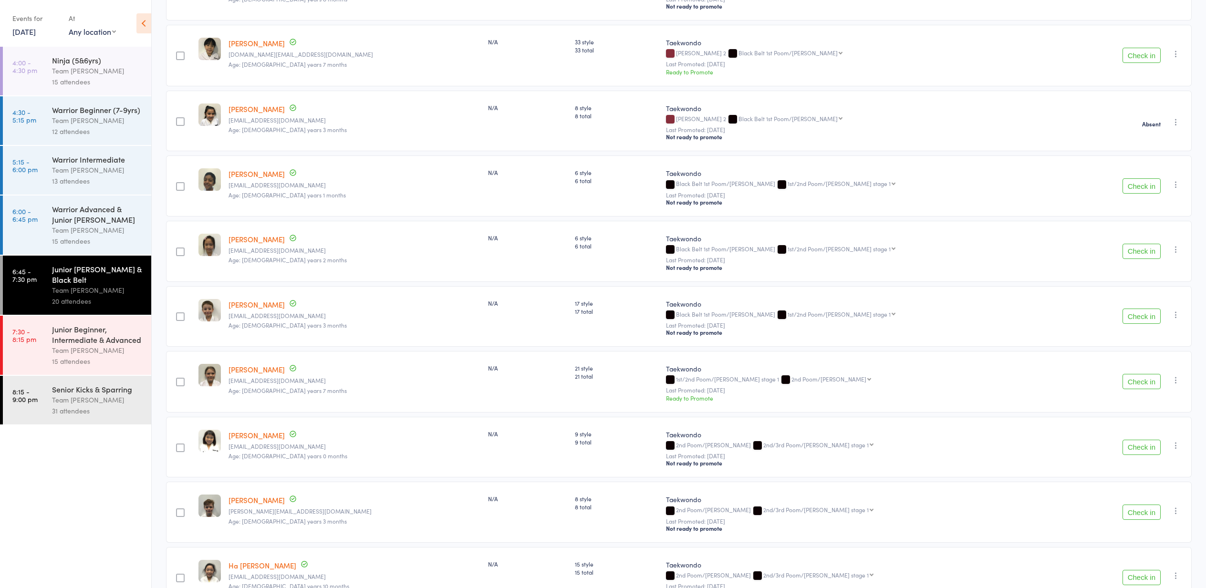
scroll to position [256, 0]
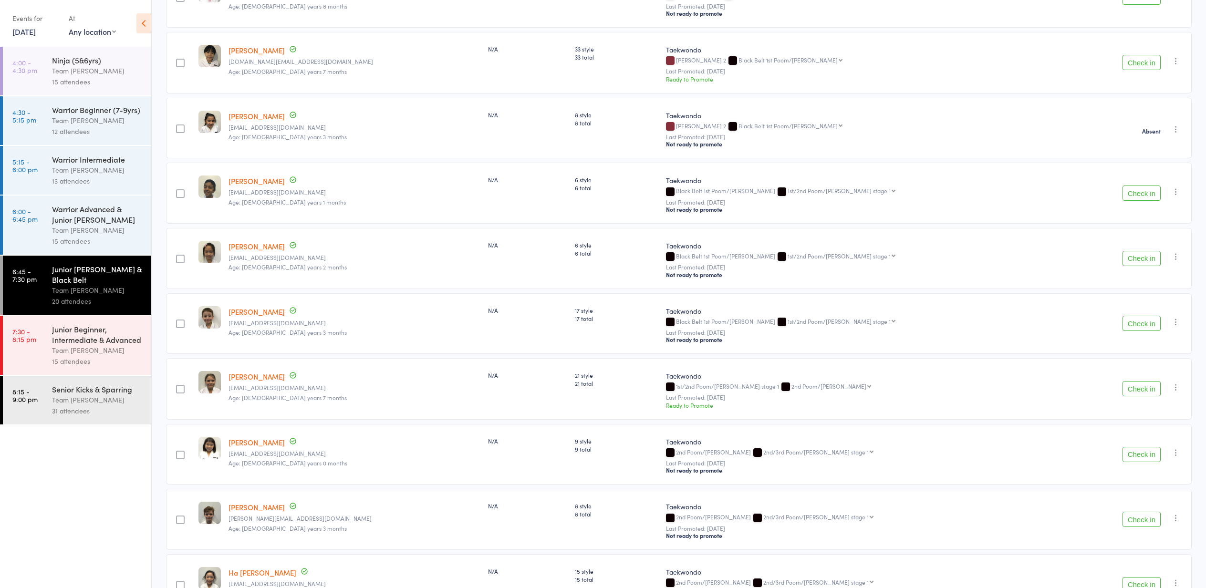
click at [1136, 260] on button "Check in" at bounding box center [1142, 258] width 38 height 15
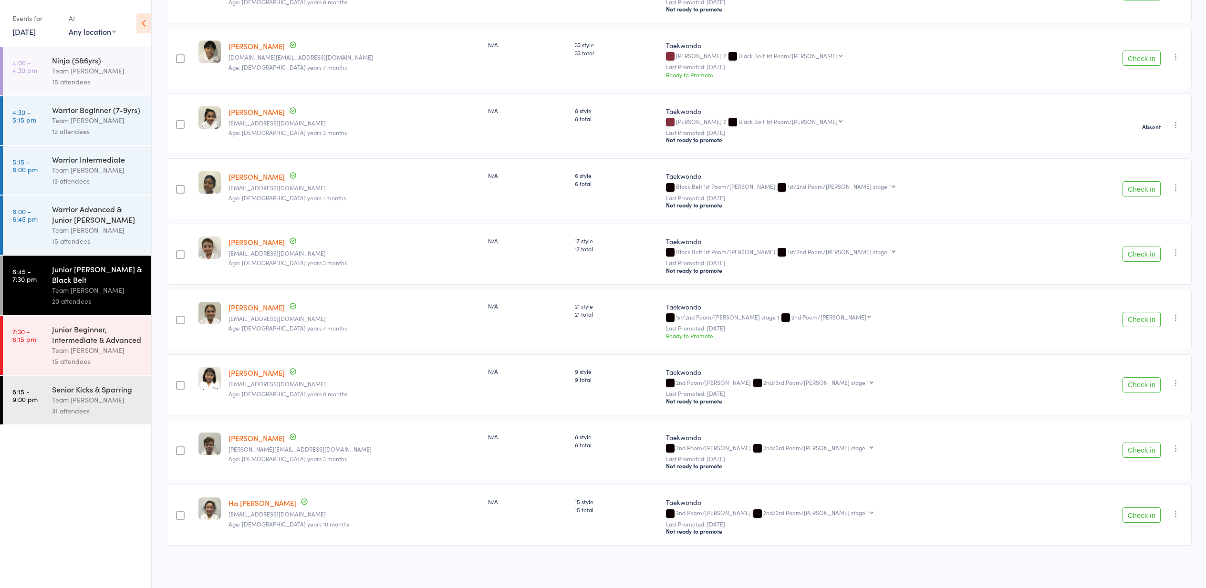
scroll to position [262, 0]
drag, startPoint x: 1139, startPoint y: 517, endPoint x: 1135, endPoint y: 514, distance: 5.3
click at [1139, 517] on button "Check in" at bounding box center [1142, 515] width 38 height 15
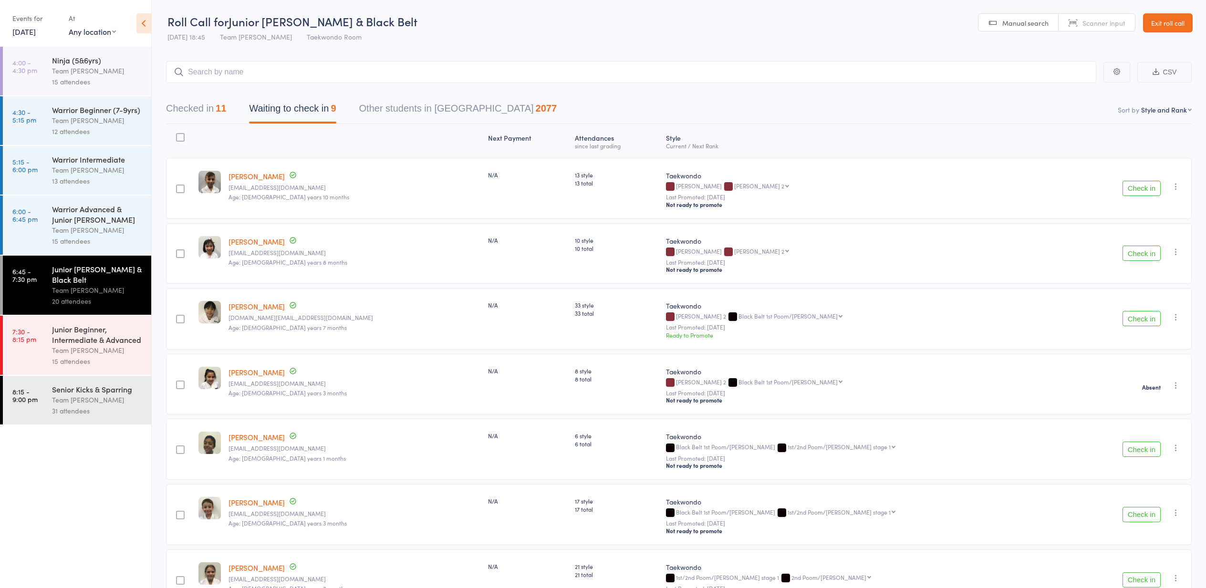
scroll to position [0, 0]
click at [1167, 22] on link "Exit roll call" at bounding box center [1168, 22] width 50 height 19
